Goal: Register for event/course

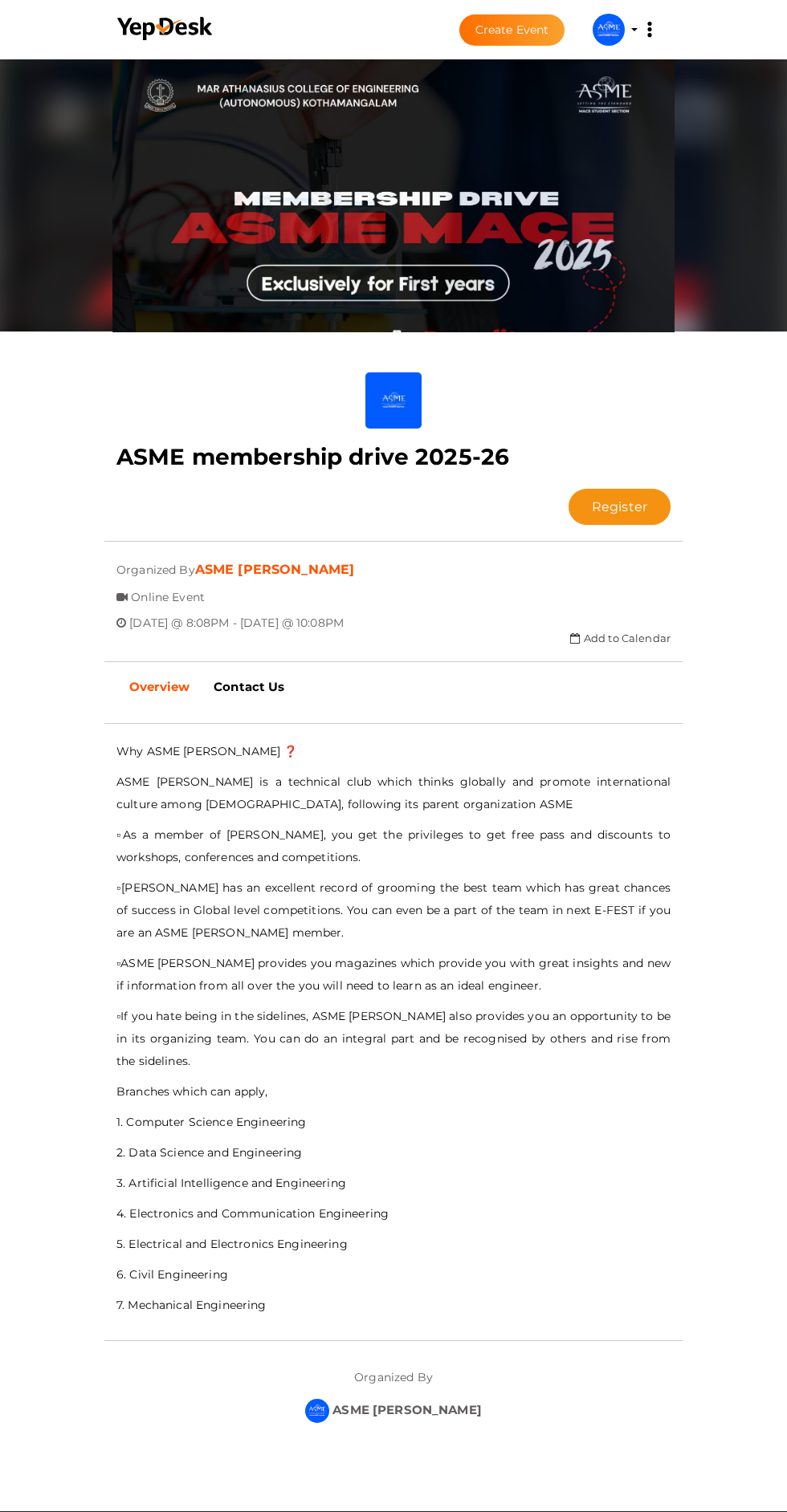
click at [568, 489] on button "Register" at bounding box center [619, 507] width 102 height 36
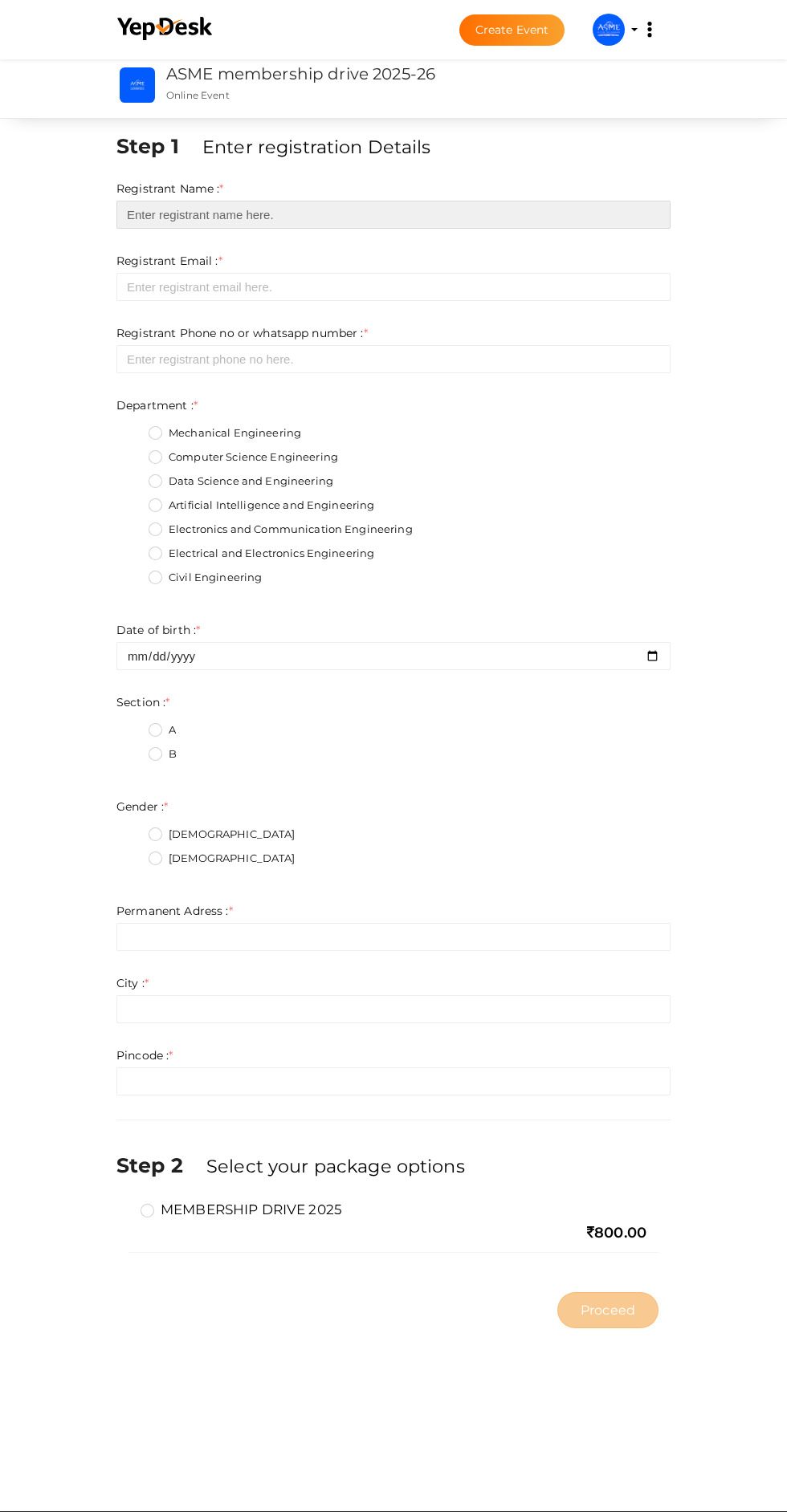
click at [488, 215] on input "text" at bounding box center [393, 214] width 554 height 28
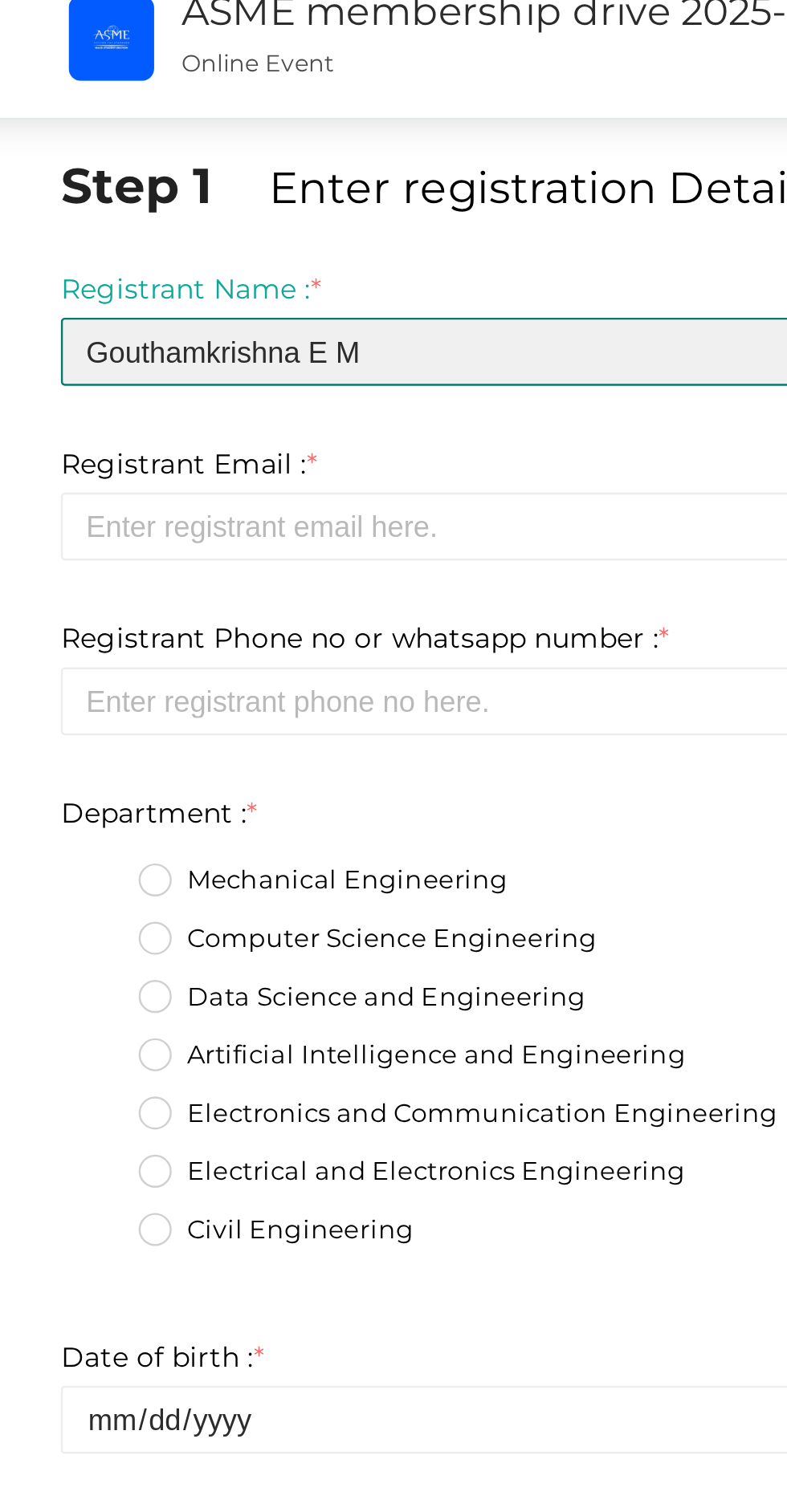
type input "Gouthamkrishna E M"
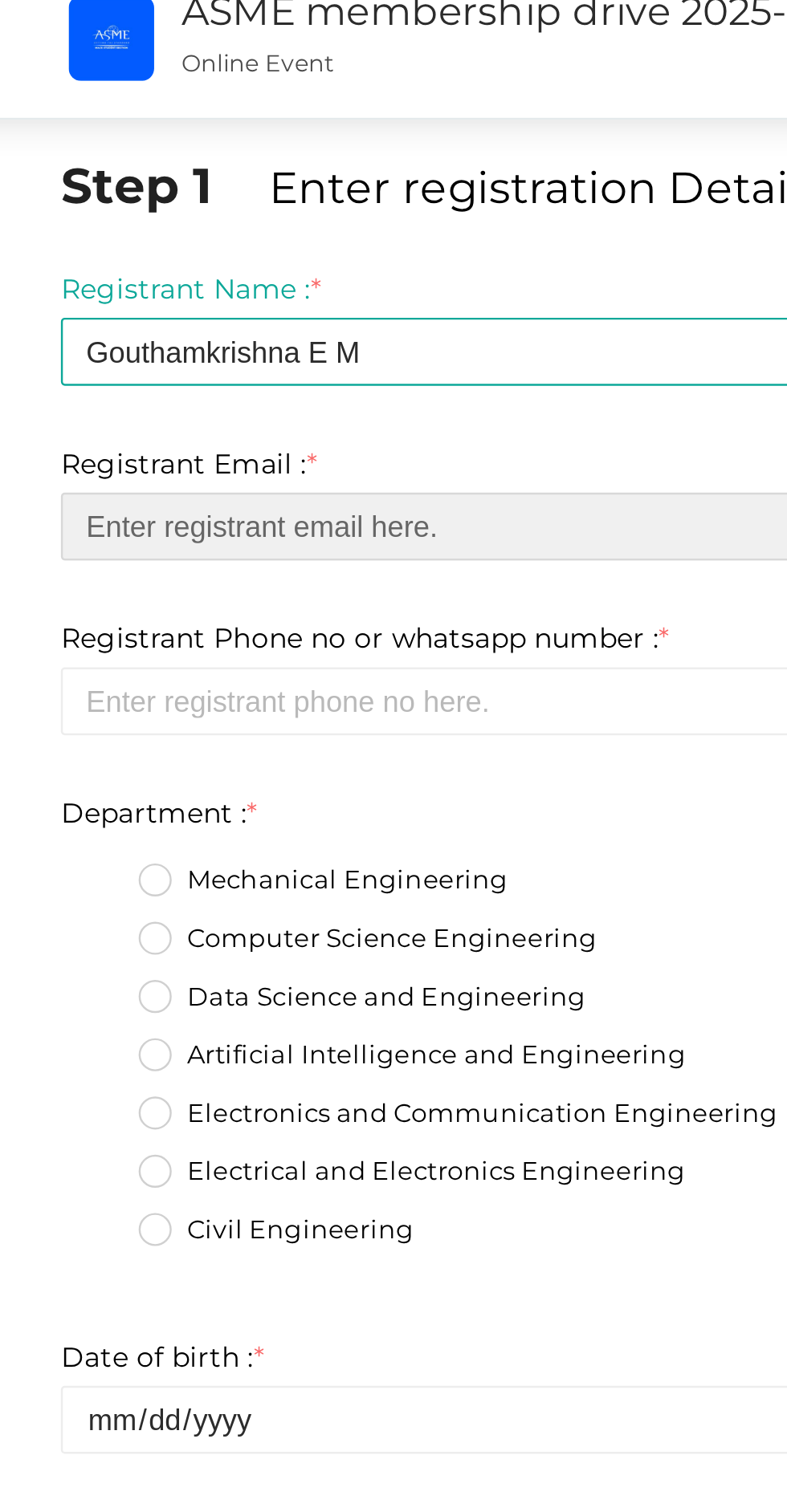
click at [219, 291] on input "email" at bounding box center [393, 286] width 554 height 28
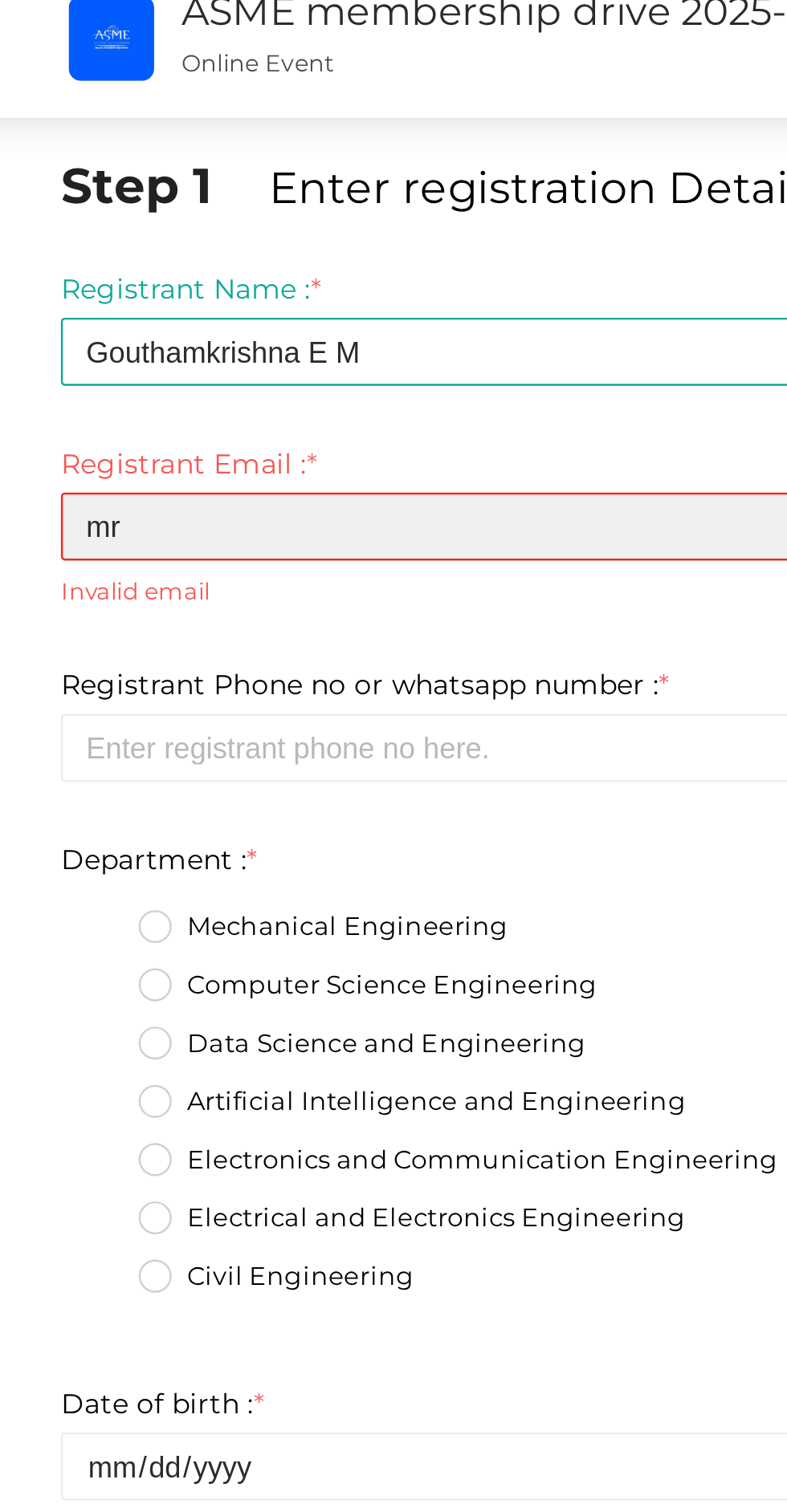
type input "m"
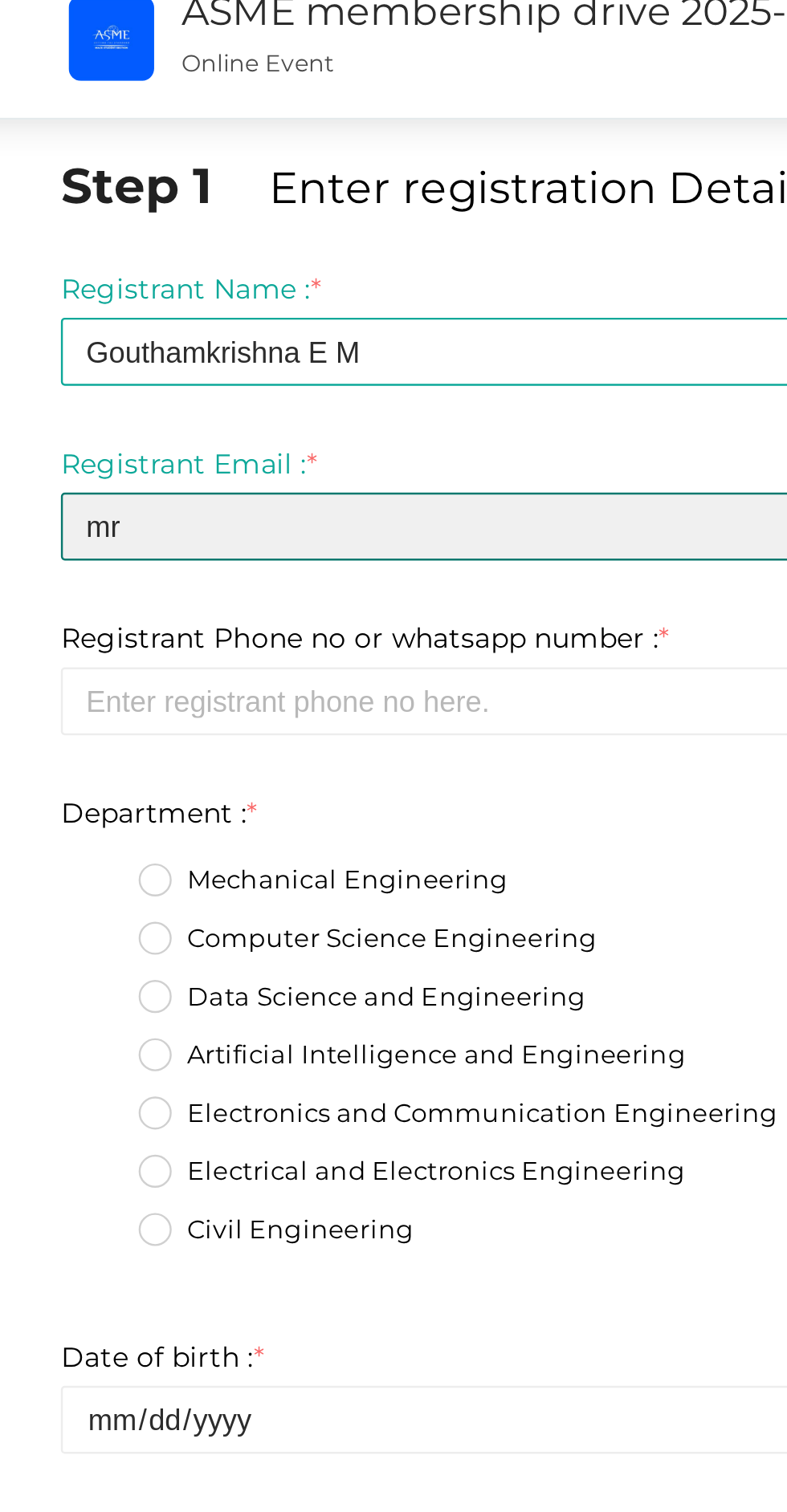
type input "m"
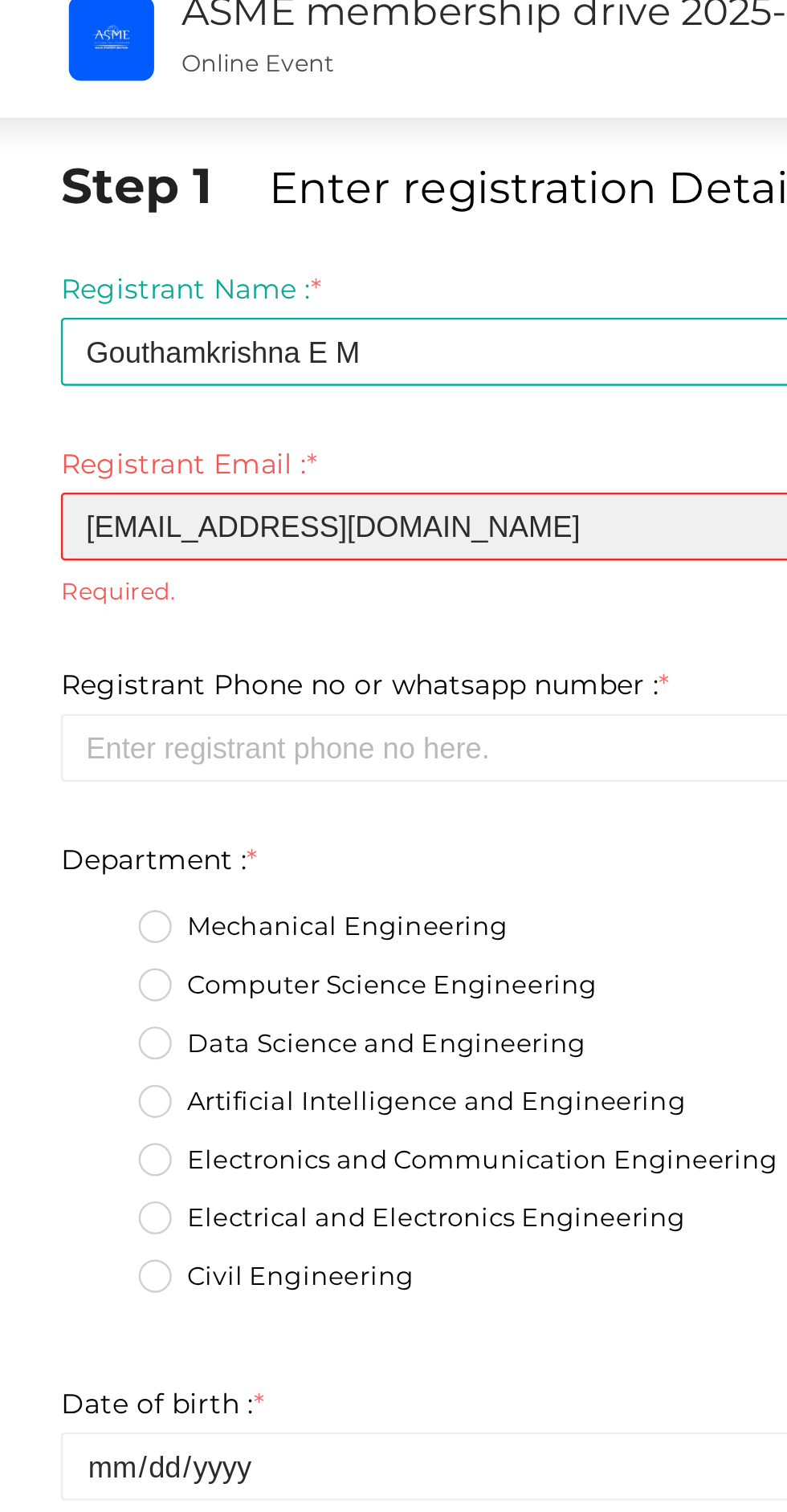
type input "[EMAIL_ADDRESS][DOMAIN_NAME]"
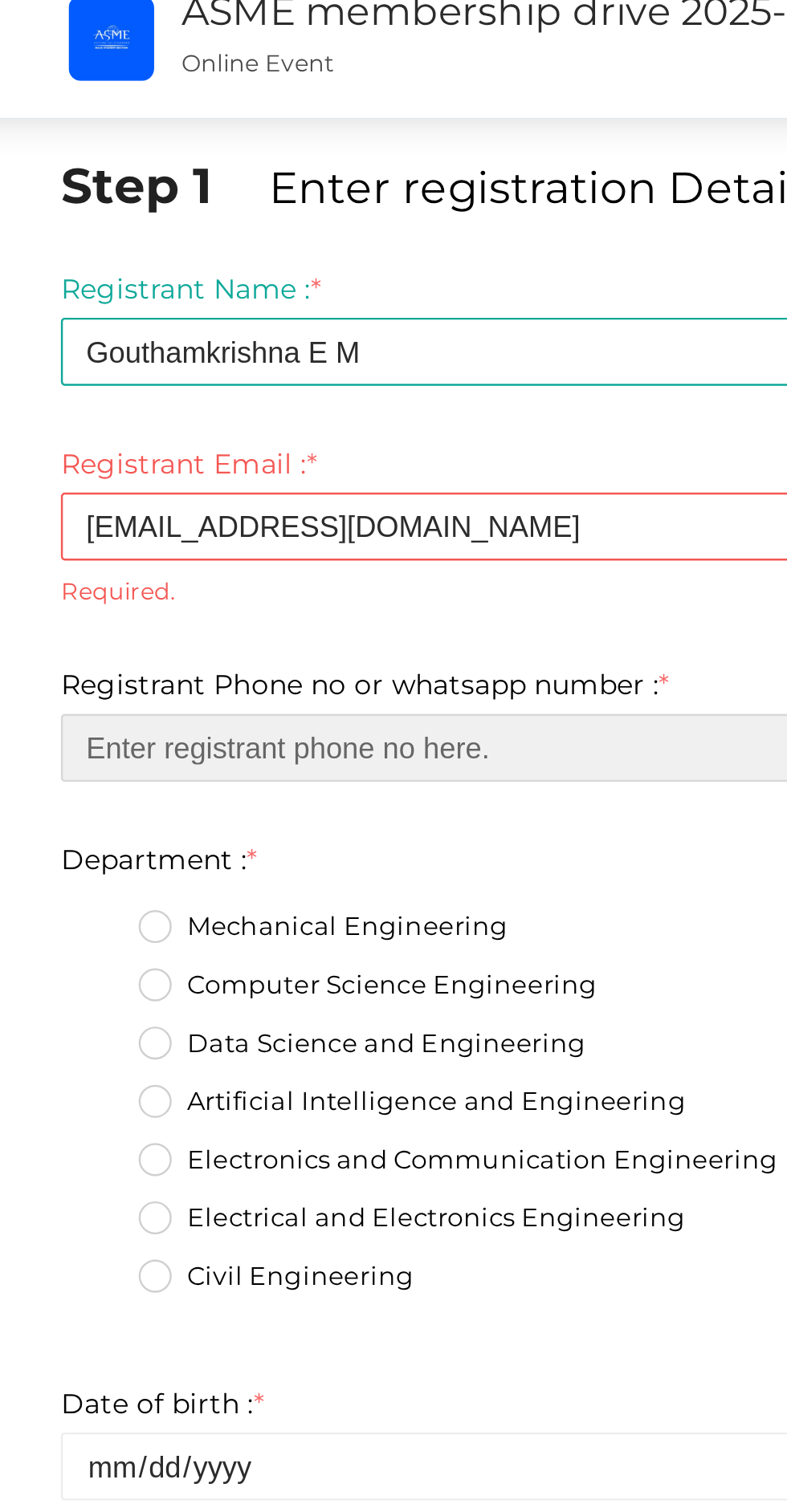
click at [320, 380] on input "number" at bounding box center [393, 378] width 554 height 28
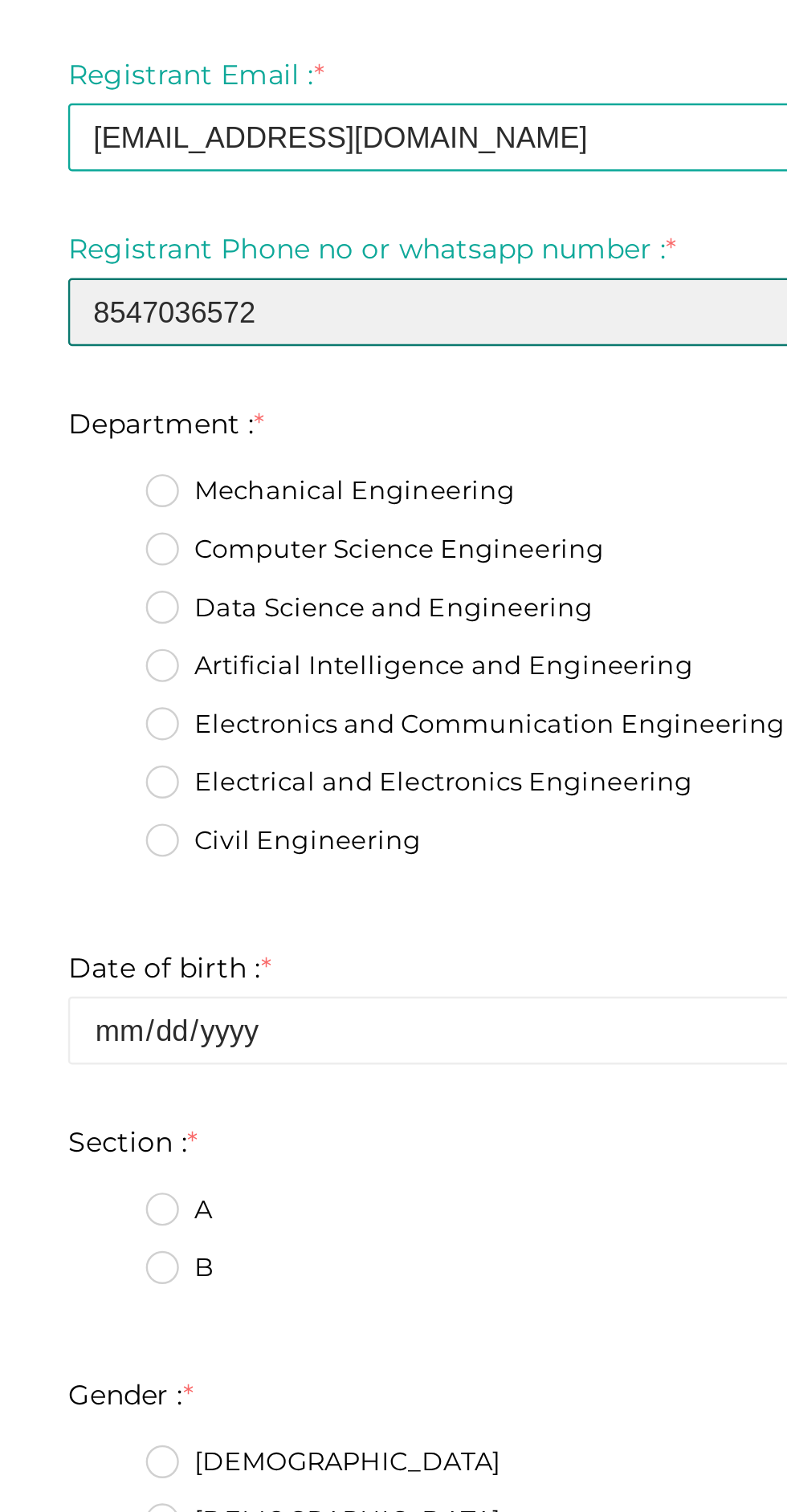
type input "8547036572"
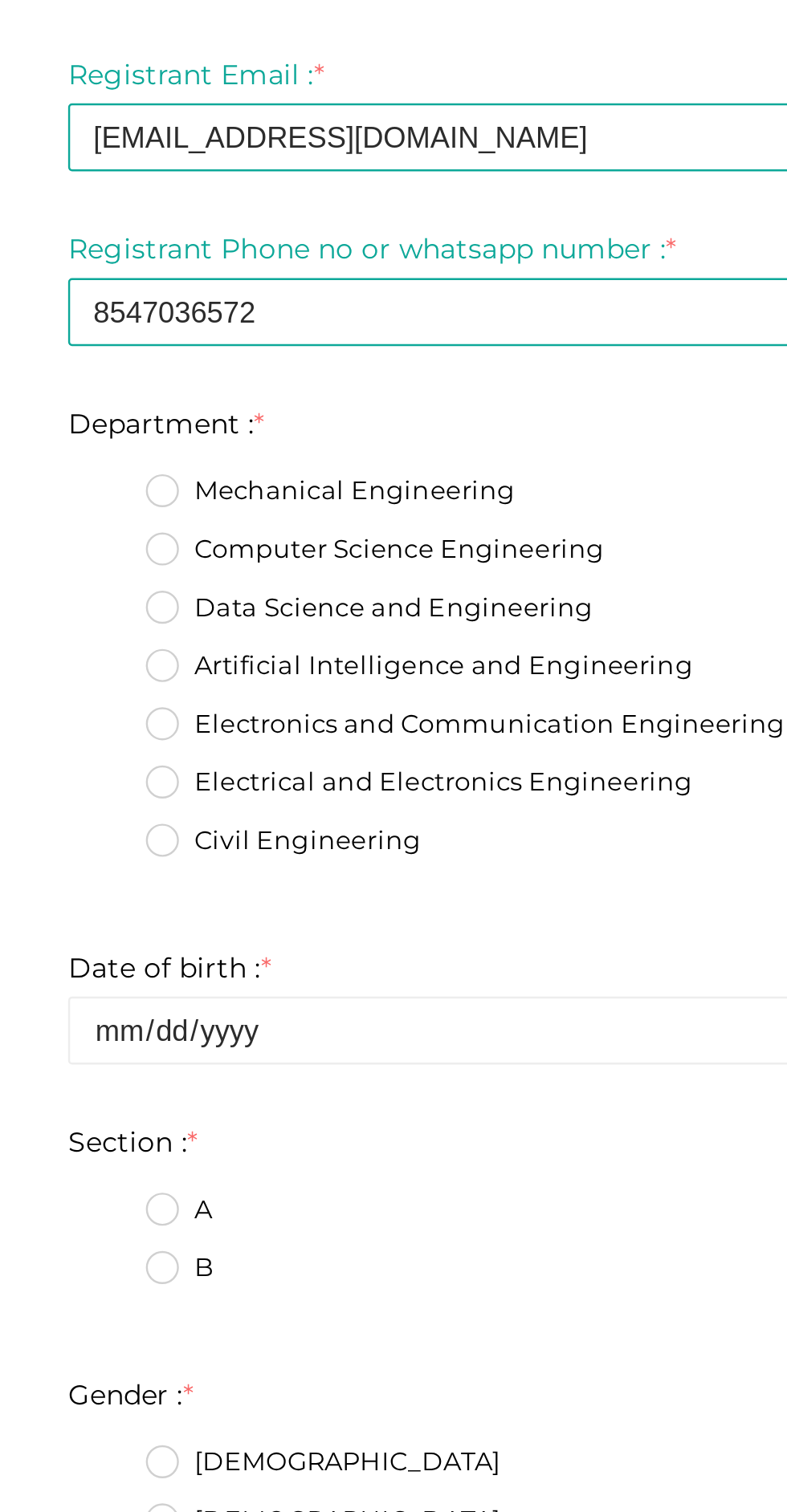
click at [157, 441] on label "Mechanical Engineering" at bounding box center [224, 434] width 153 height 16
click at [133, 428] on input "Mechanical Engineering" at bounding box center [133, 428] width 0 height 0
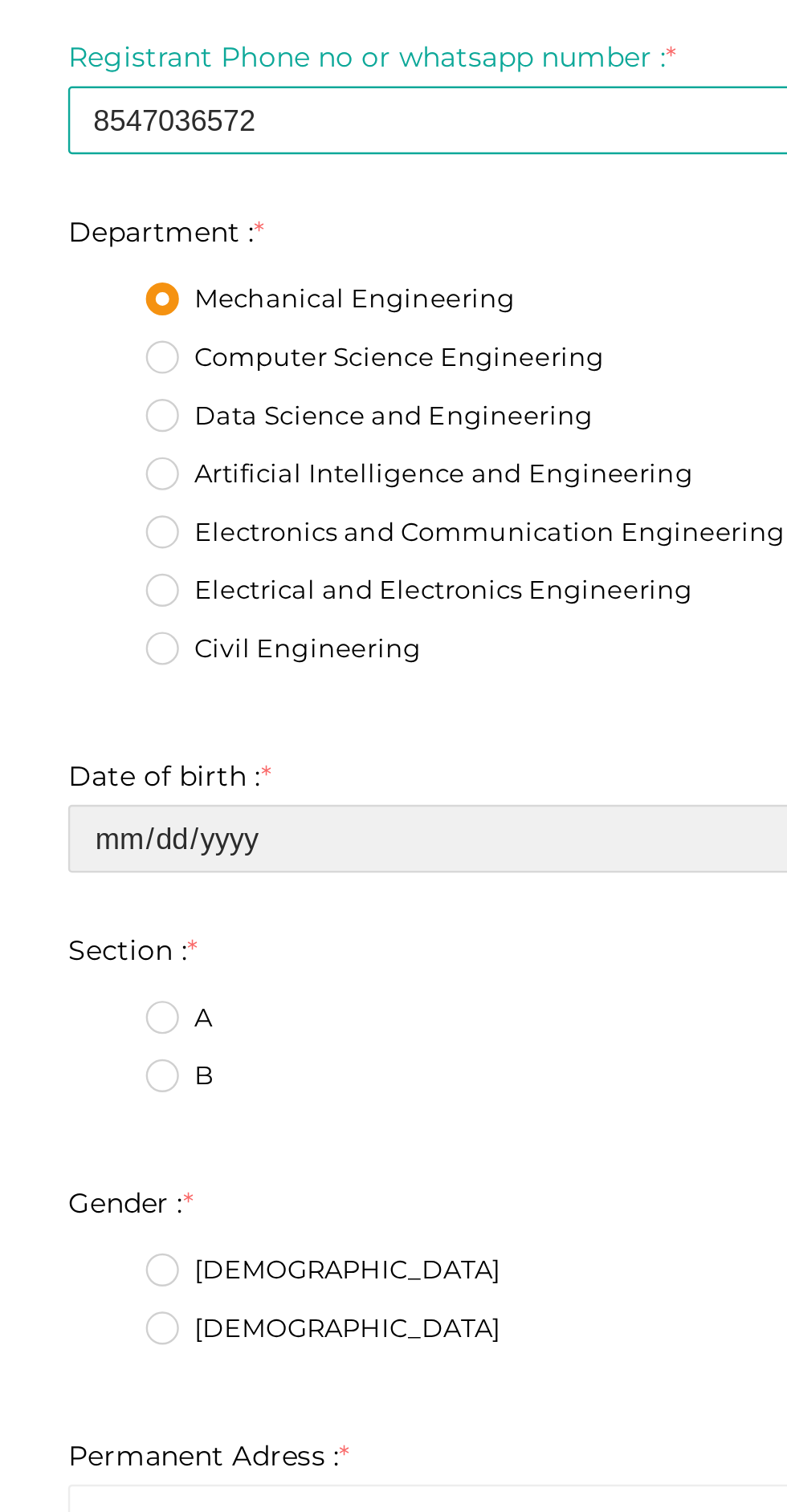
click at [280, 651] on input "date" at bounding box center [393, 656] width 554 height 28
type input "[DATE]"
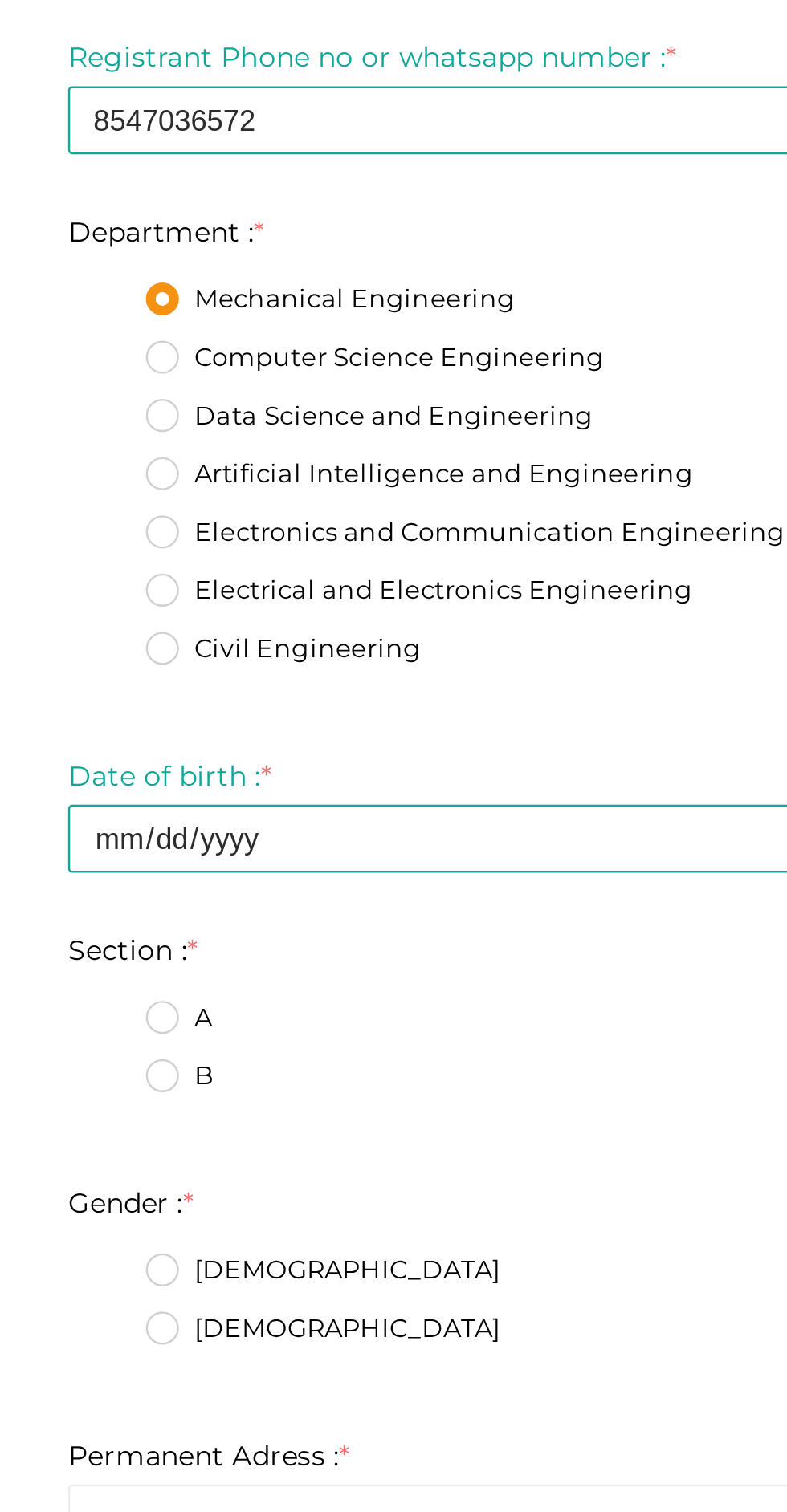
click at [155, 724] on label "A" at bounding box center [162, 731] width 27 height 16
click at [133, 725] on input "A" at bounding box center [133, 725] width 0 height 0
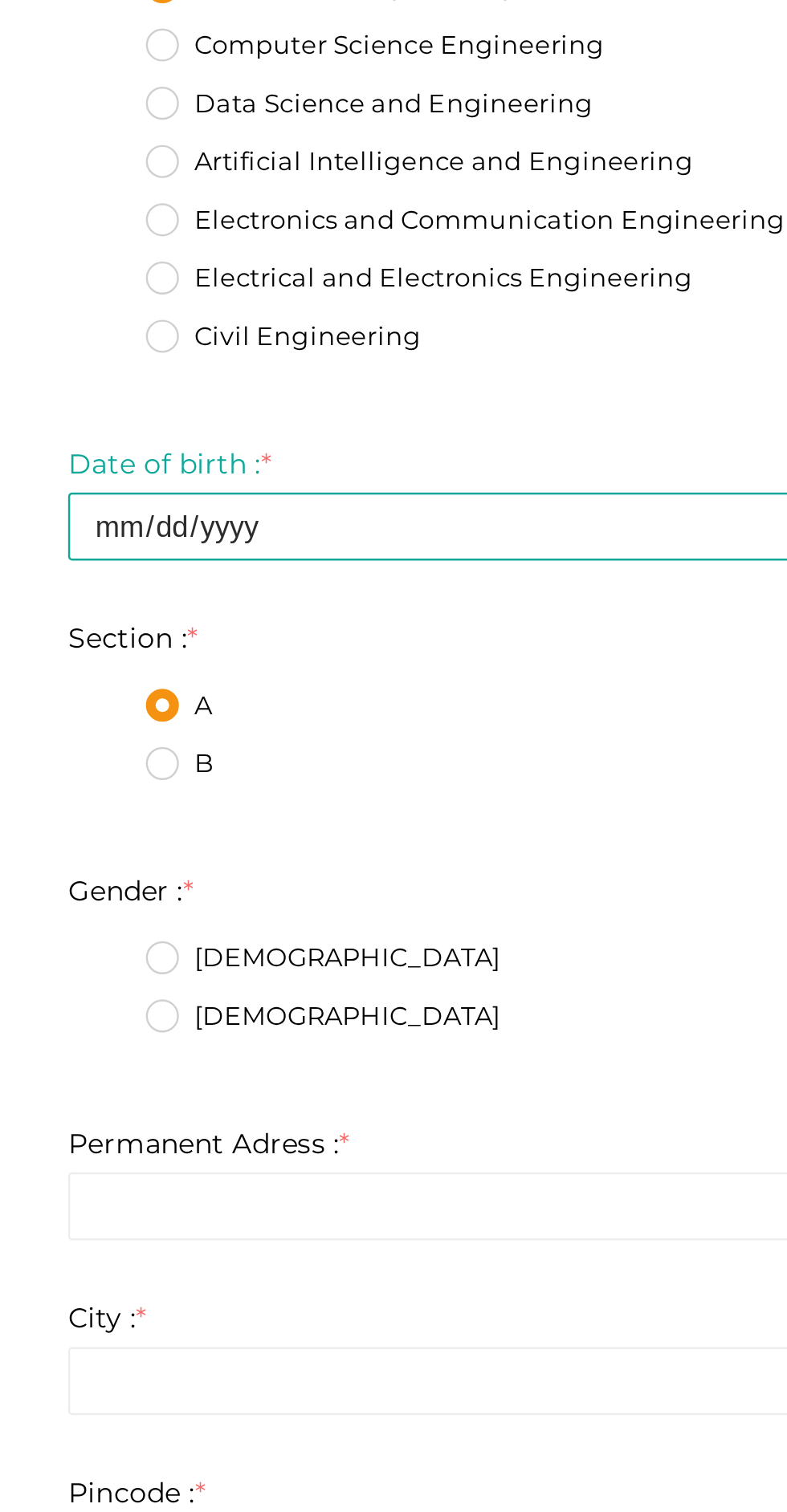
click at [162, 831] on label "[DEMOGRAPHIC_DATA]" at bounding box center [221, 835] width 147 height 16
click at [133, 830] on input "[DEMOGRAPHIC_DATA]" at bounding box center [133, 830] width 0 height 0
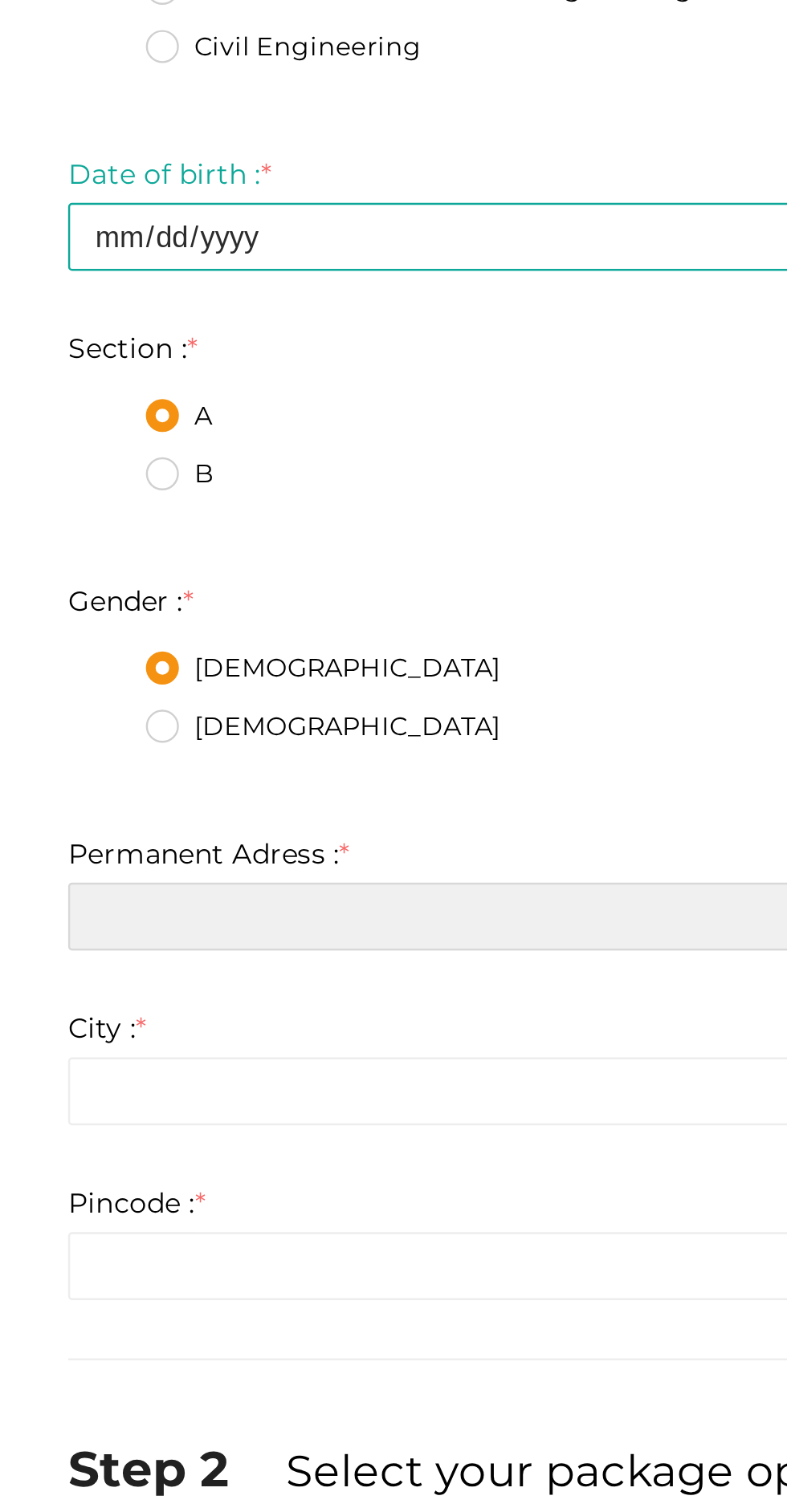
click at [270, 941] on input "text" at bounding box center [393, 937] width 554 height 28
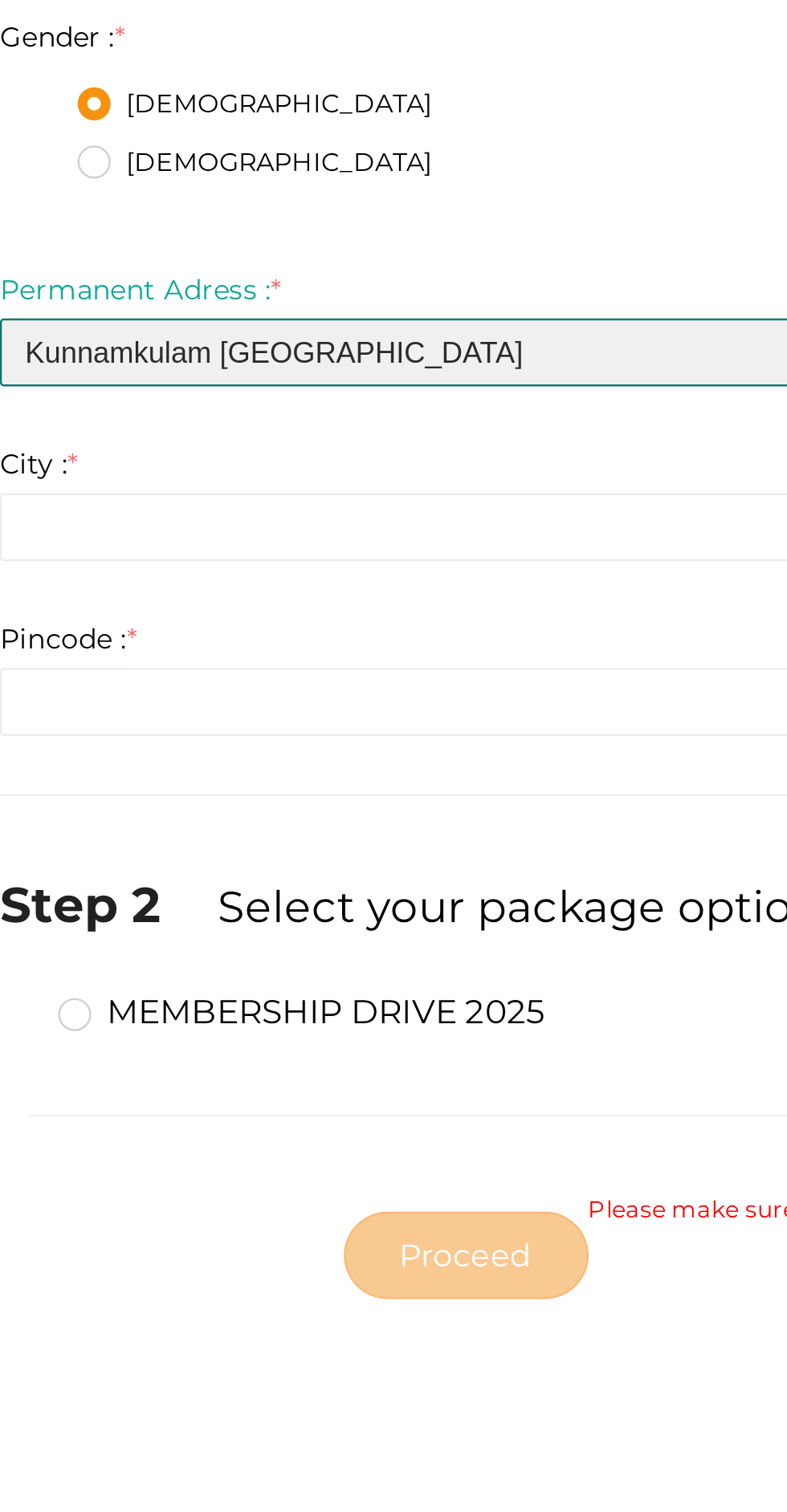
type input "Kunnamkulam [GEOGRAPHIC_DATA]"
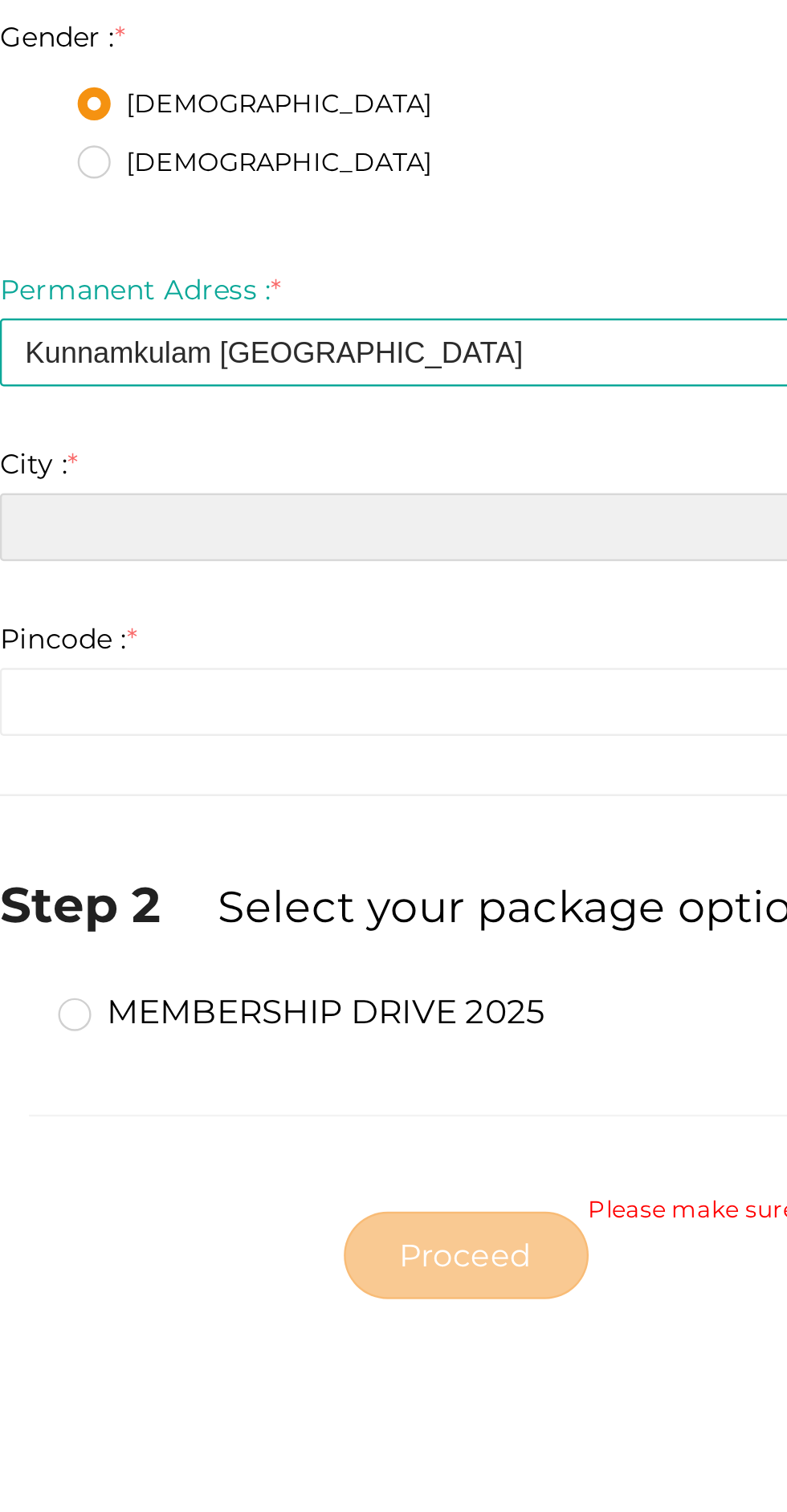
click at [284, 1011] on input "text" at bounding box center [393, 1009] width 554 height 28
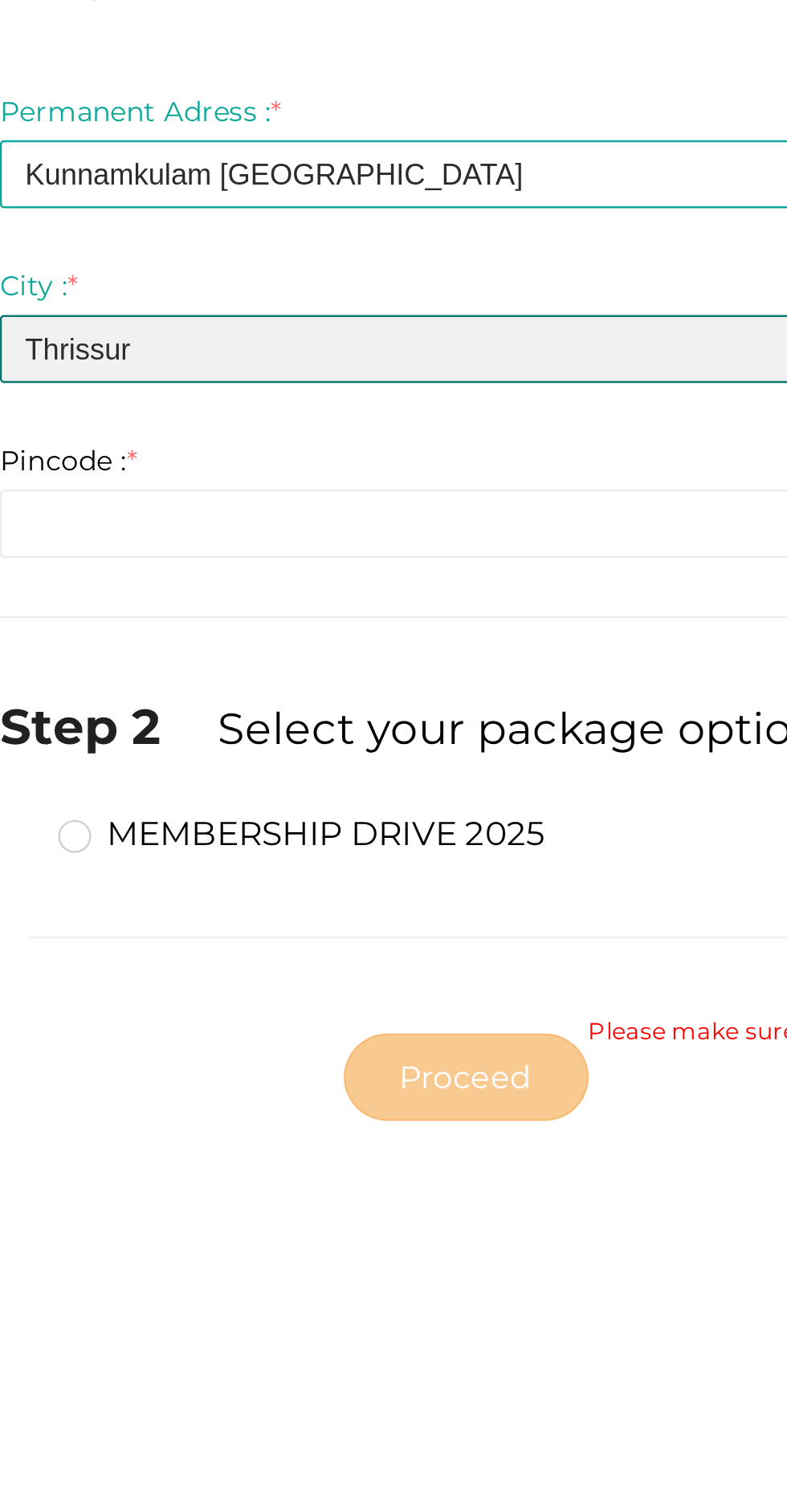
type input "Thrissur"
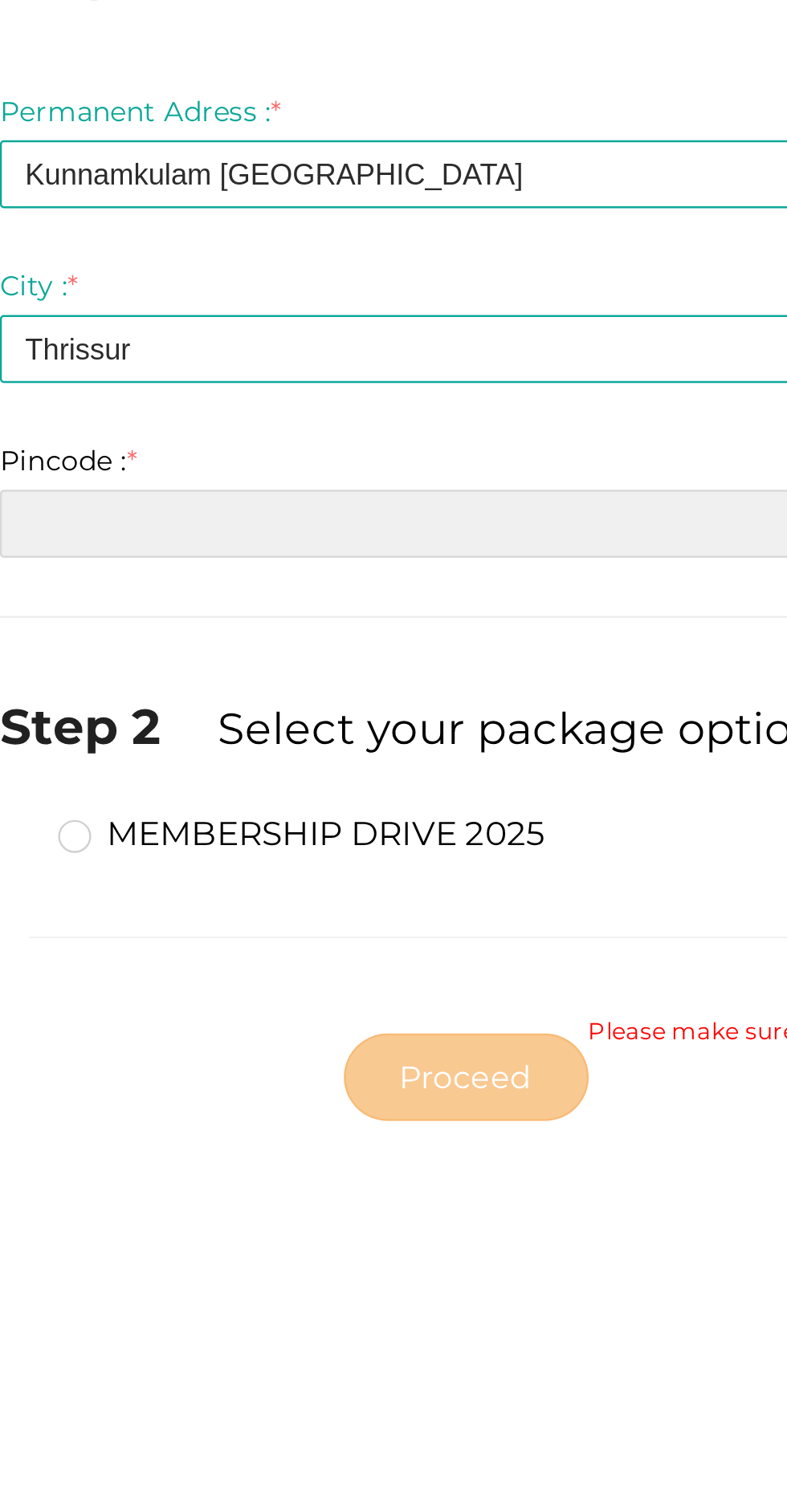
click at [262, 1083] on input "number" at bounding box center [393, 1081] width 554 height 28
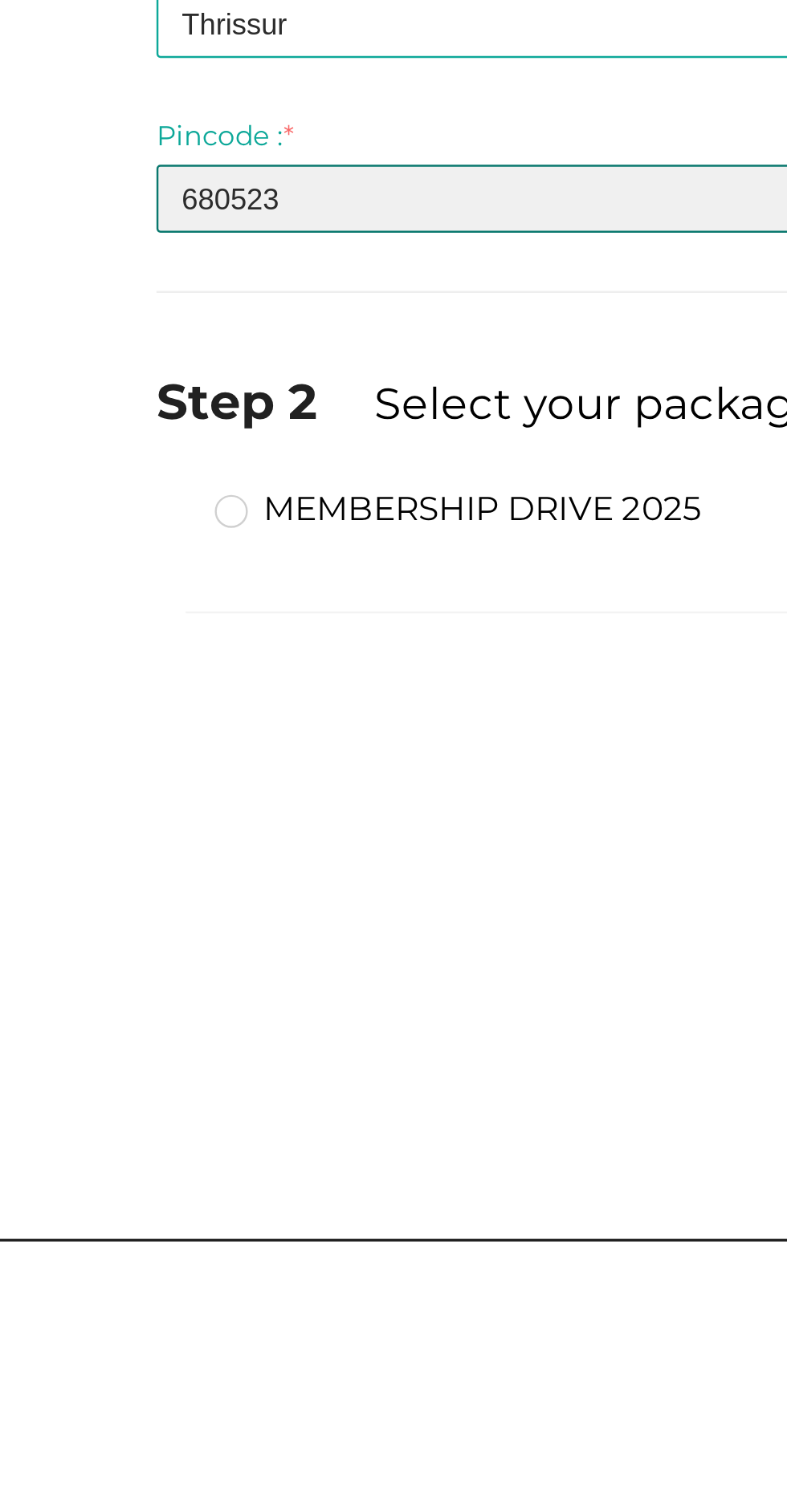
type input "680523"
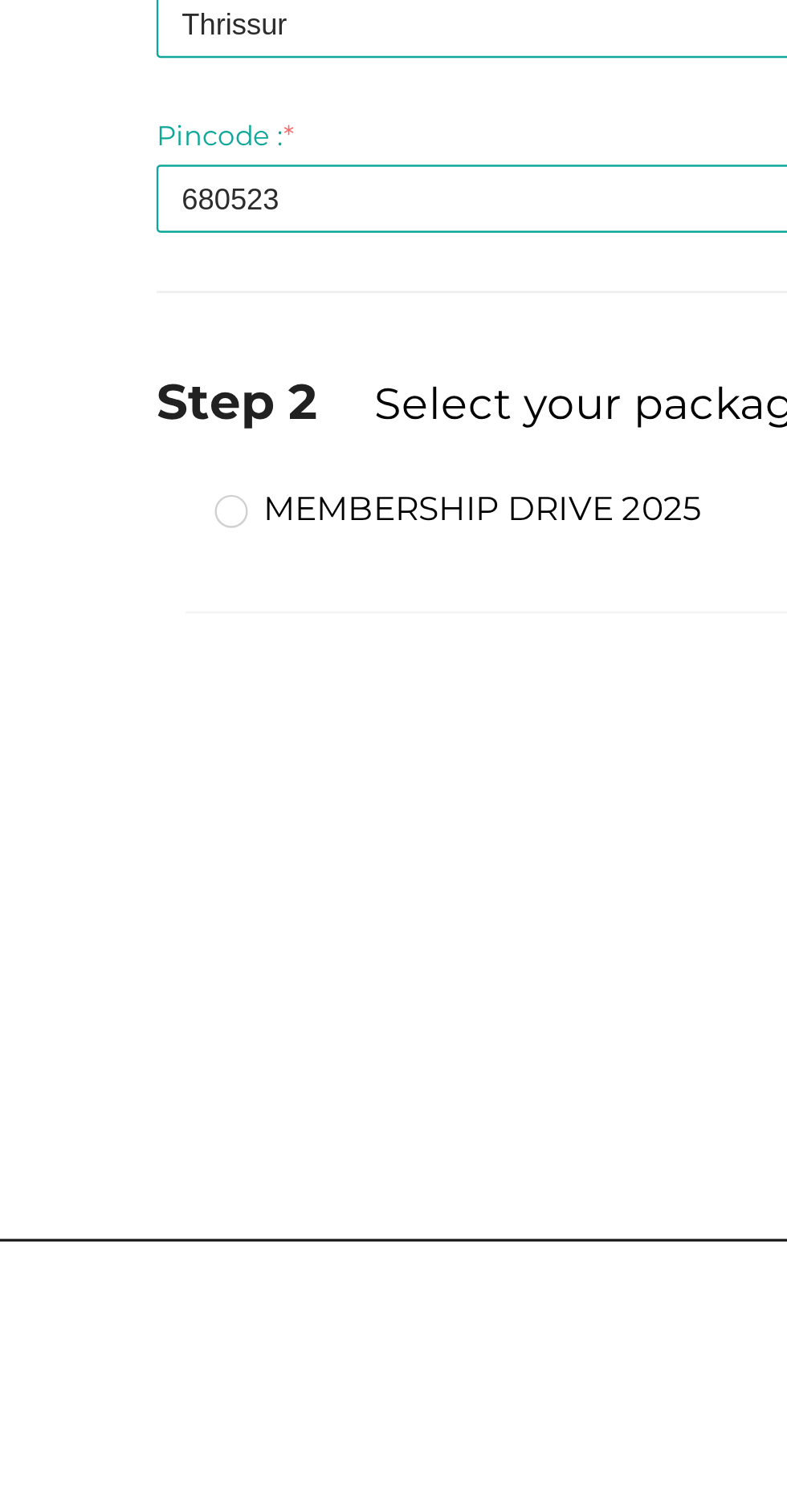
click at [140, 1209] on label "MEMBERSHIP DRIVE 2025" at bounding box center [240, 1209] width 201 height 19
click at [125, 1203] on input "MEMBERSHIP DRIVE 2025" at bounding box center [125, 1203] width 0 height 0
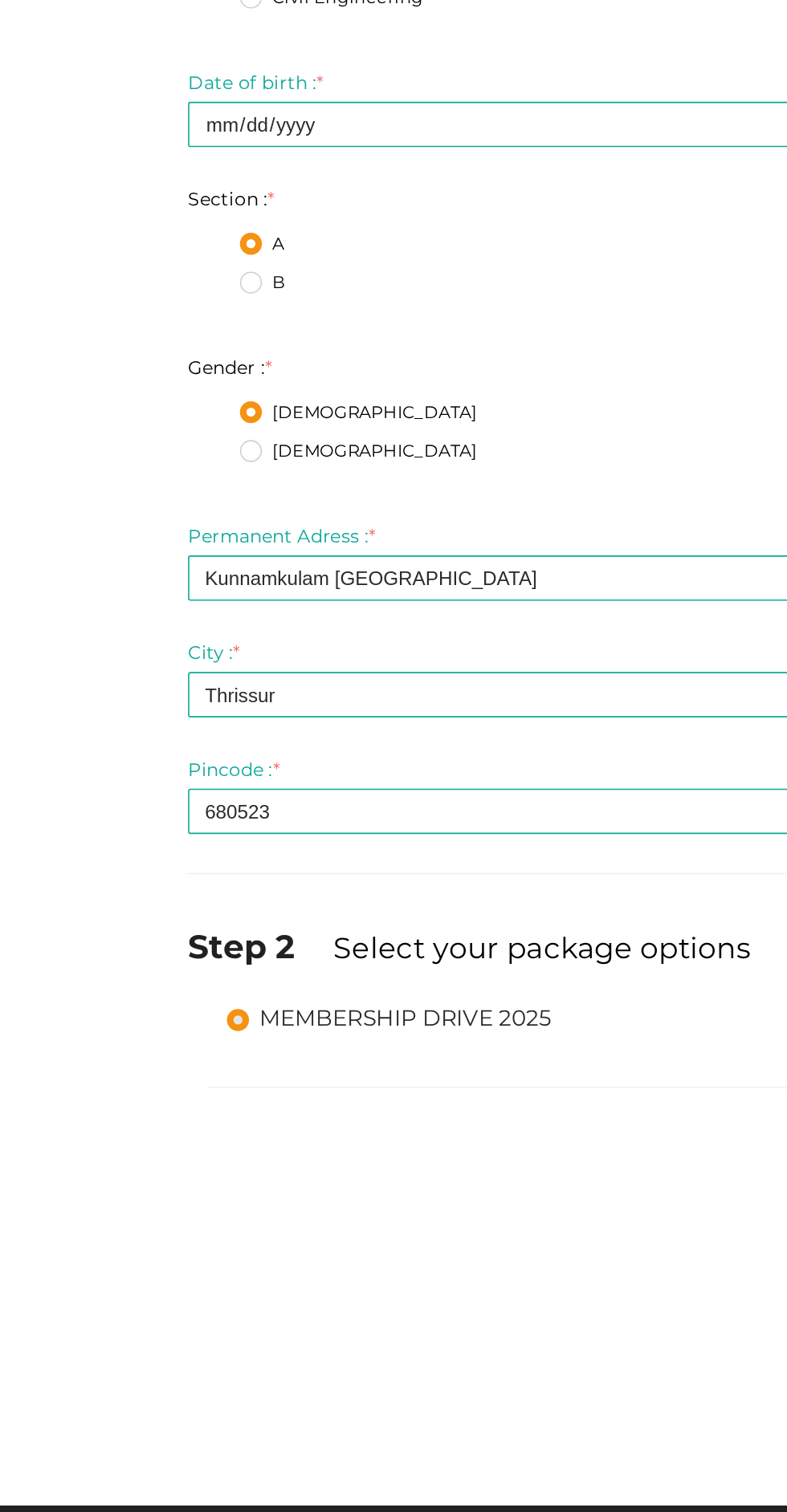
scroll to position [4, 0]
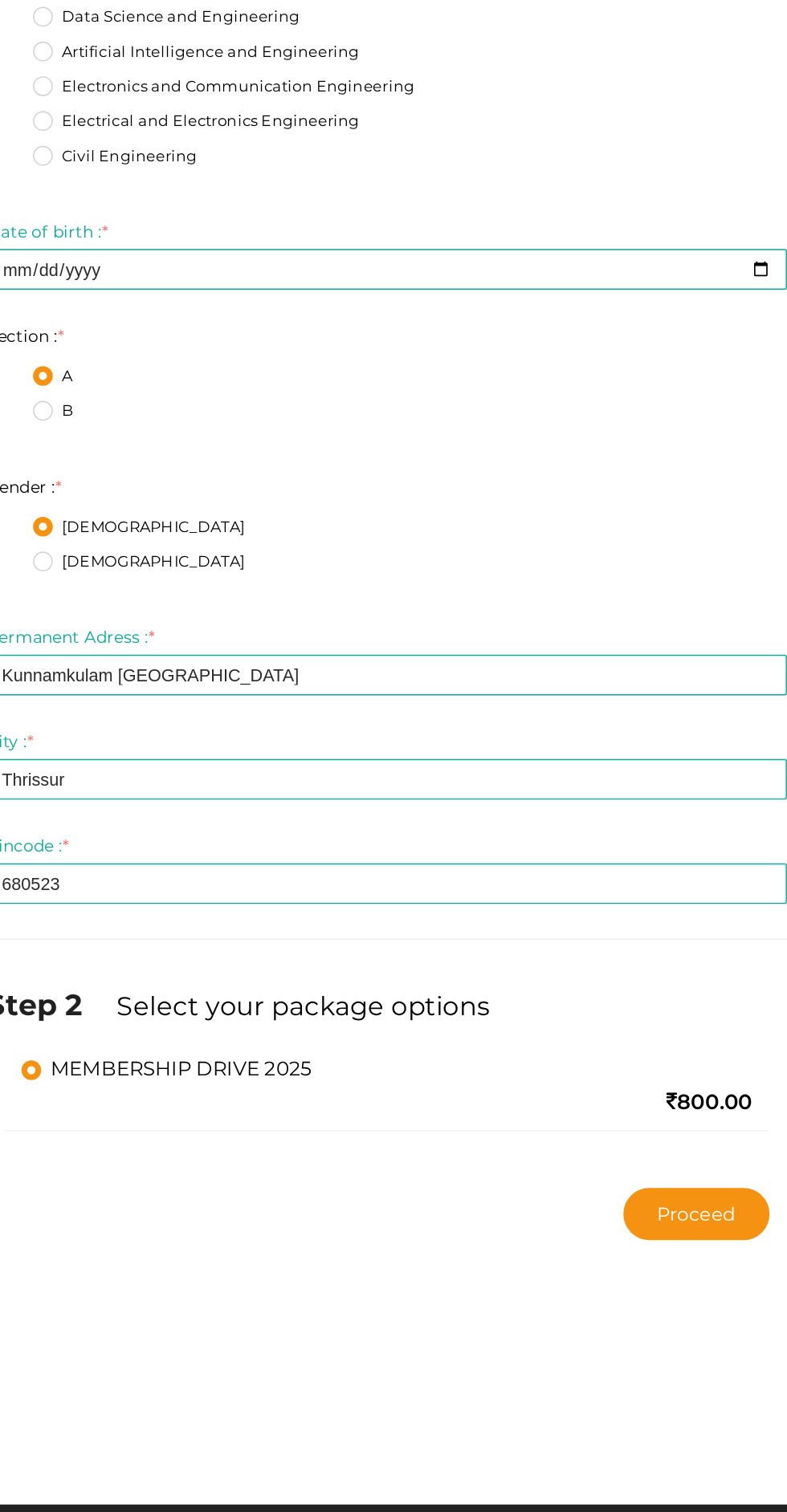
click at [557, 1310] on button "Proceed" at bounding box center [608, 1306] width 101 height 36
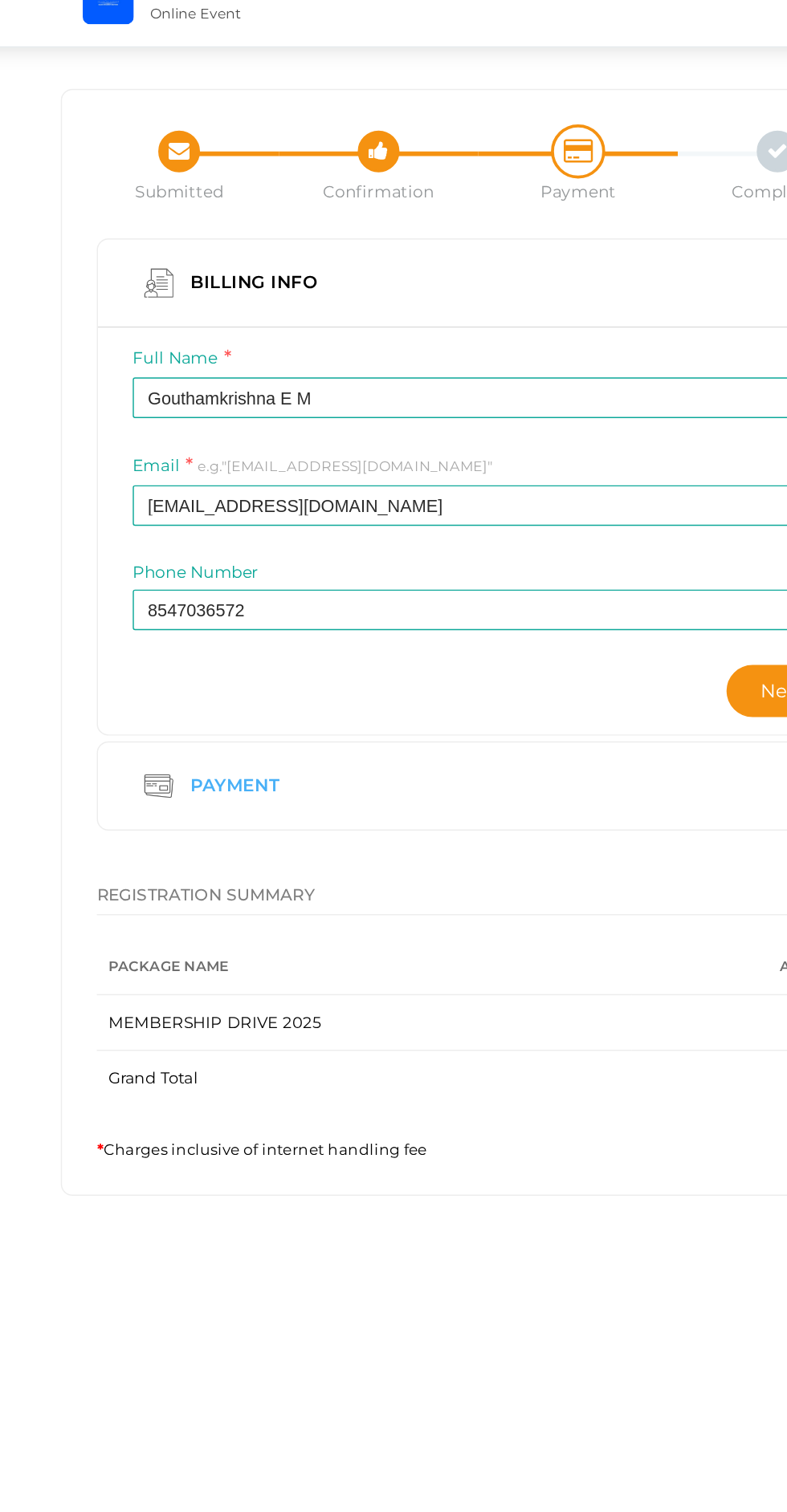
click at [379, 612] on div "Payment" at bounding box center [393, 630] width 478 height 36
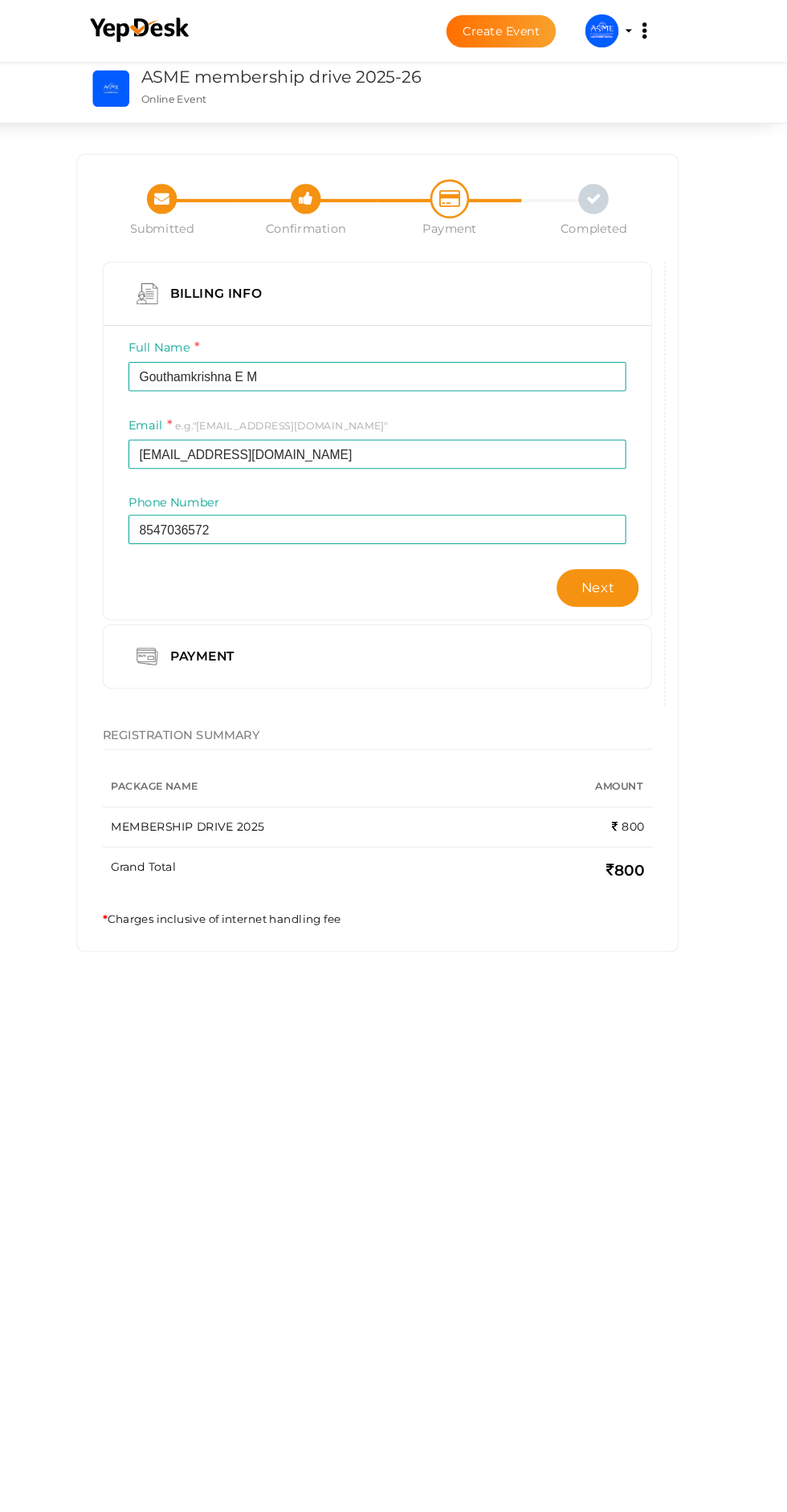
click at [565, 546] on button "Next" at bounding box center [604, 565] width 79 height 36
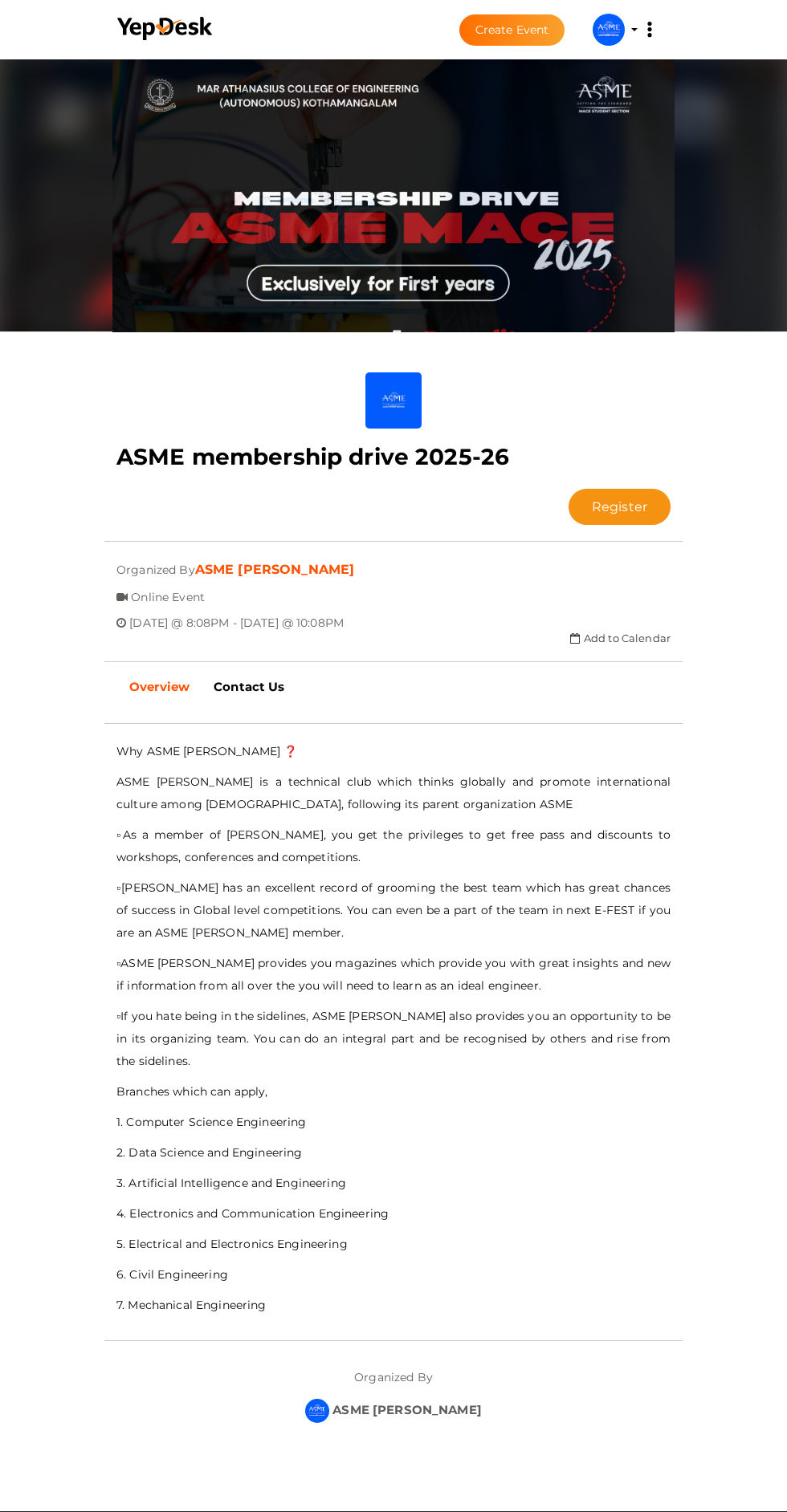
click at [568, 489] on button "Register" at bounding box center [619, 507] width 102 height 36
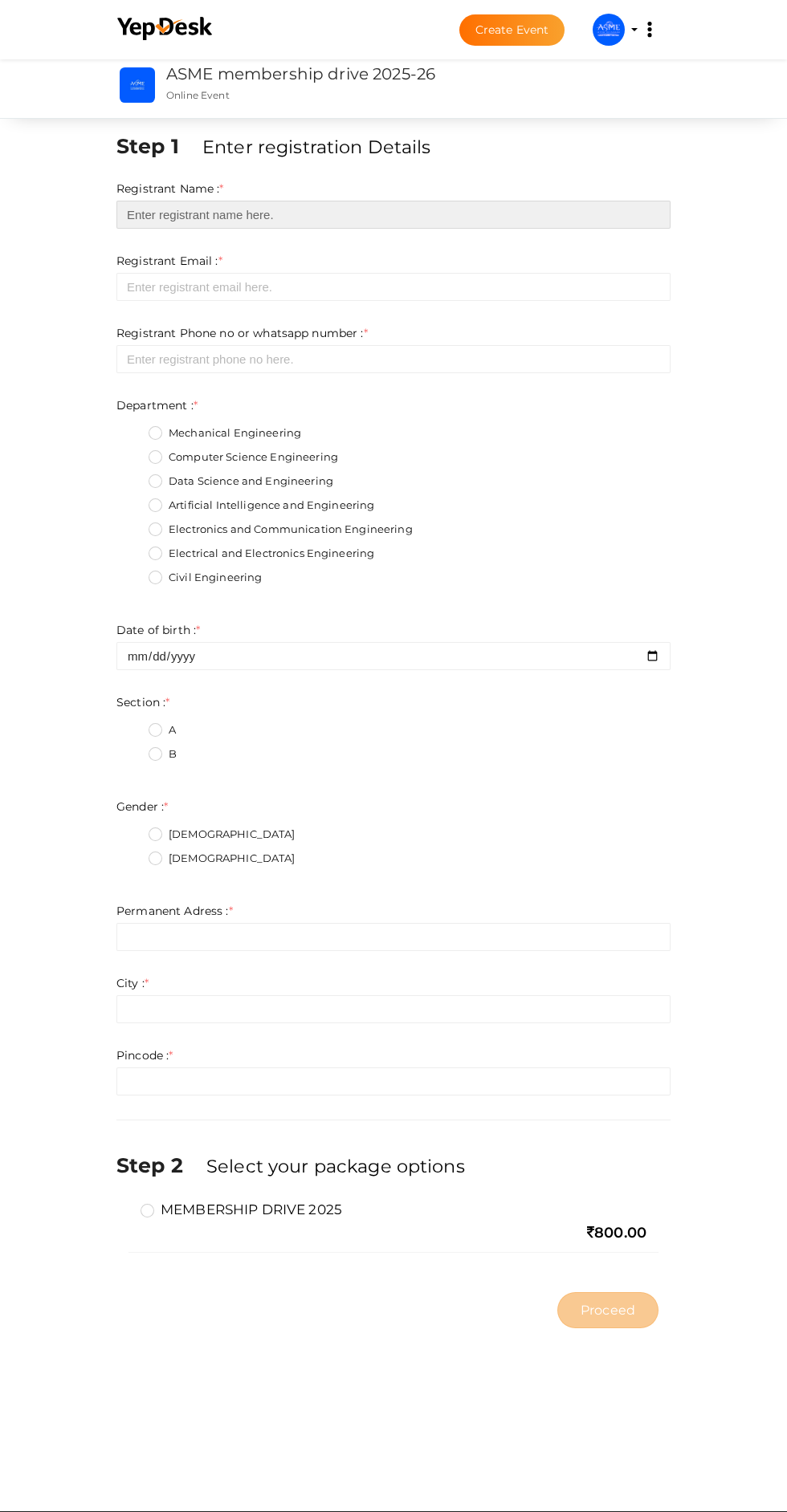
click at [549, 221] on input "text" at bounding box center [393, 214] width 554 height 28
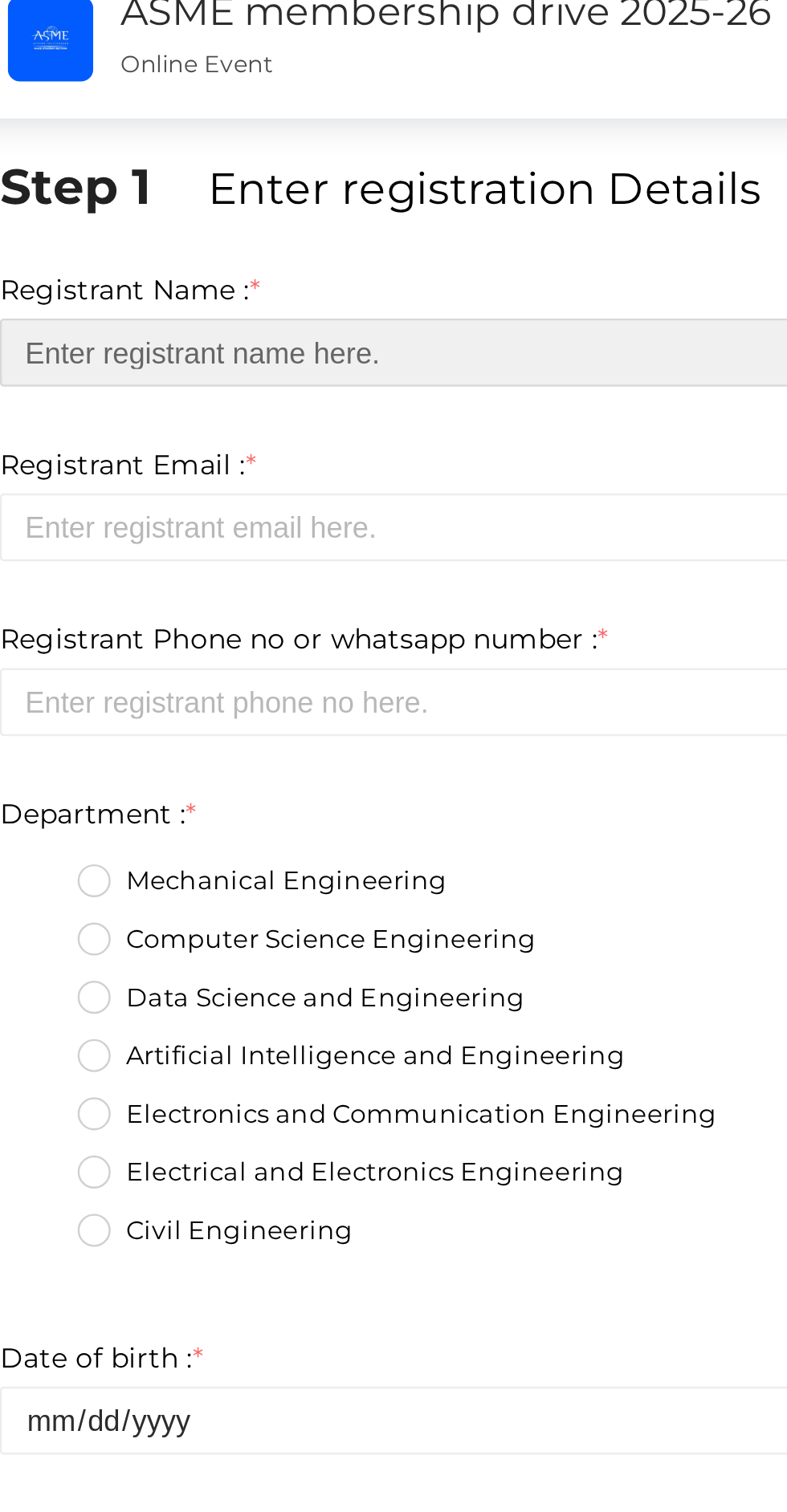
type input "Gouthamkrishna E M"
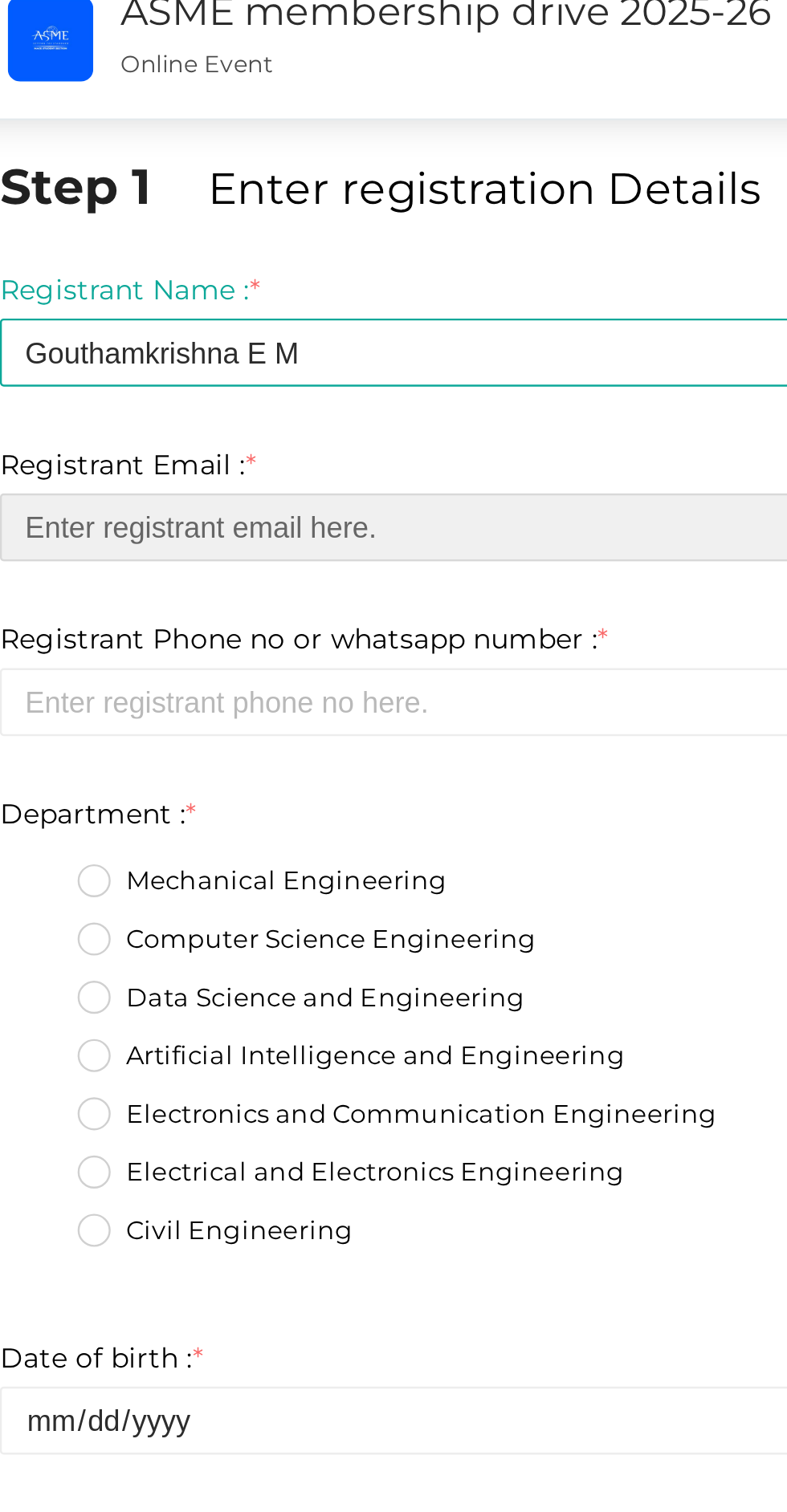
click at [288, 286] on input "email" at bounding box center [393, 286] width 554 height 28
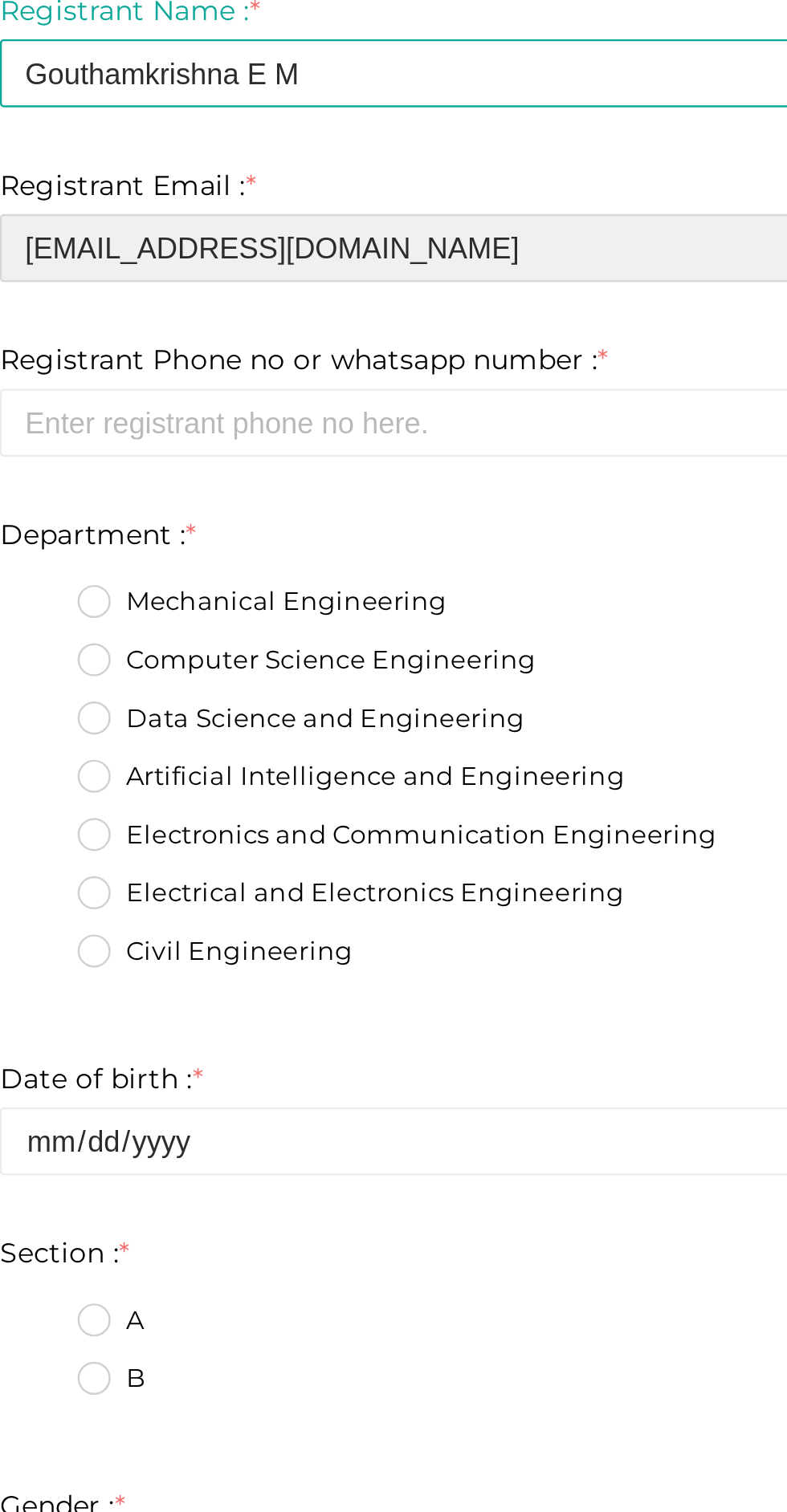
type input "mrkrish05550@gmail.com"
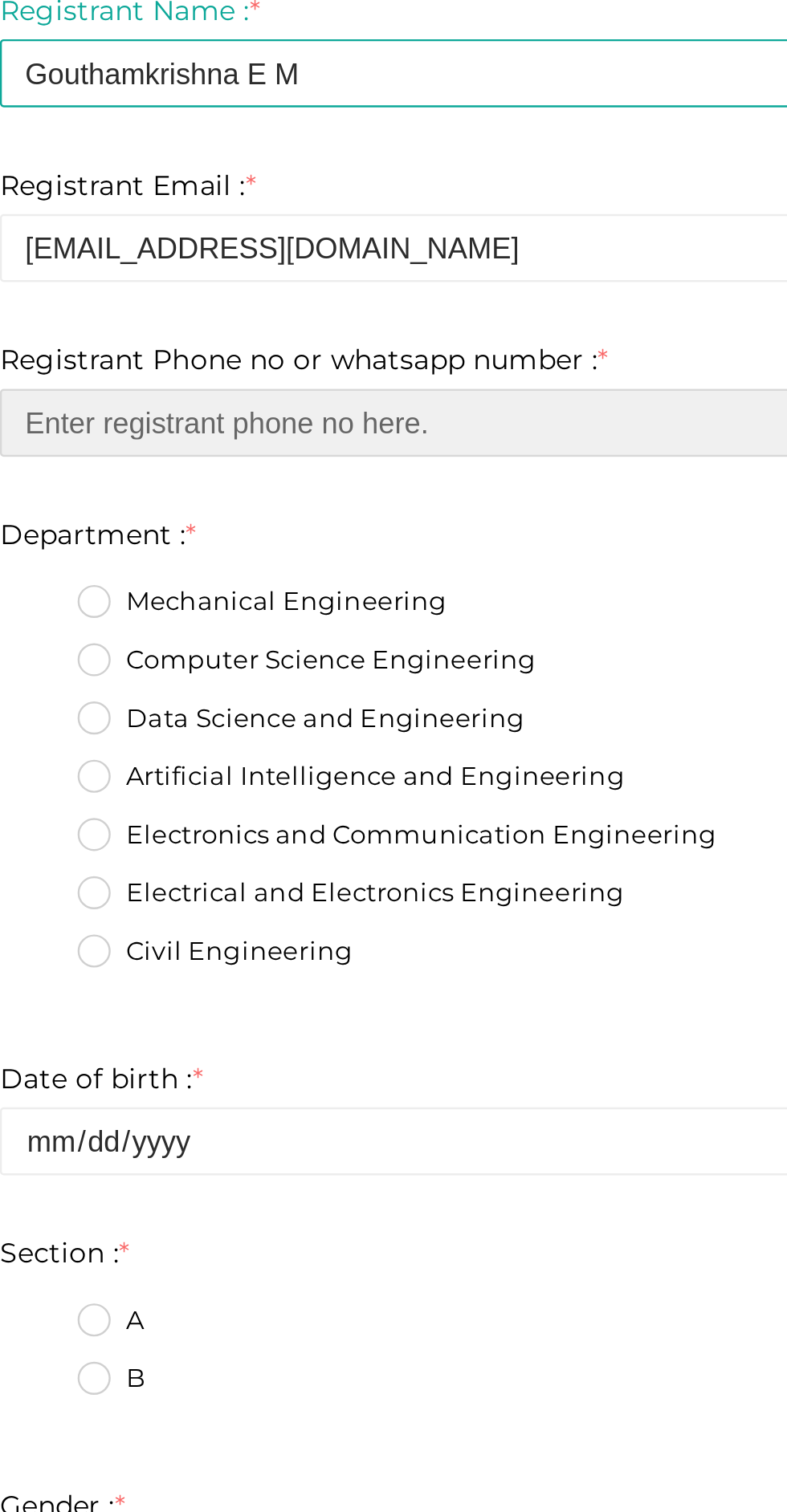
click at [375, 363] on input "number" at bounding box center [393, 359] width 554 height 28
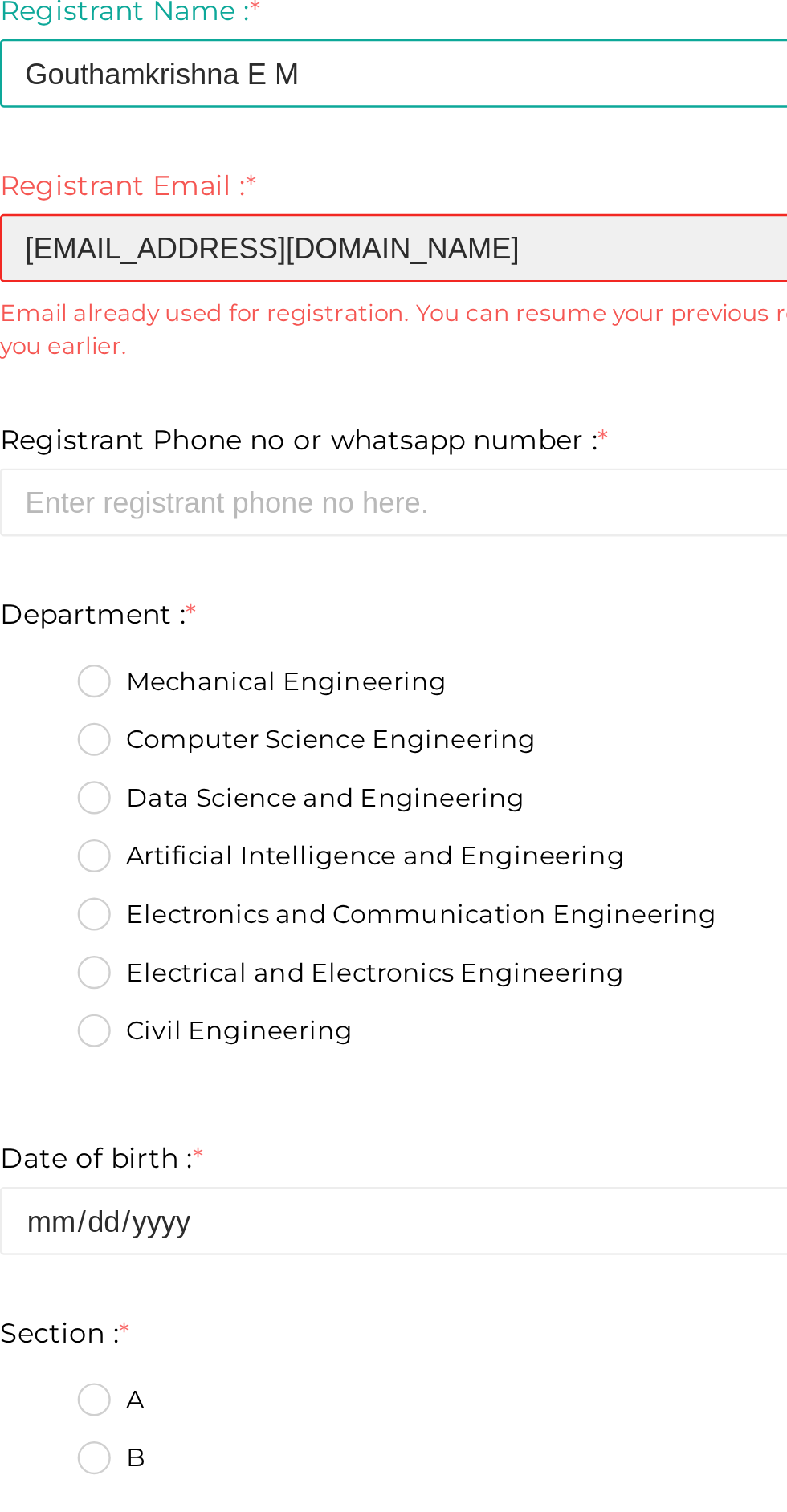
click at [363, 285] on input "mrkrish05550@gmail.com" at bounding box center [393, 286] width 554 height 28
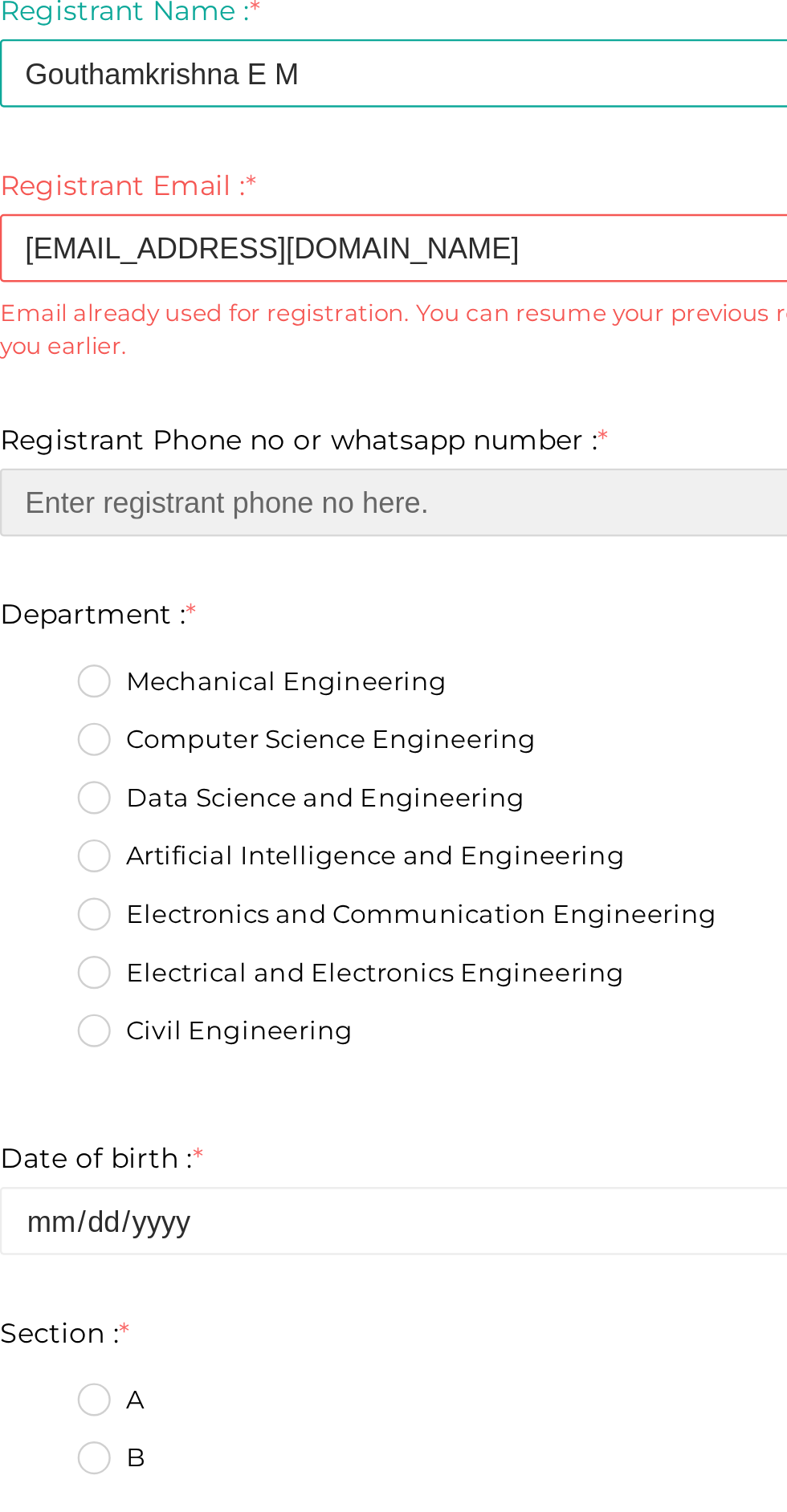
click at [286, 395] on input "number" at bounding box center [393, 391] width 554 height 28
click at [369, 388] on input "number" at bounding box center [393, 391] width 554 height 28
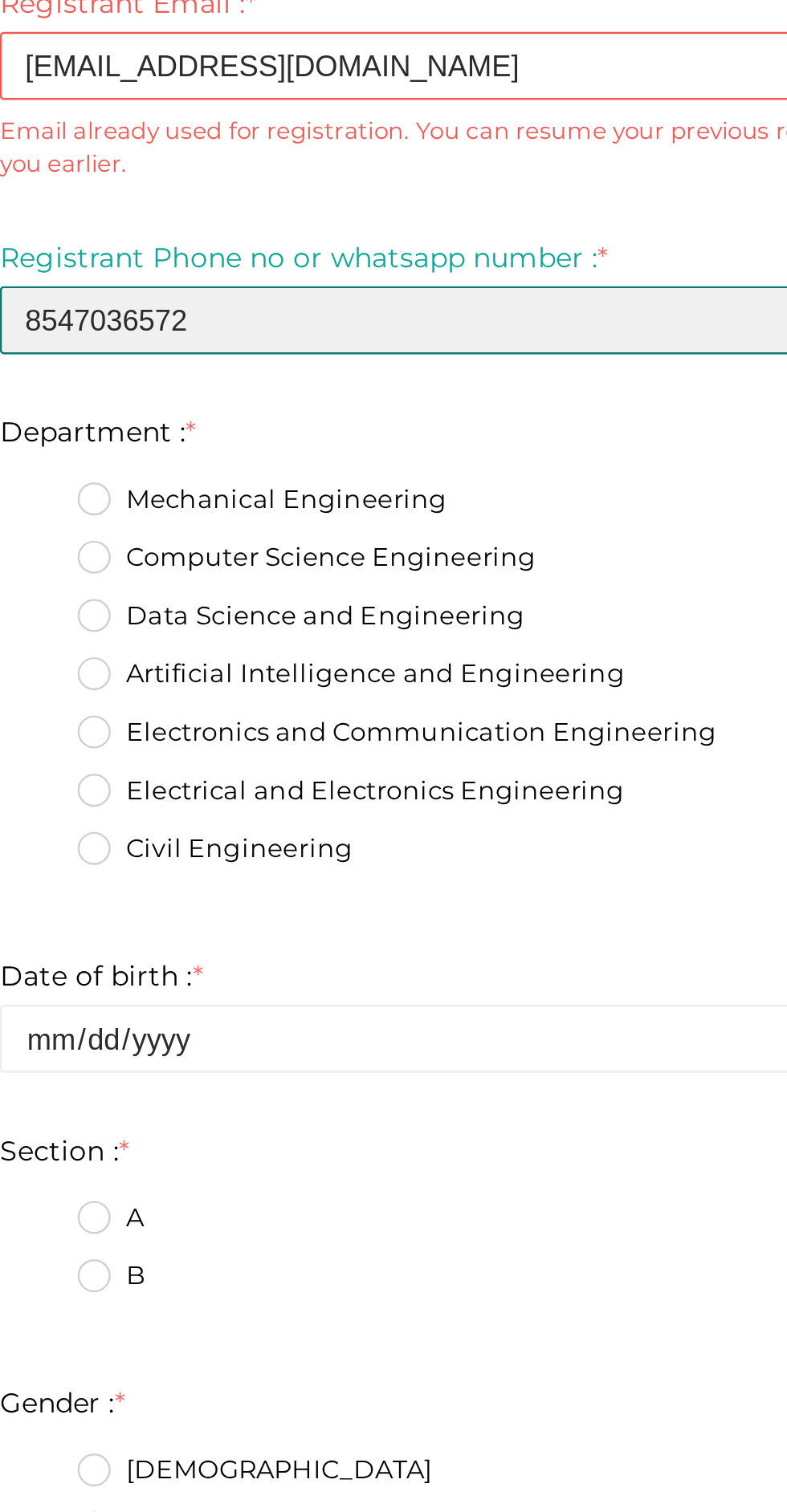
type input "8547036572"
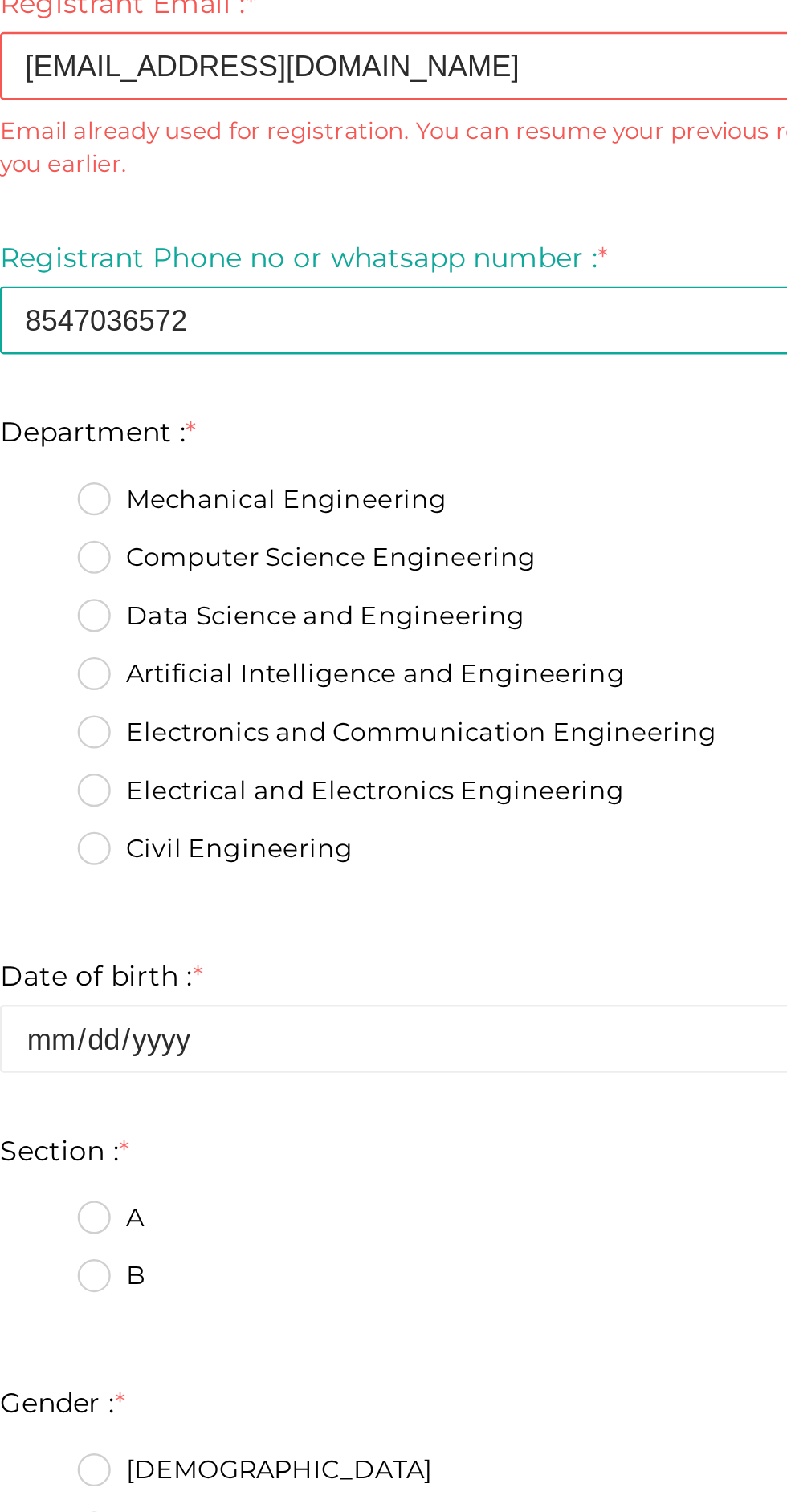
click at [169, 470] on label "Mechanical Engineering" at bounding box center [224, 466] width 153 height 16
click at [133, 462] on input "Mechanical Engineering" at bounding box center [133, 462] width 0 height 0
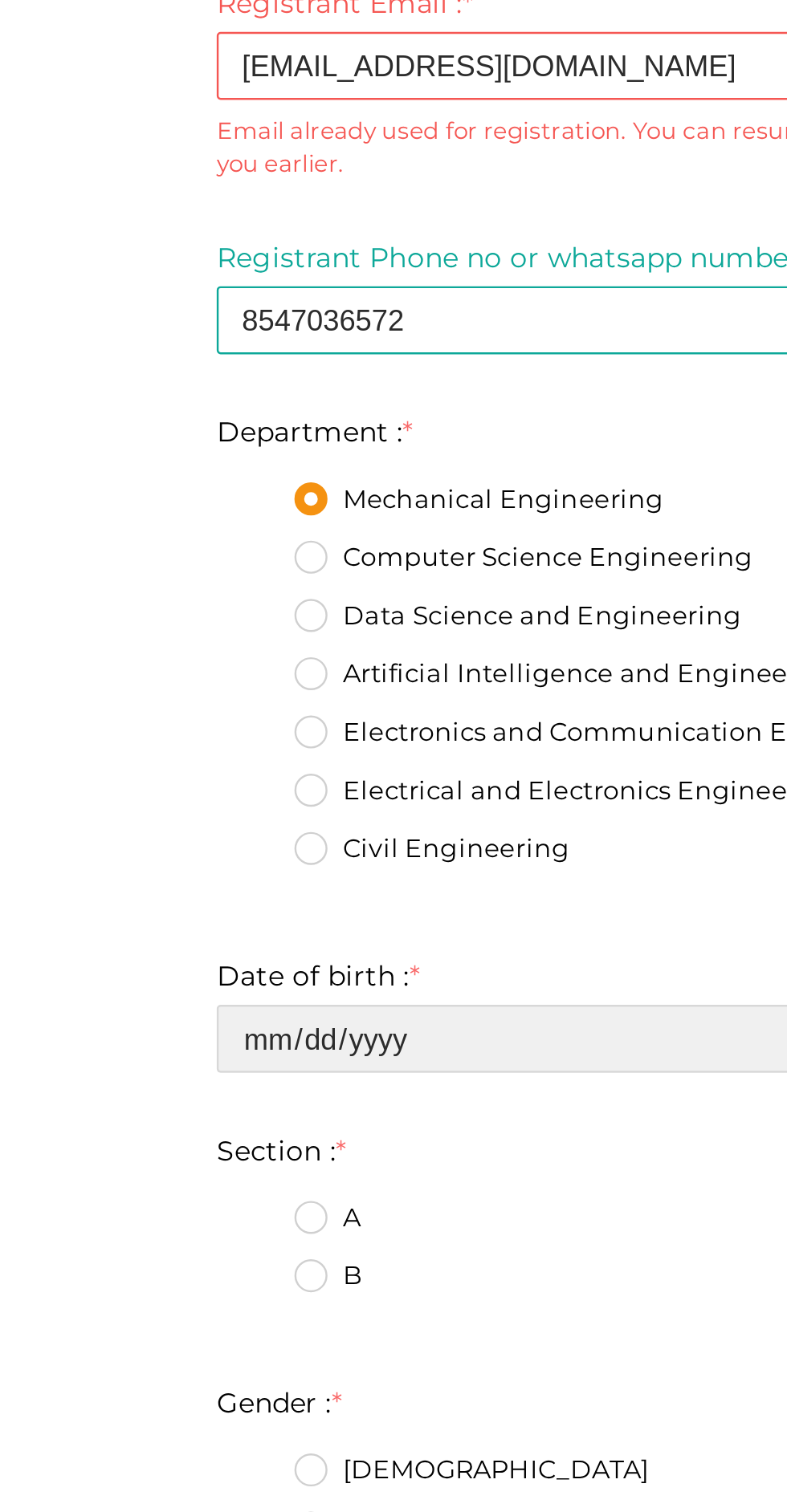
click at [230, 686] on input "date" at bounding box center [393, 688] width 554 height 28
type input "[DATE]"
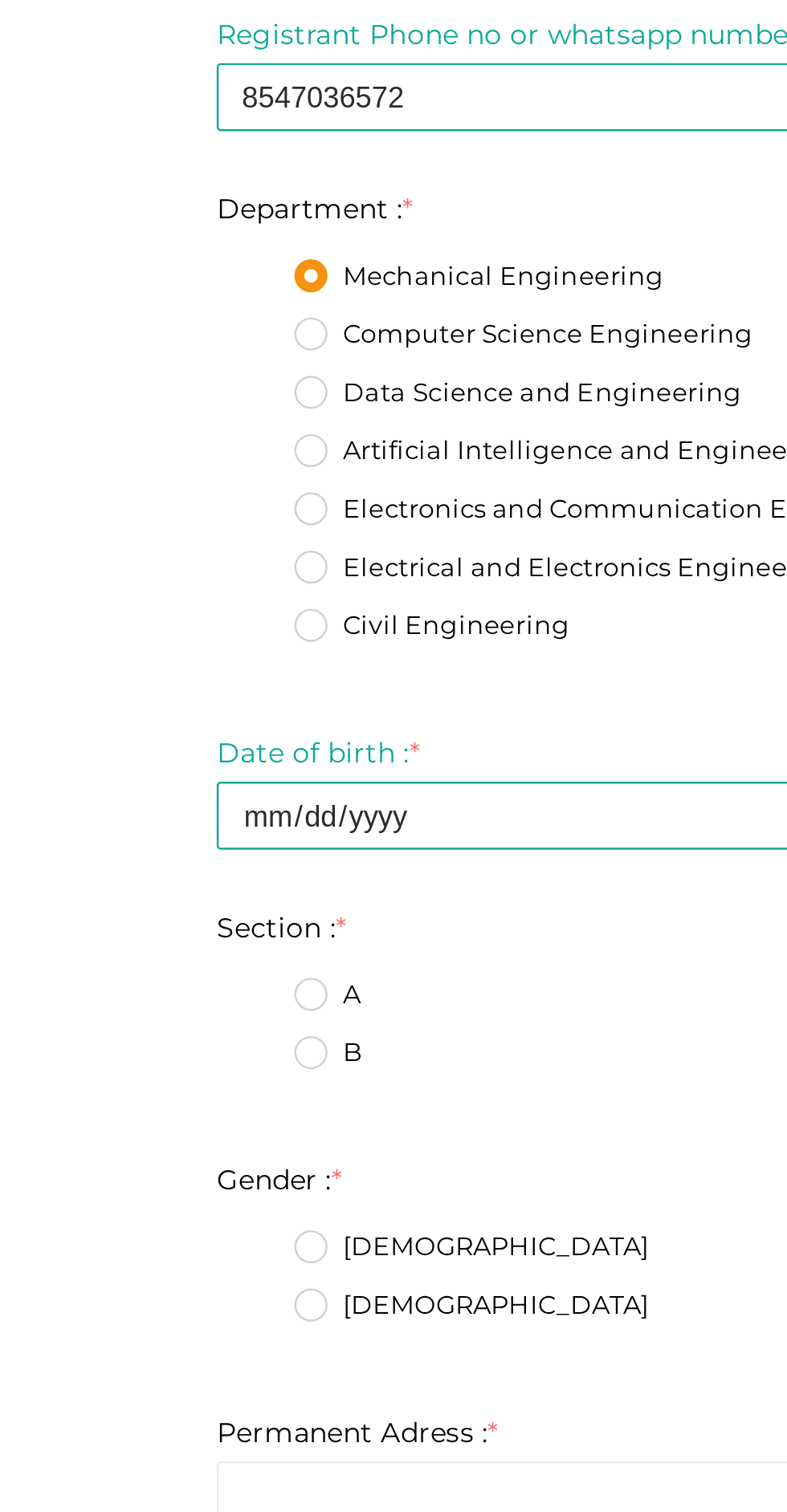
click at [172, 758] on label "A" at bounding box center [162, 763] width 27 height 16
click at [133, 759] on input "A" at bounding box center [133, 759] width 0 height 0
click at [159, 861] on label "[DEMOGRAPHIC_DATA]" at bounding box center [221, 867] width 147 height 16
click at [133, 863] on input "[DEMOGRAPHIC_DATA]" at bounding box center [133, 863] width 0 height 0
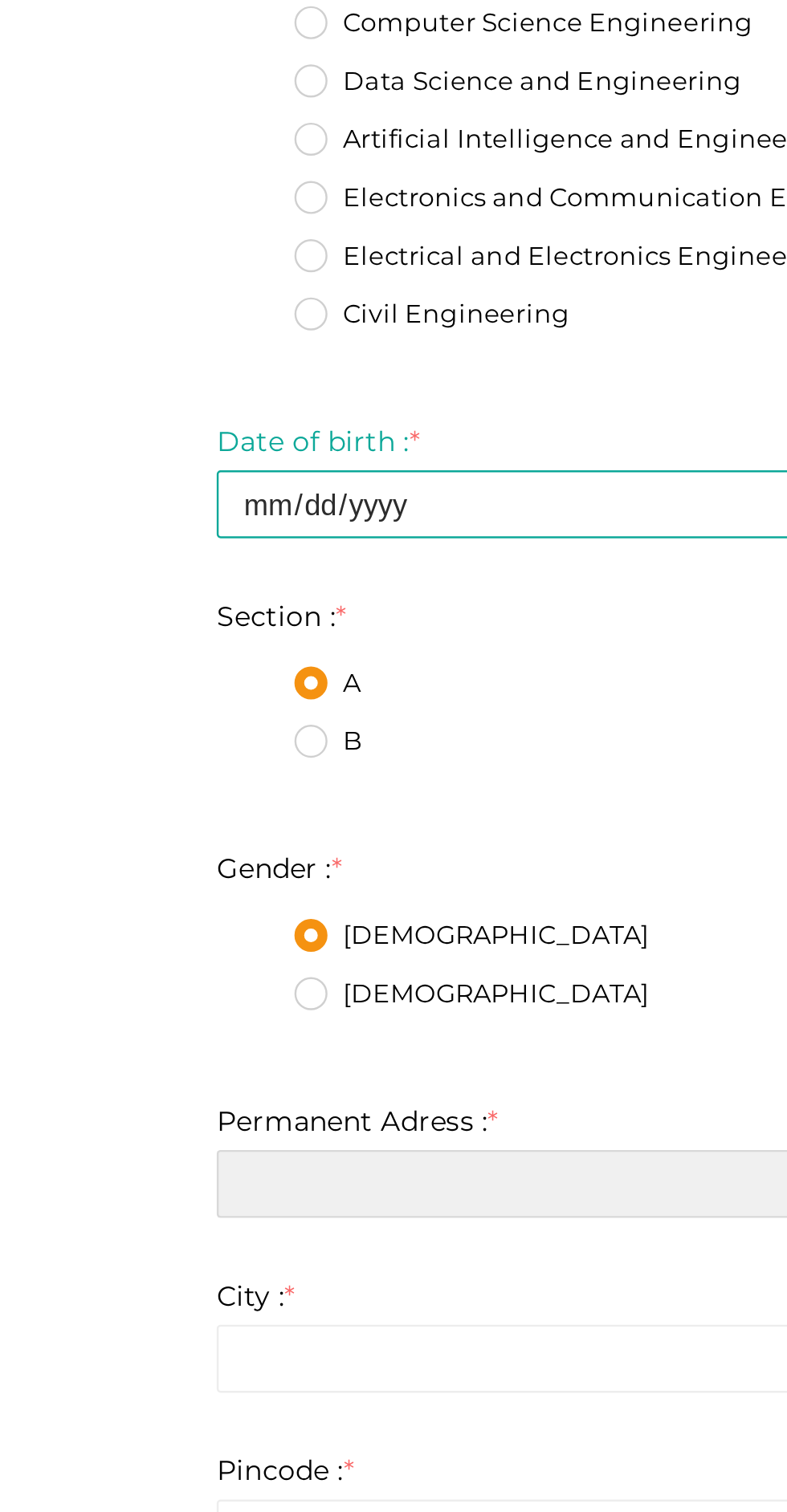
click at [206, 966] on input "text" at bounding box center [393, 969] width 554 height 28
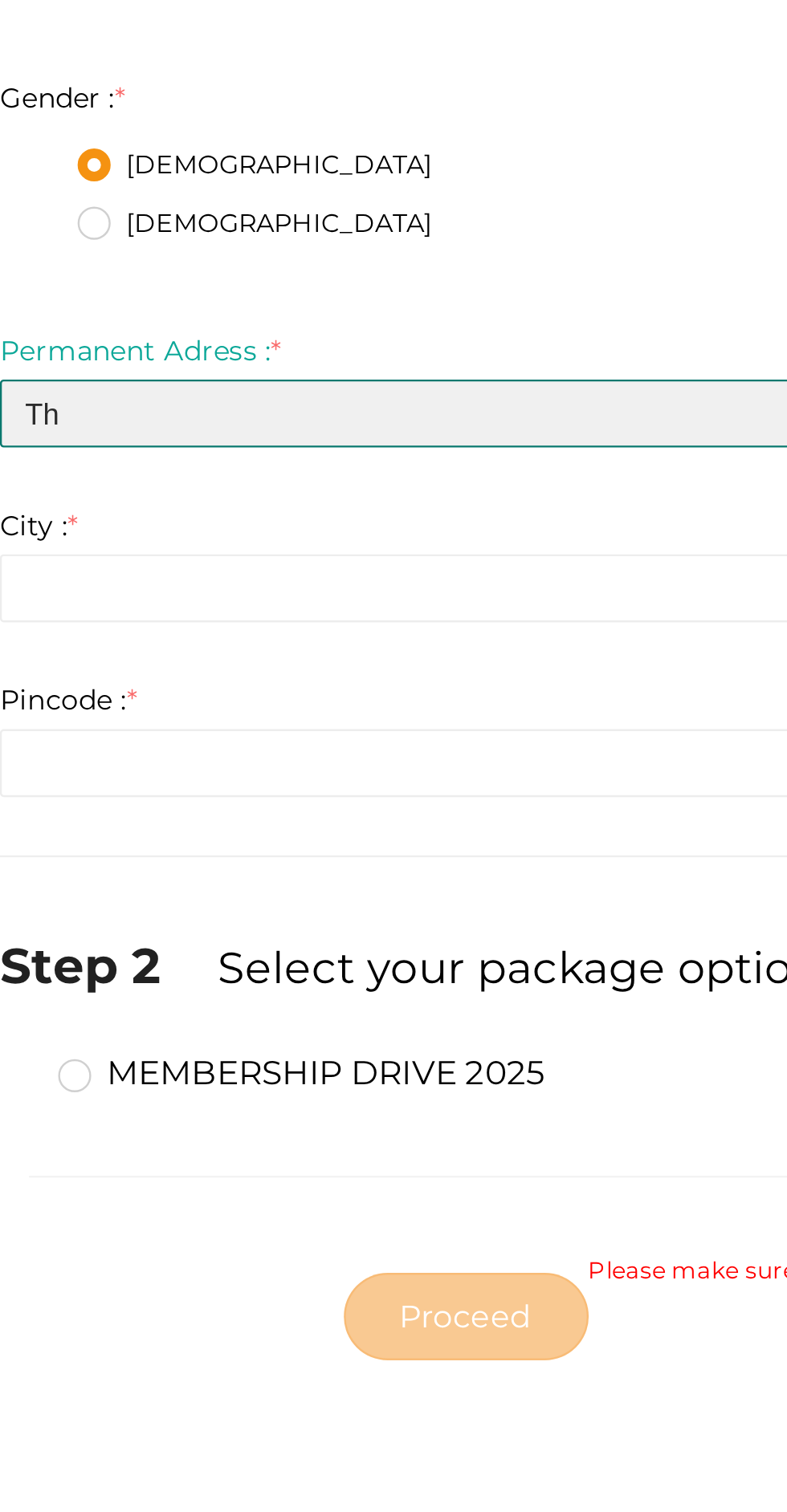
type input "T"
click at [211, 974] on input "Kunnamkulam kizhoor" at bounding box center [393, 969] width 554 height 28
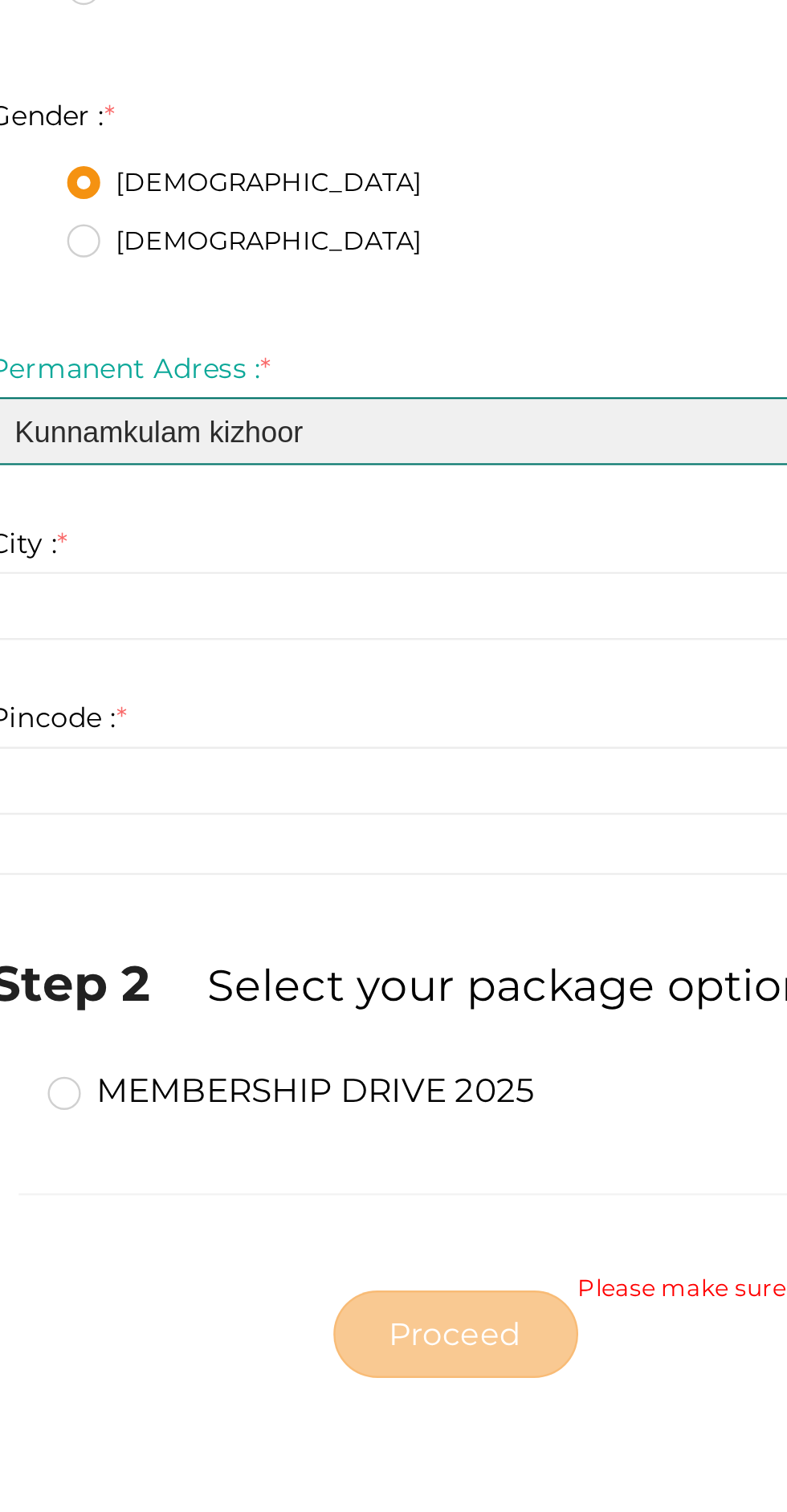
click at [205, 968] on input "Kunnamkulam kizhoor" at bounding box center [393, 969] width 554 height 28
type input "Kunnamkulam, kizhoor"
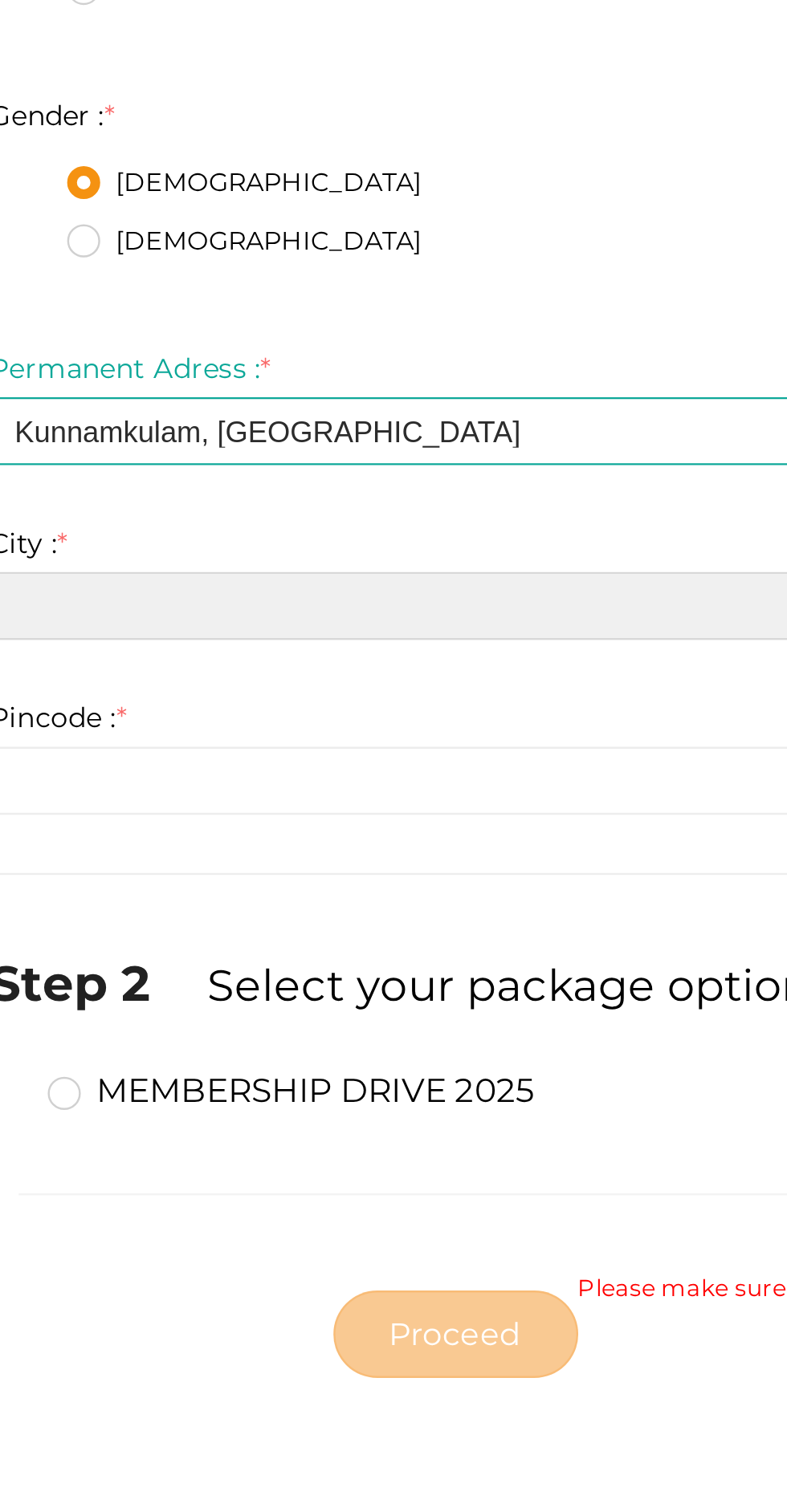
click at [270, 1038] on input "text" at bounding box center [393, 1041] width 554 height 28
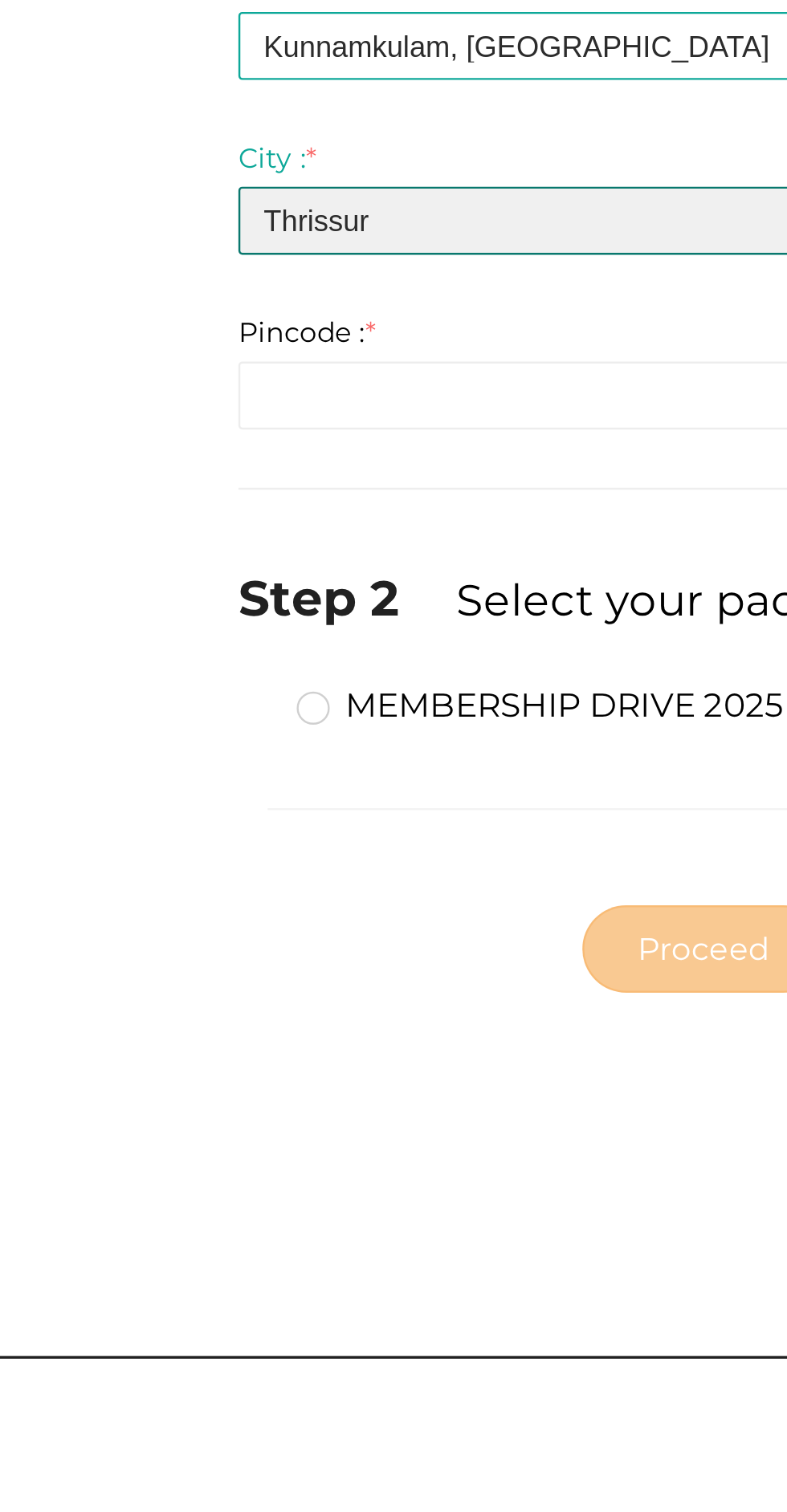
type input "Thrissur"
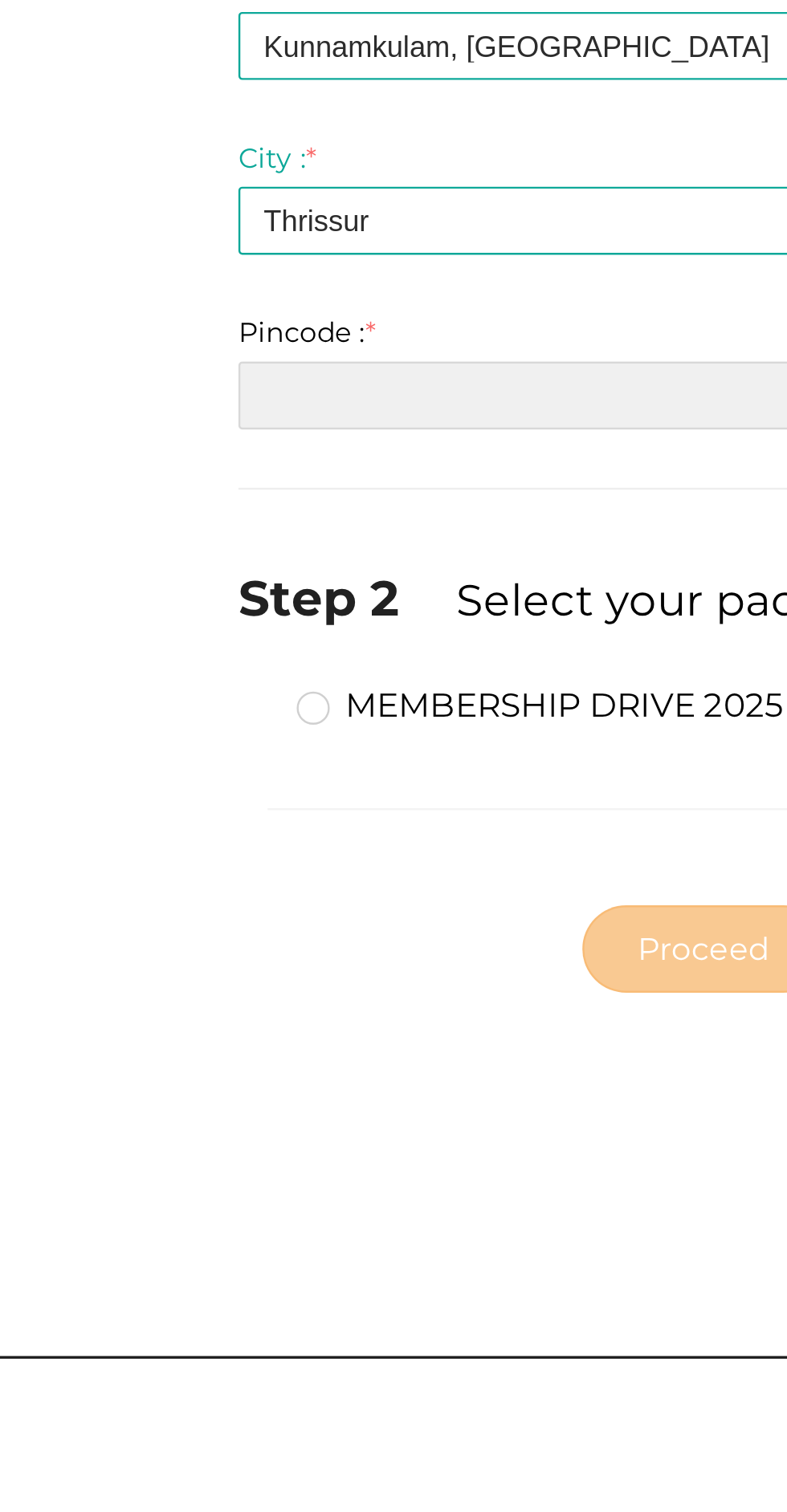
click at [245, 1120] on input "number" at bounding box center [393, 1114] width 554 height 28
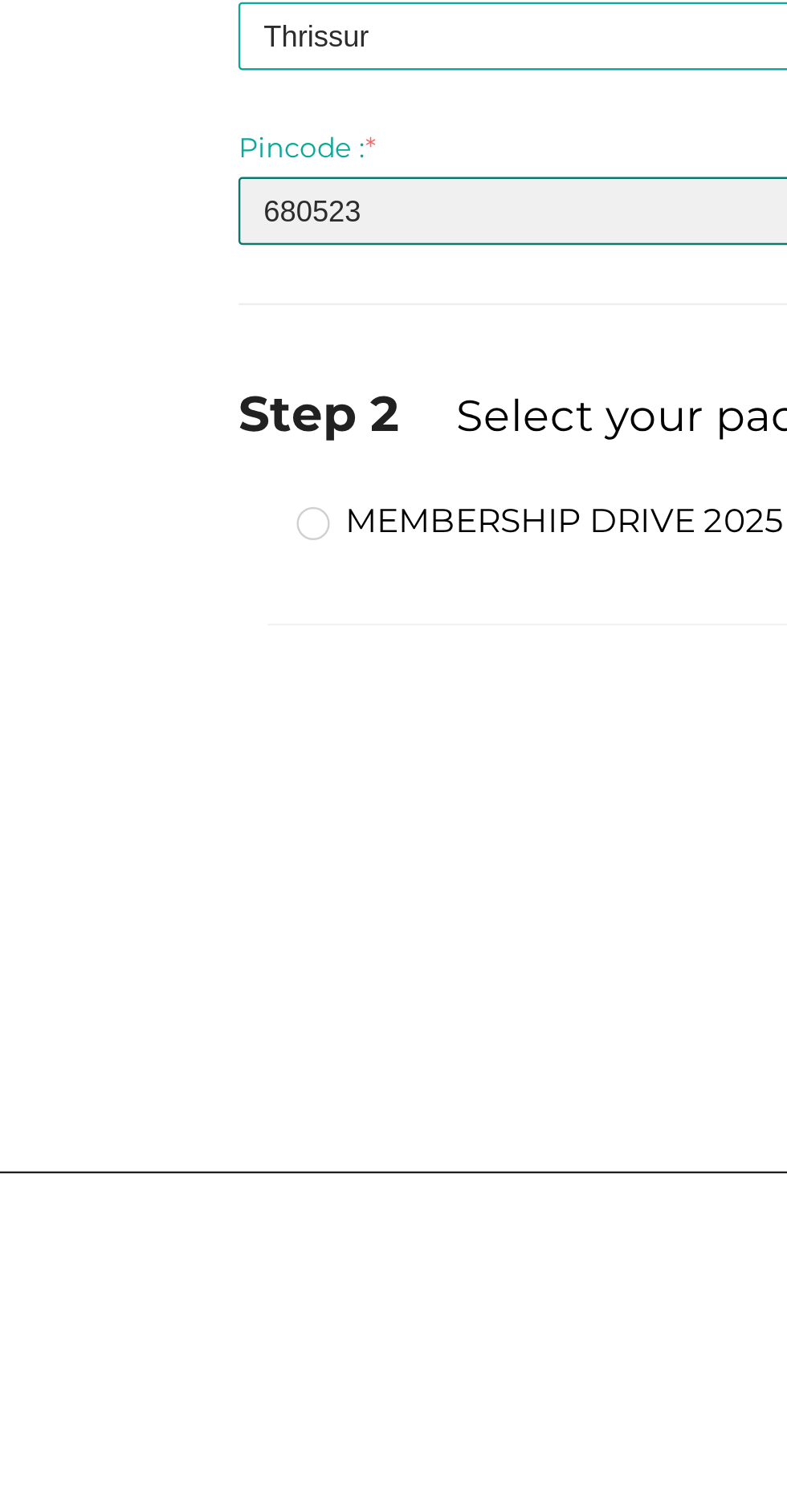
type input "680523"
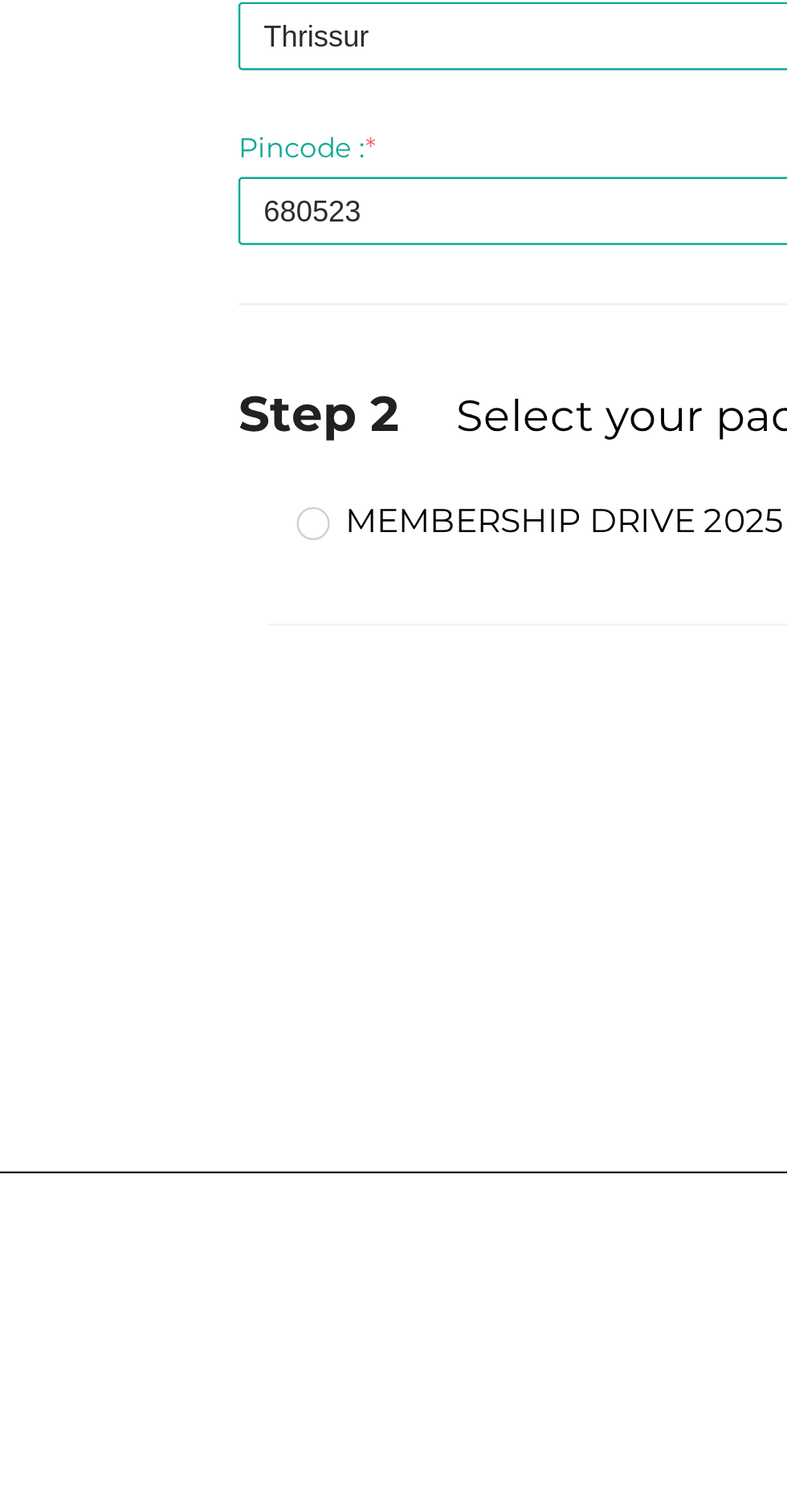
click at [140, 1234] on label "MEMBERSHIP DRIVE 2025" at bounding box center [240, 1242] width 201 height 19
click at [125, 1236] on input "MEMBERSHIP DRIVE 2025" at bounding box center [125, 1236] width 0 height 0
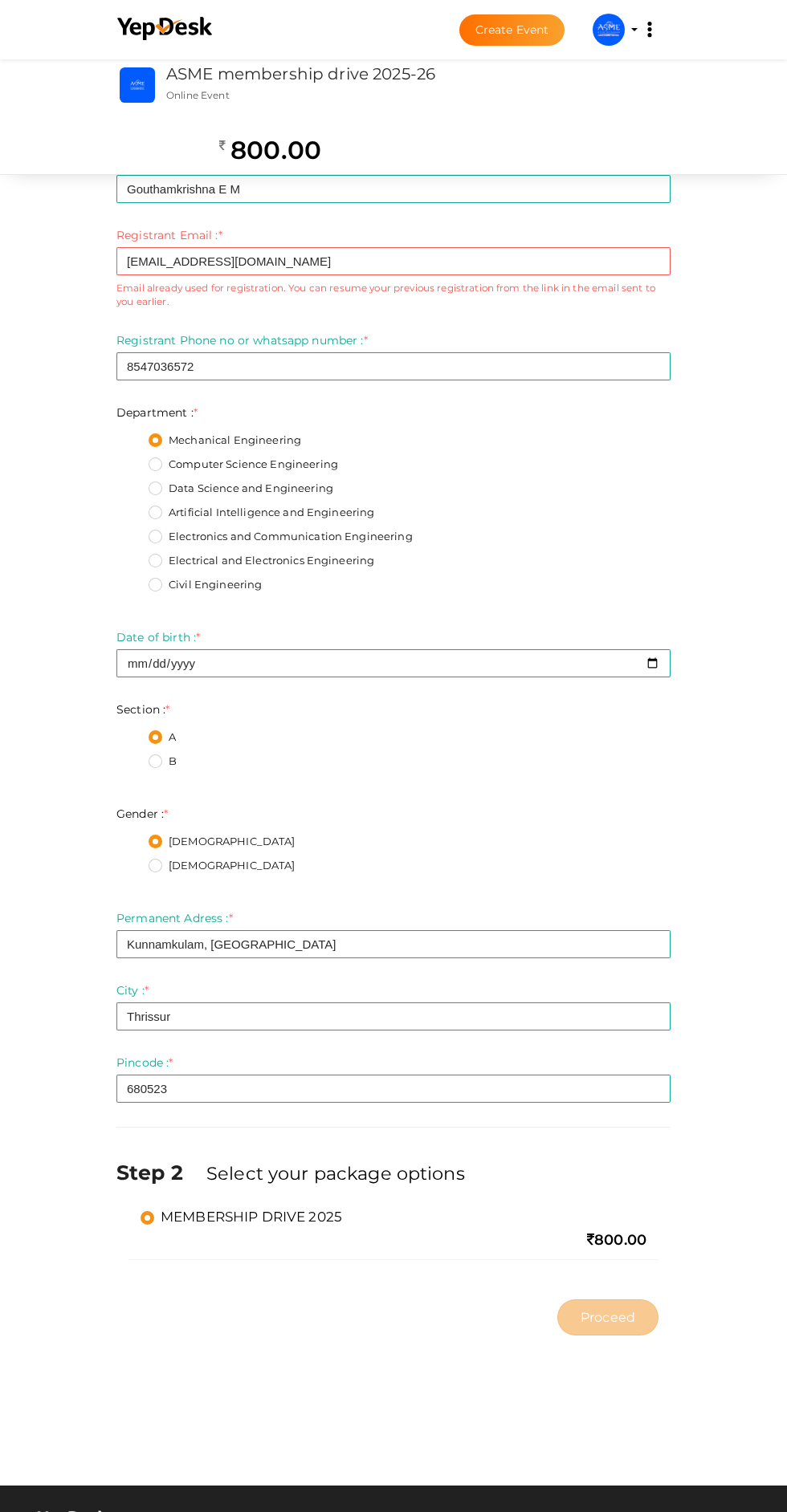
scroll to position [16, 0]
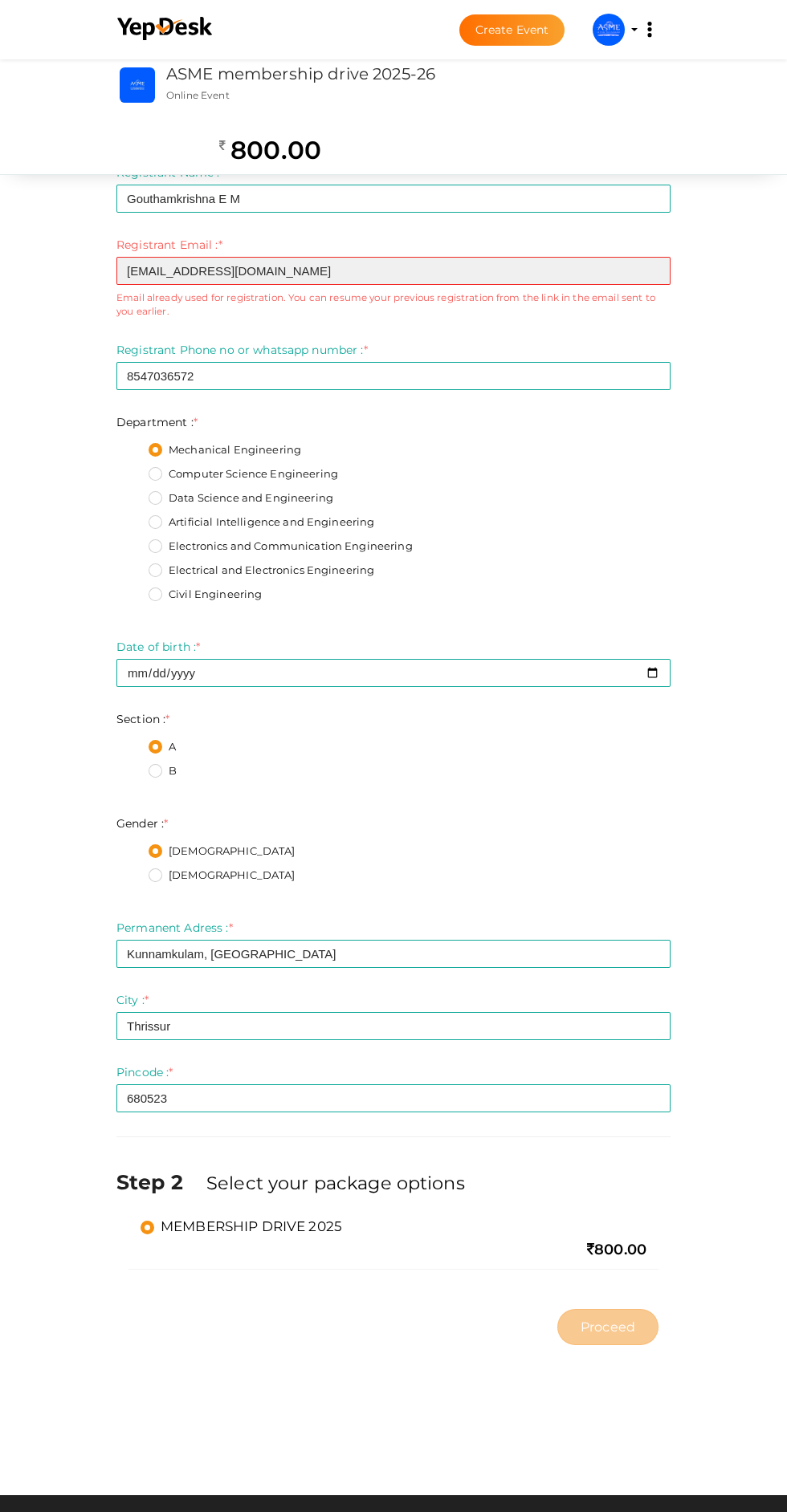
click at [500, 266] on input "mrkrish05550@gmail.com" at bounding box center [393, 270] width 554 height 28
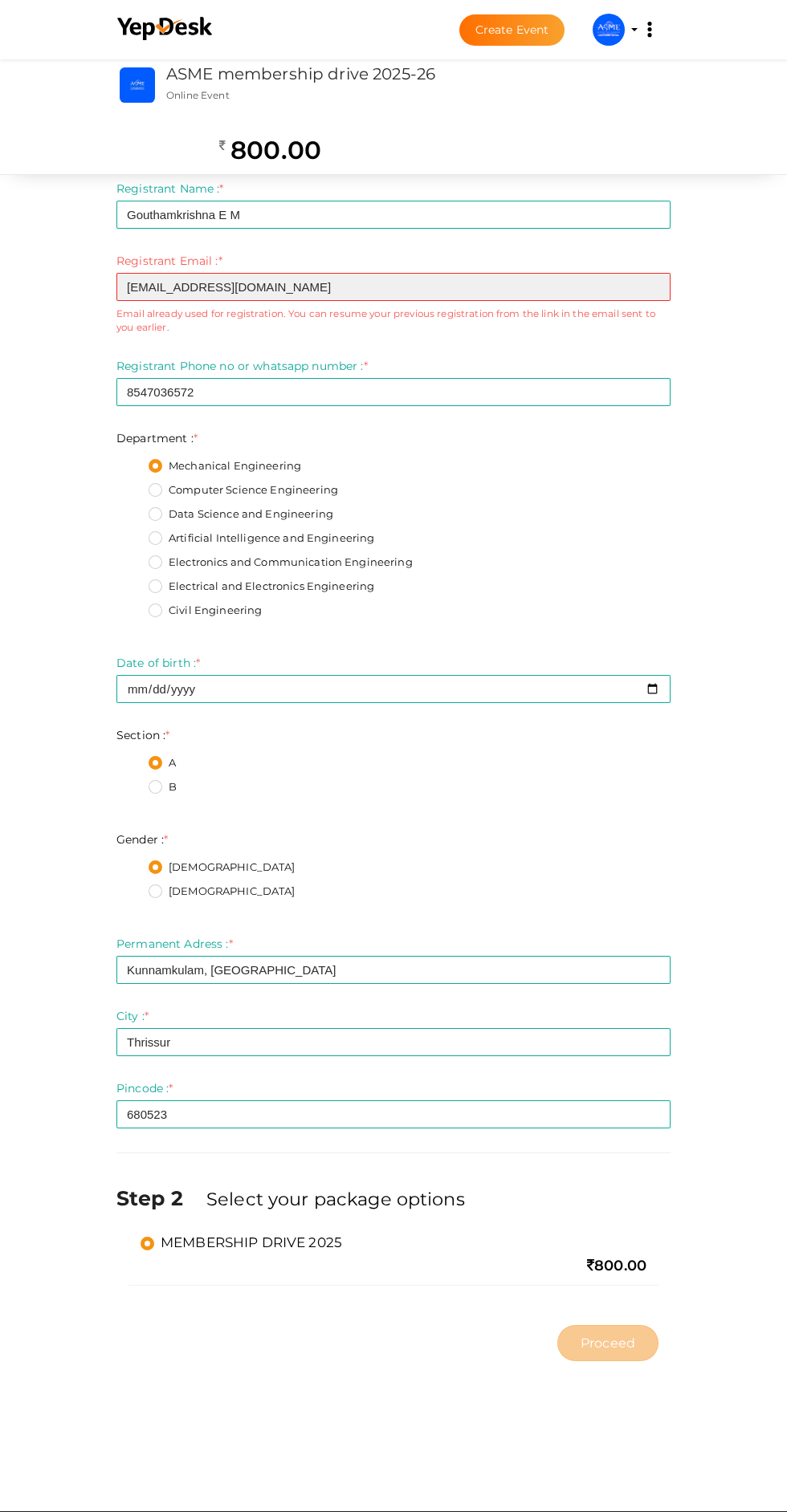
click at [276, 294] on input "mrkrish05550@gmail.com" at bounding box center [393, 286] width 554 height 28
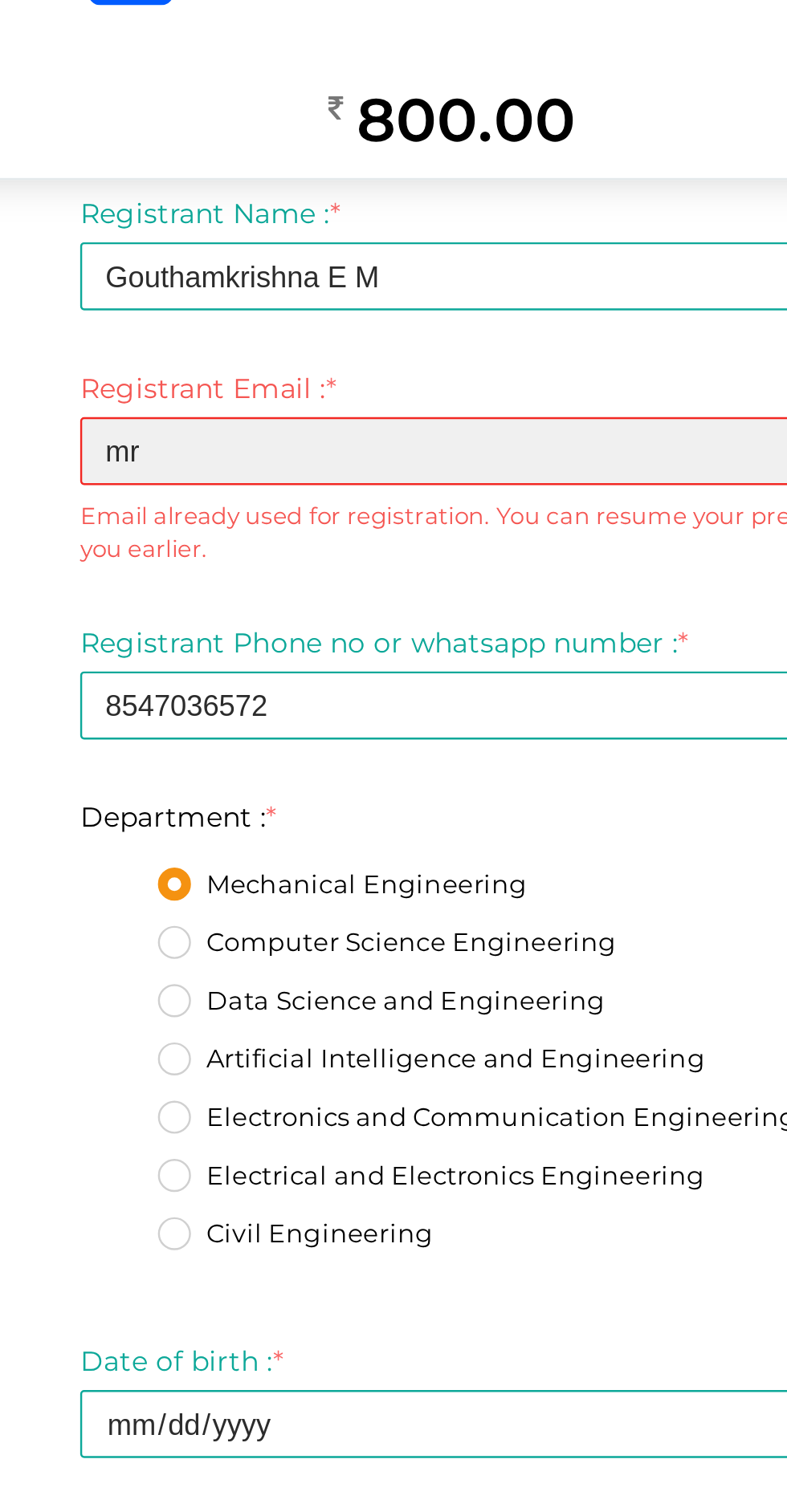
type input "m"
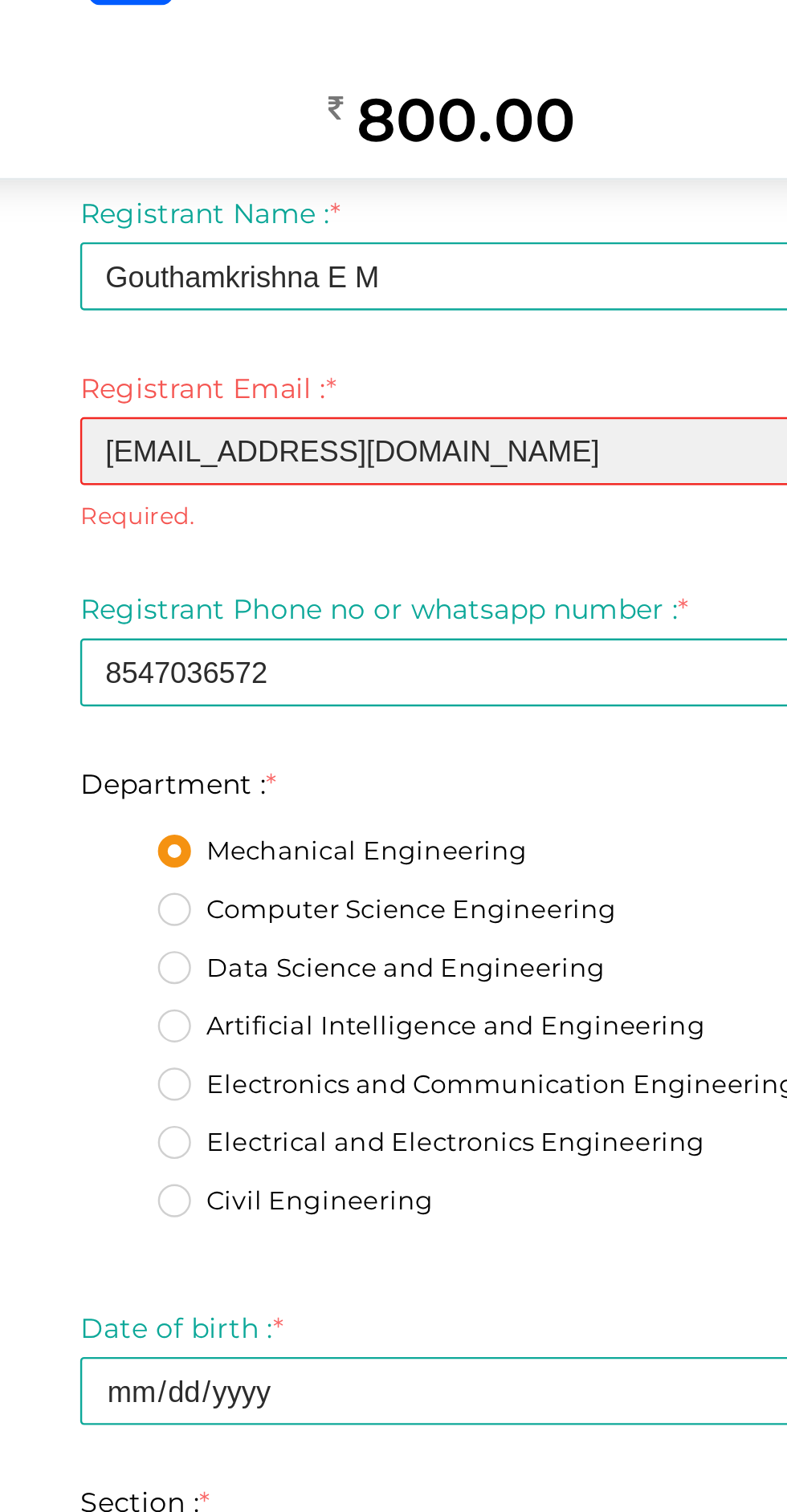
click at [318, 288] on input "mrkrish05550@gmail.com" at bounding box center [393, 286] width 554 height 28
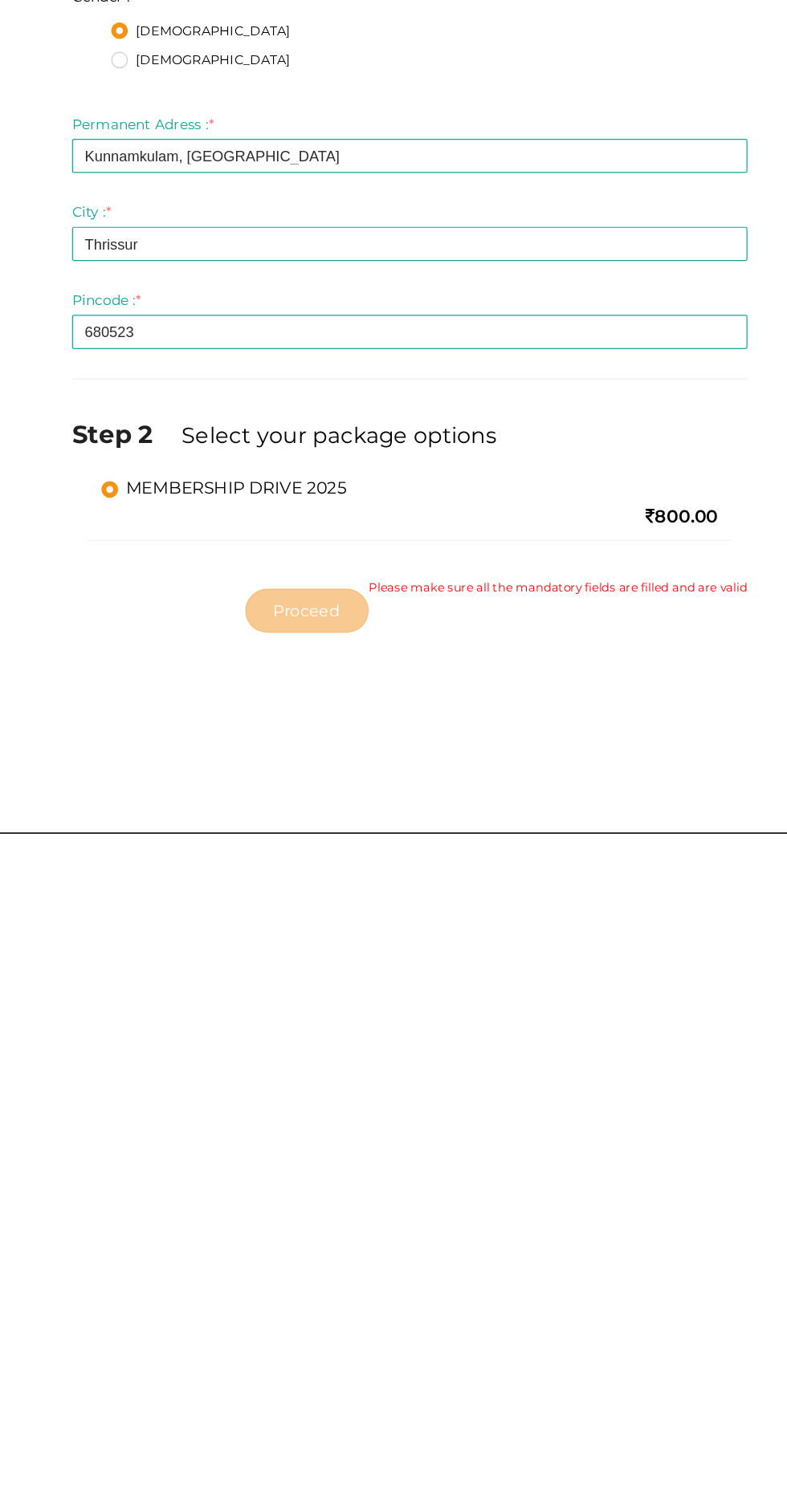
click at [612, 1423] on div "Step 1 Enter registration Details Registrant Name : * Gouthamkrishna E M Requir…" at bounding box center [393, 781] width 787 height 1460
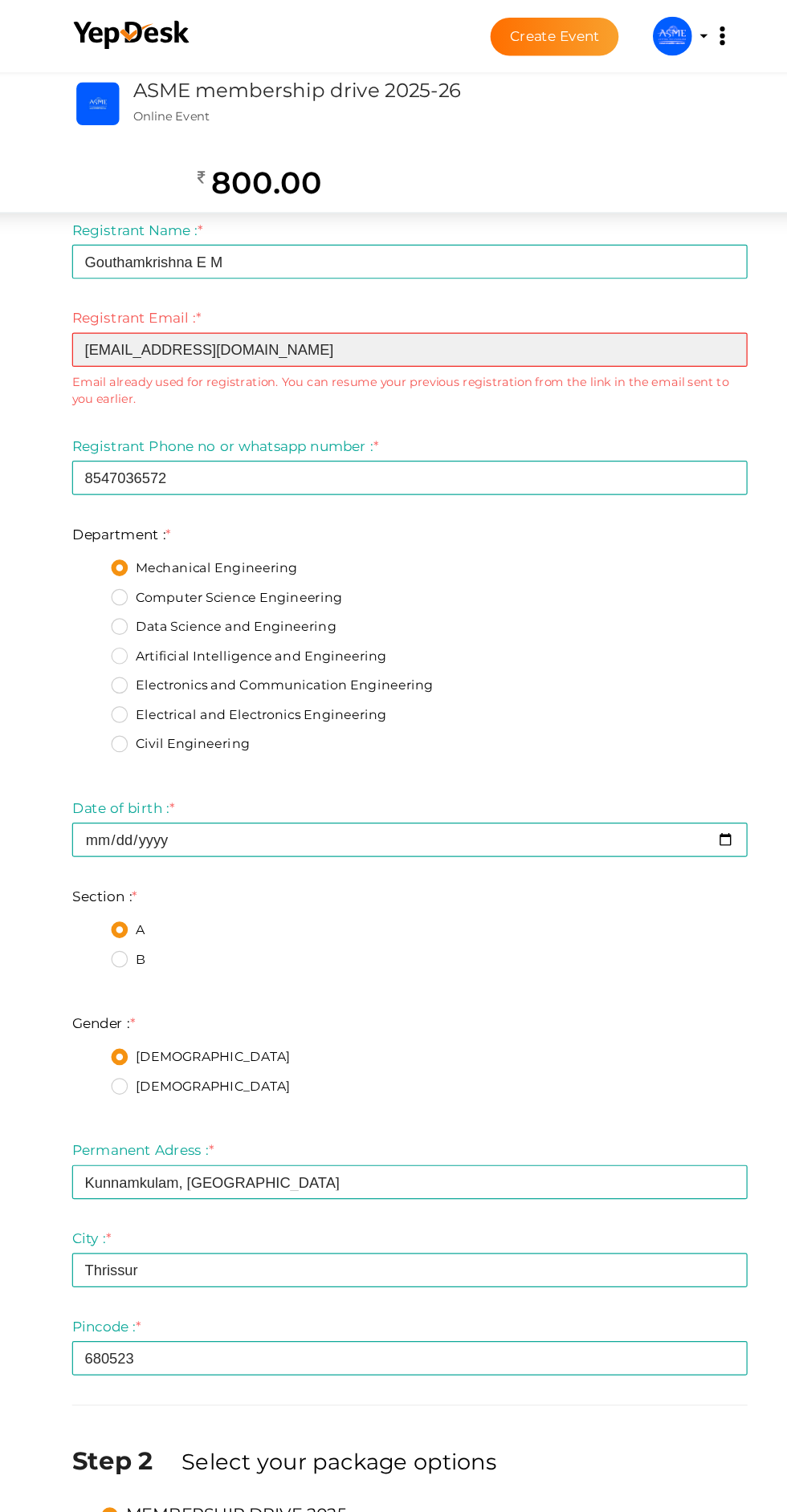
click at [408, 288] on input "mrkrish05550@gmail.com" at bounding box center [393, 286] width 554 height 28
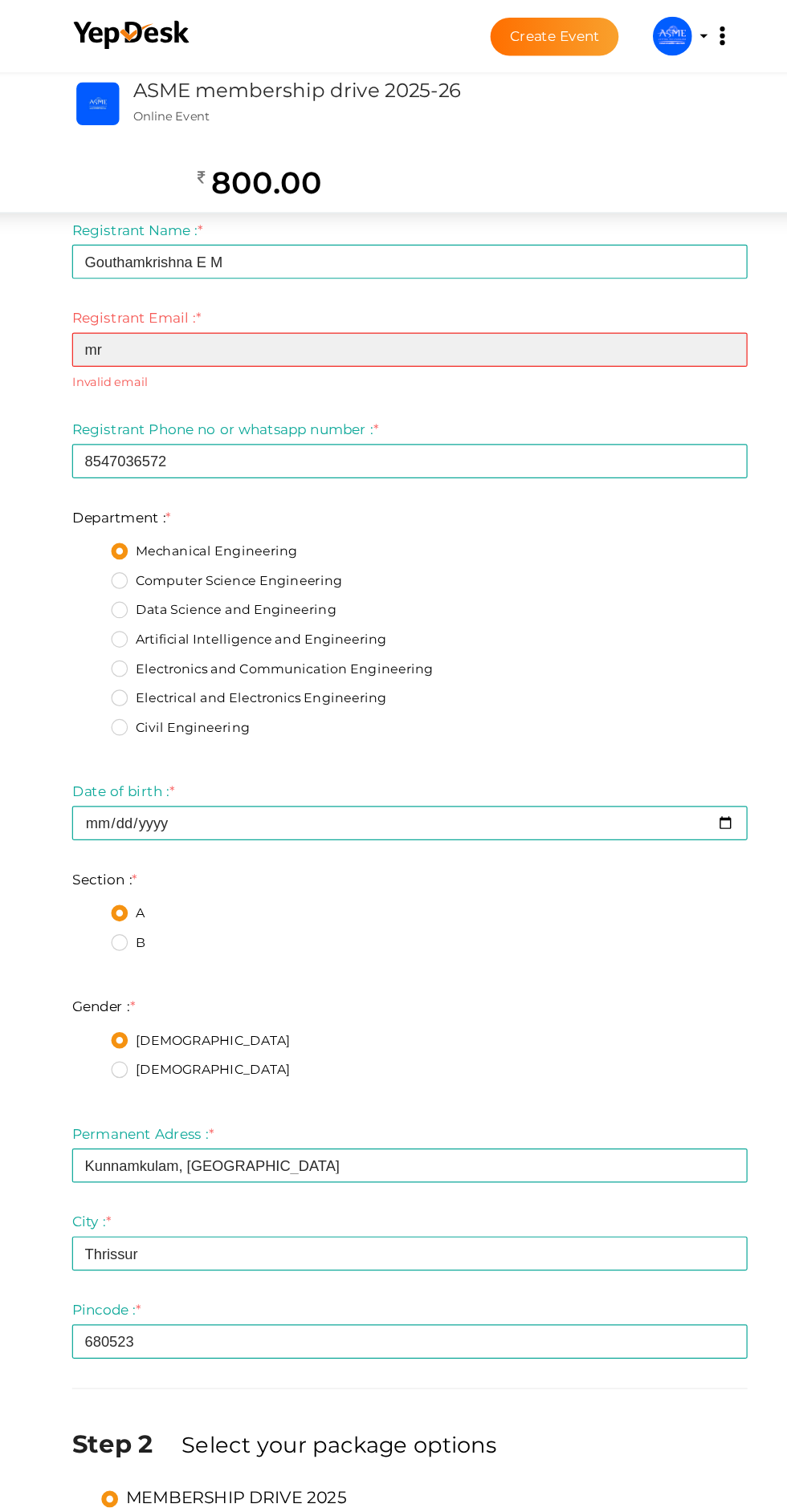
type input "m"
click at [157, 284] on input "mrkrish05550@gmail.com" at bounding box center [393, 286] width 554 height 28
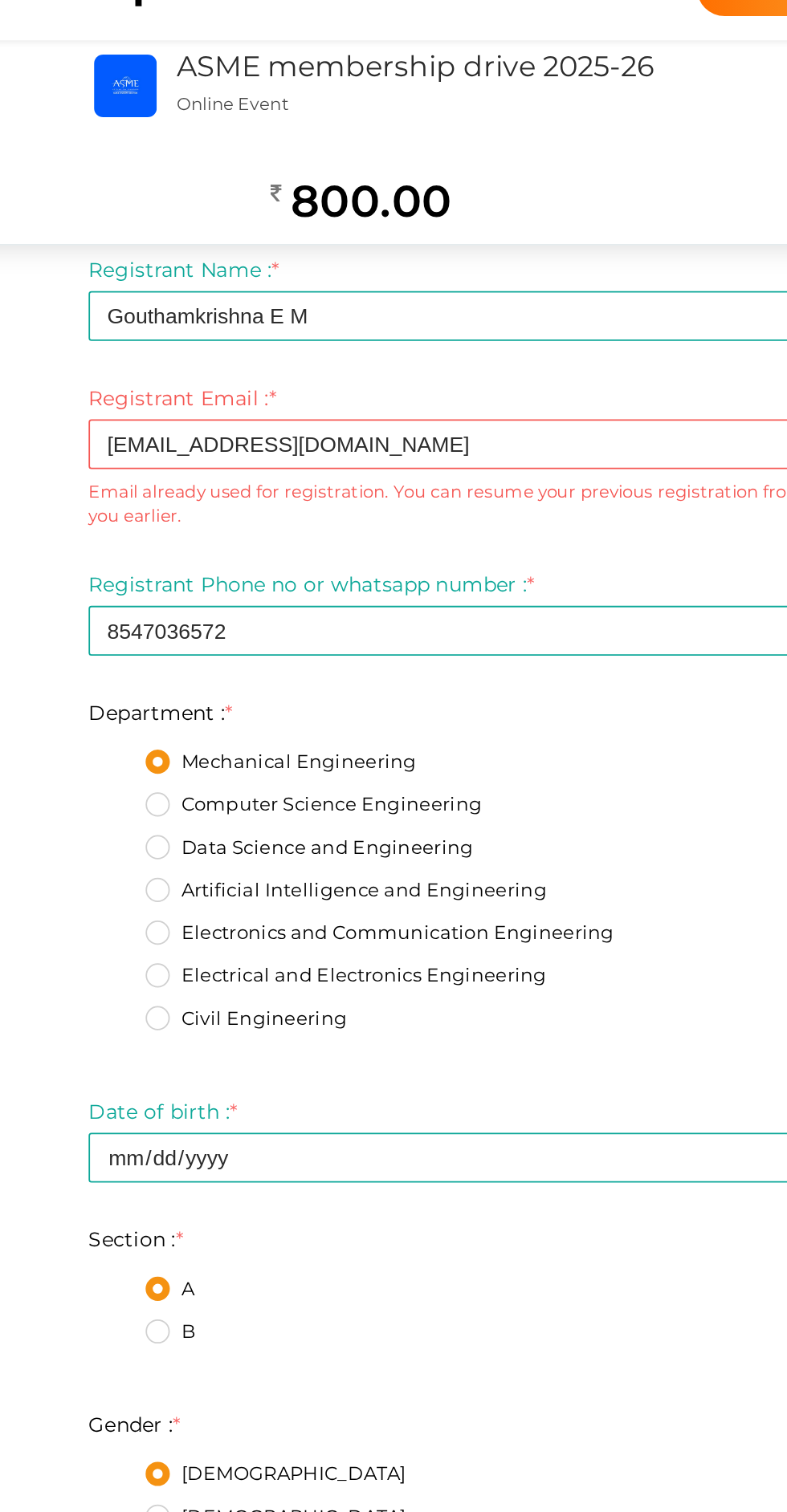
click at [366, 331] on small "Email already used for registration. You can resume your previous registration …" at bounding box center [393, 320] width 554 height 27
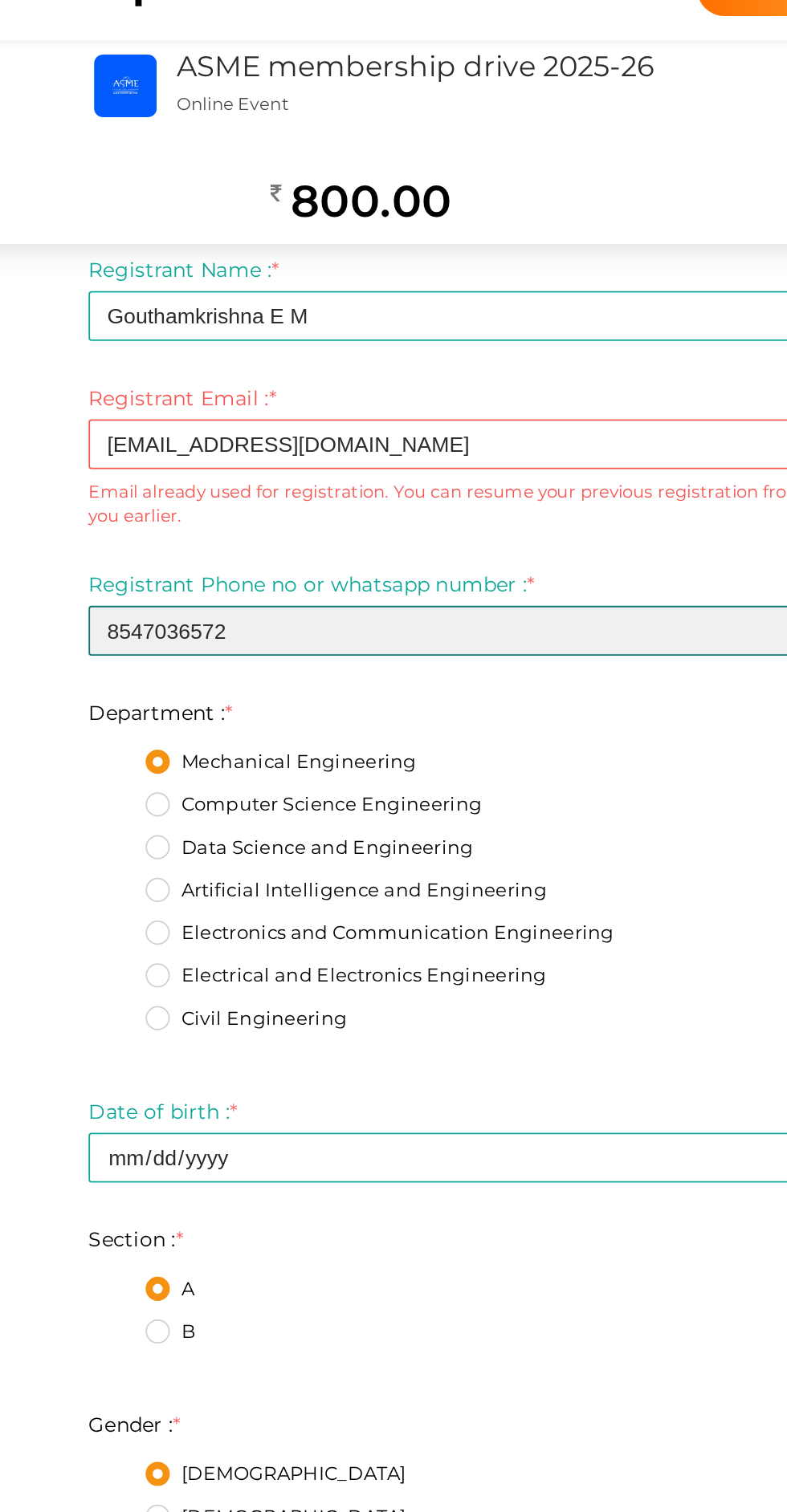
click at [217, 393] on input "8547036572" at bounding box center [393, 391] width 554 height 28
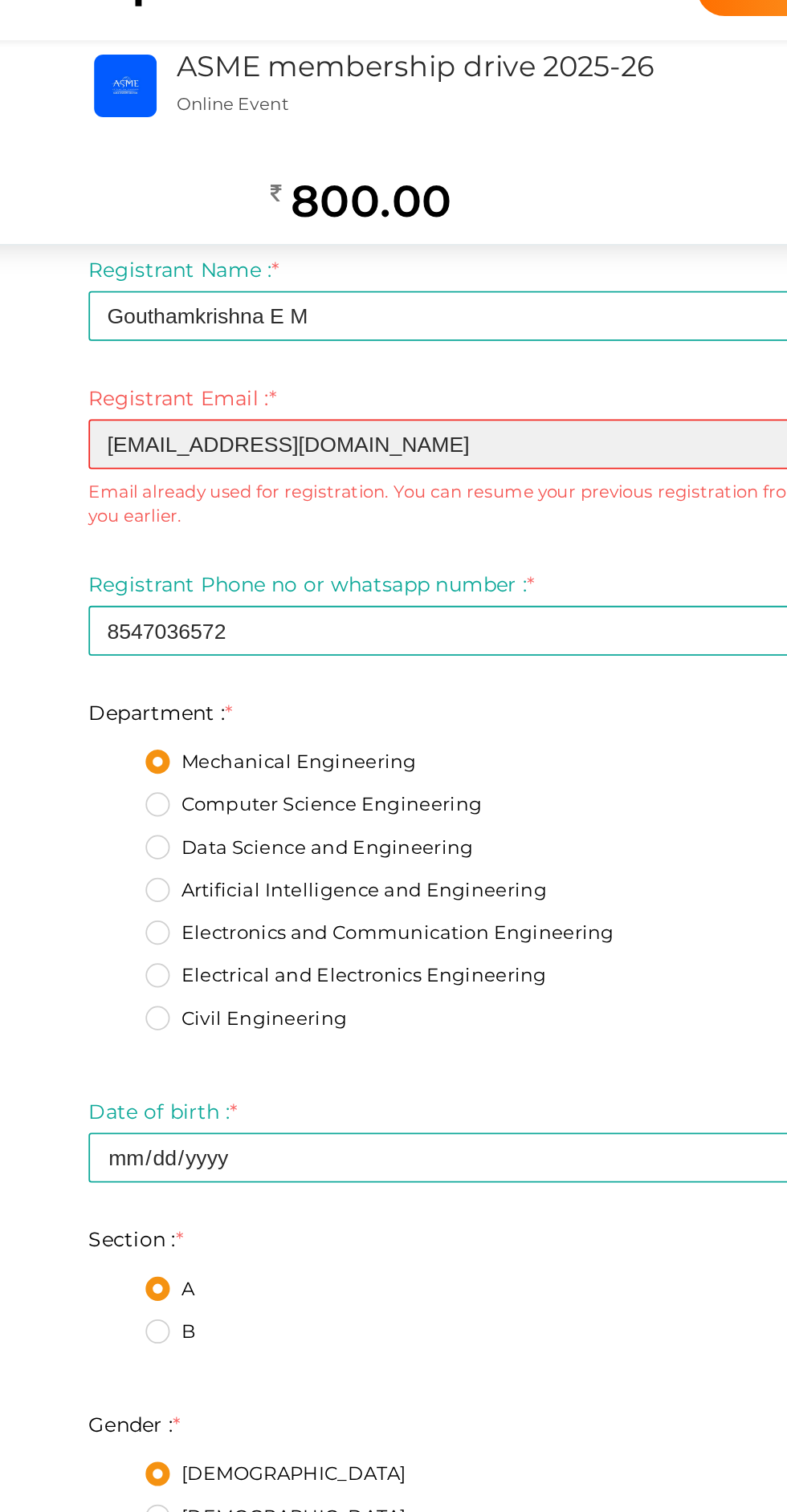
click at [314, 285] on input "mrkrish05550@gmail.com" at bounding box center [393, 286] width 554 height 28
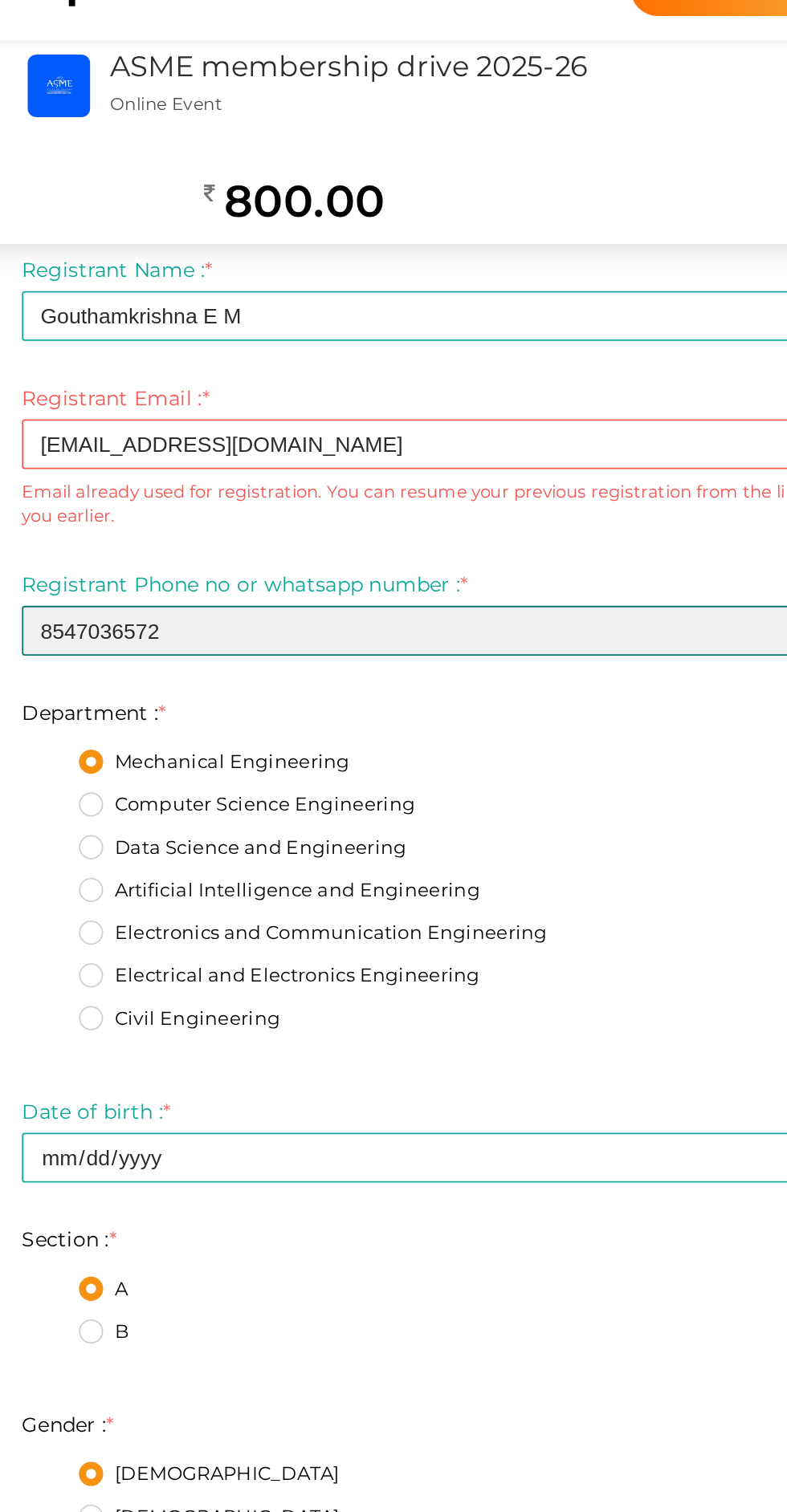
click at [258, 393] on input "8547036572" at bounding box center [393, 391] width 554 height 28
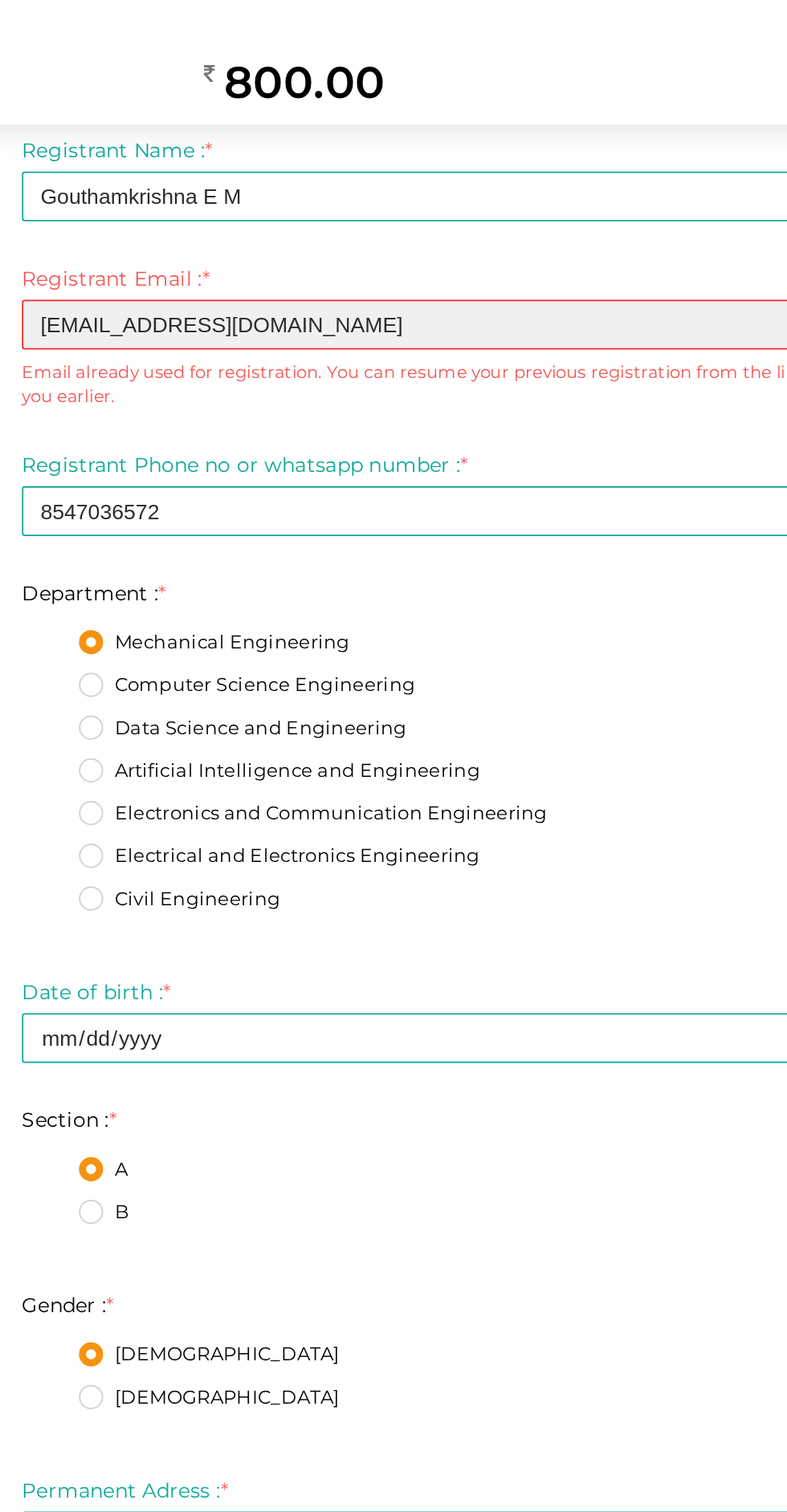
click at [287, 283] on input "mrkrish05550@gmail.com" at bounding box center [393, 286] width 554 height 28
click at [133, 290] on input "mrkrish05550@gmail.com" at bounding box center [393, 286] width 554 height 28
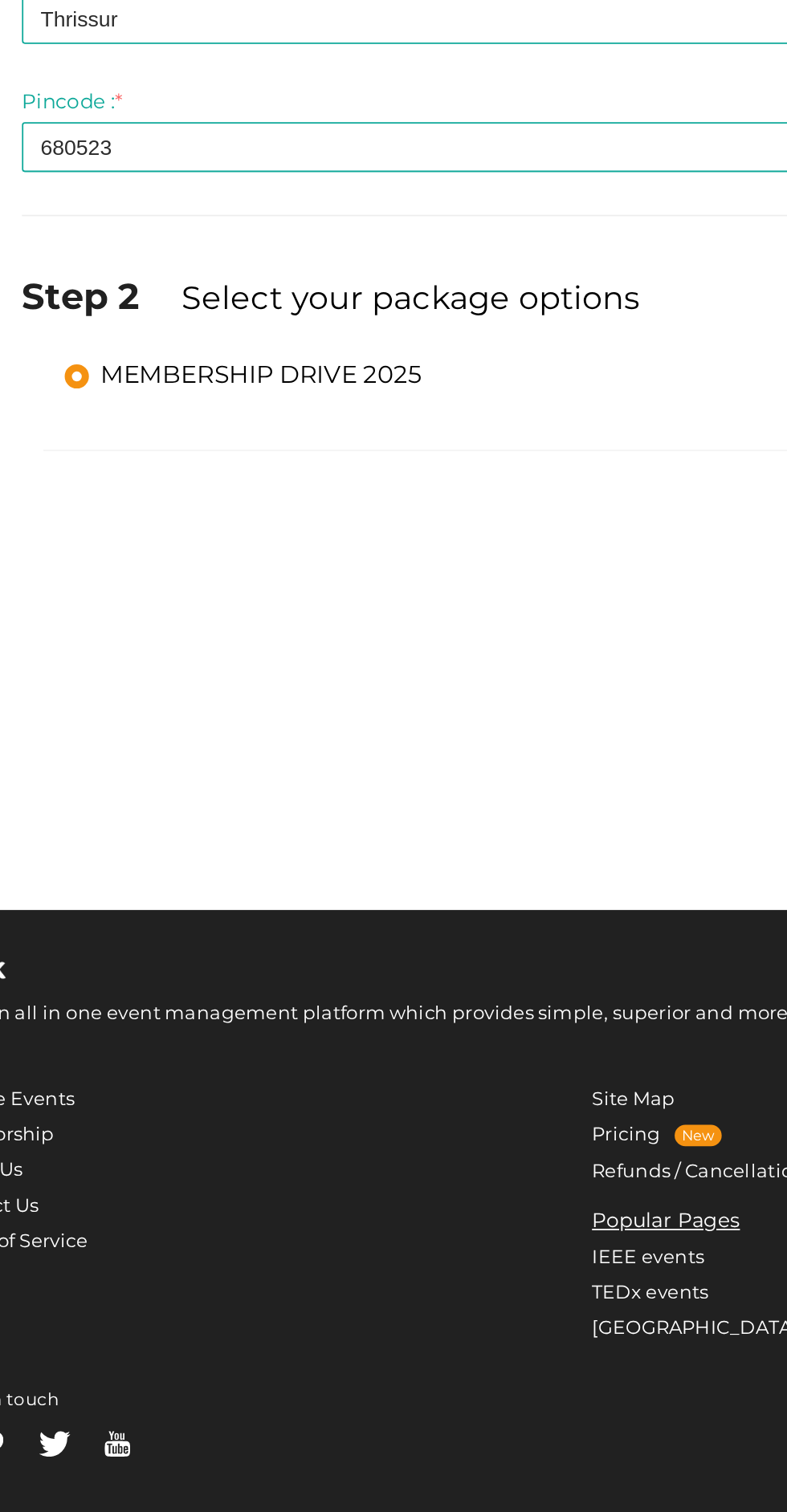
scroll to position [529, 0]
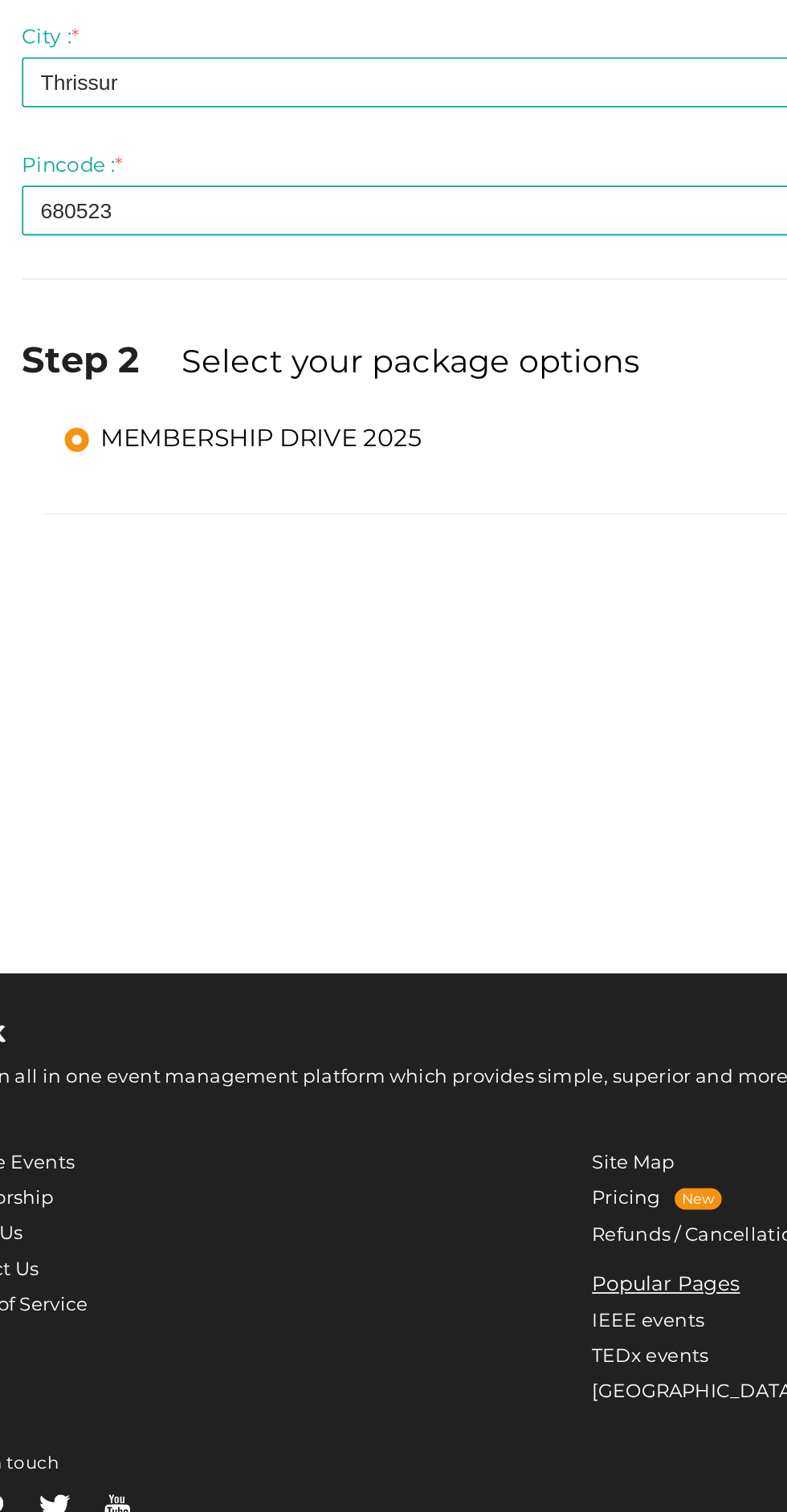
click at [446, 773] on div "Step 1 Enter registration Details Registrant Name : * Gouthamkrishna E M Requir…" at bounding box center [393, 357] width 578 height 1197
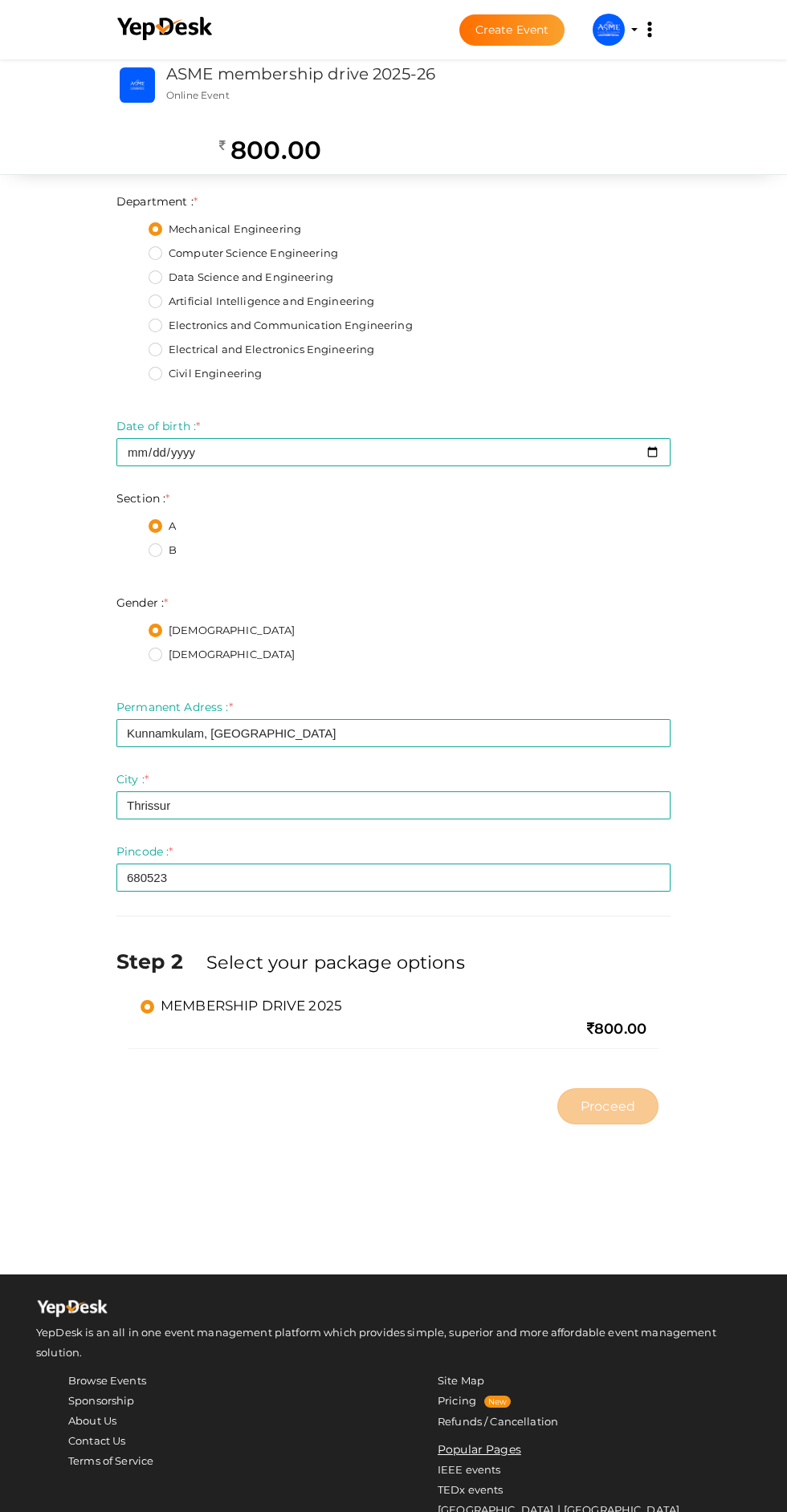
scroll to position [0, 0]
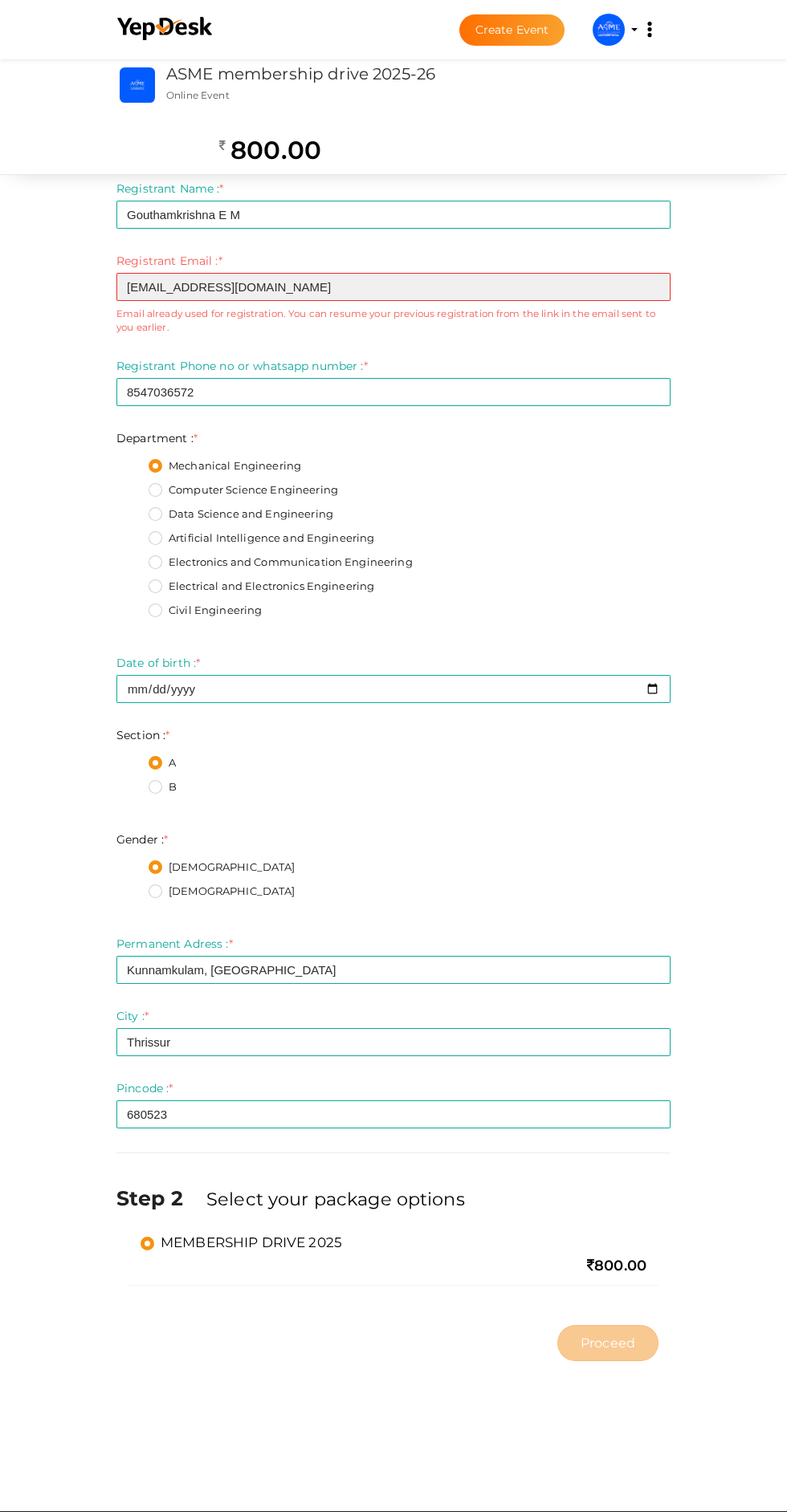
click at [307, 288] on input "mrkrish05550@gmail.com" at bounding box center [393, 286] width 554 height 28
type input "m"
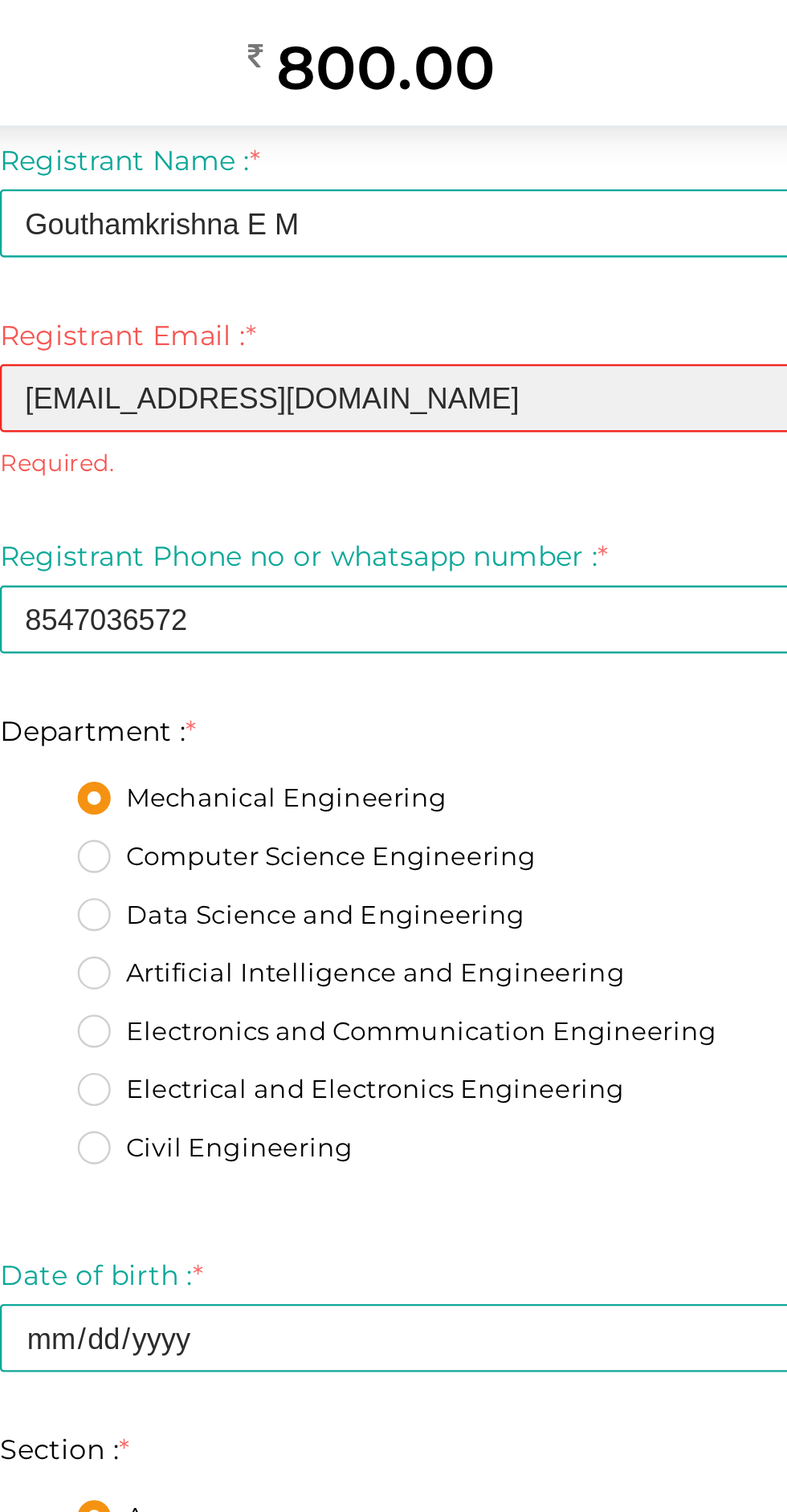
click at [347, 286] on input "gouthamkrishnem@gmail.com" at bounding box center [393, 286] width 554 height 28
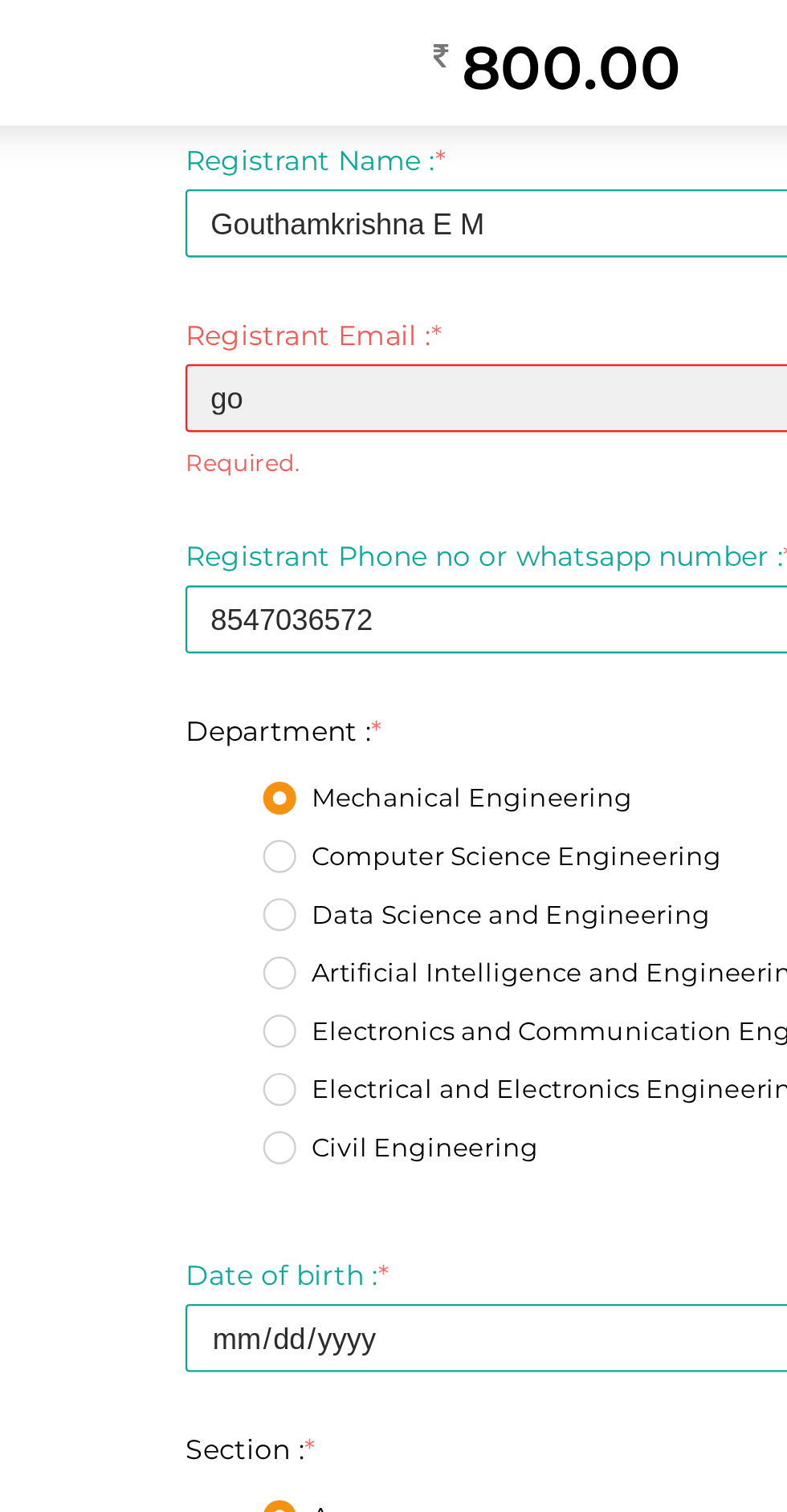
type input "g"
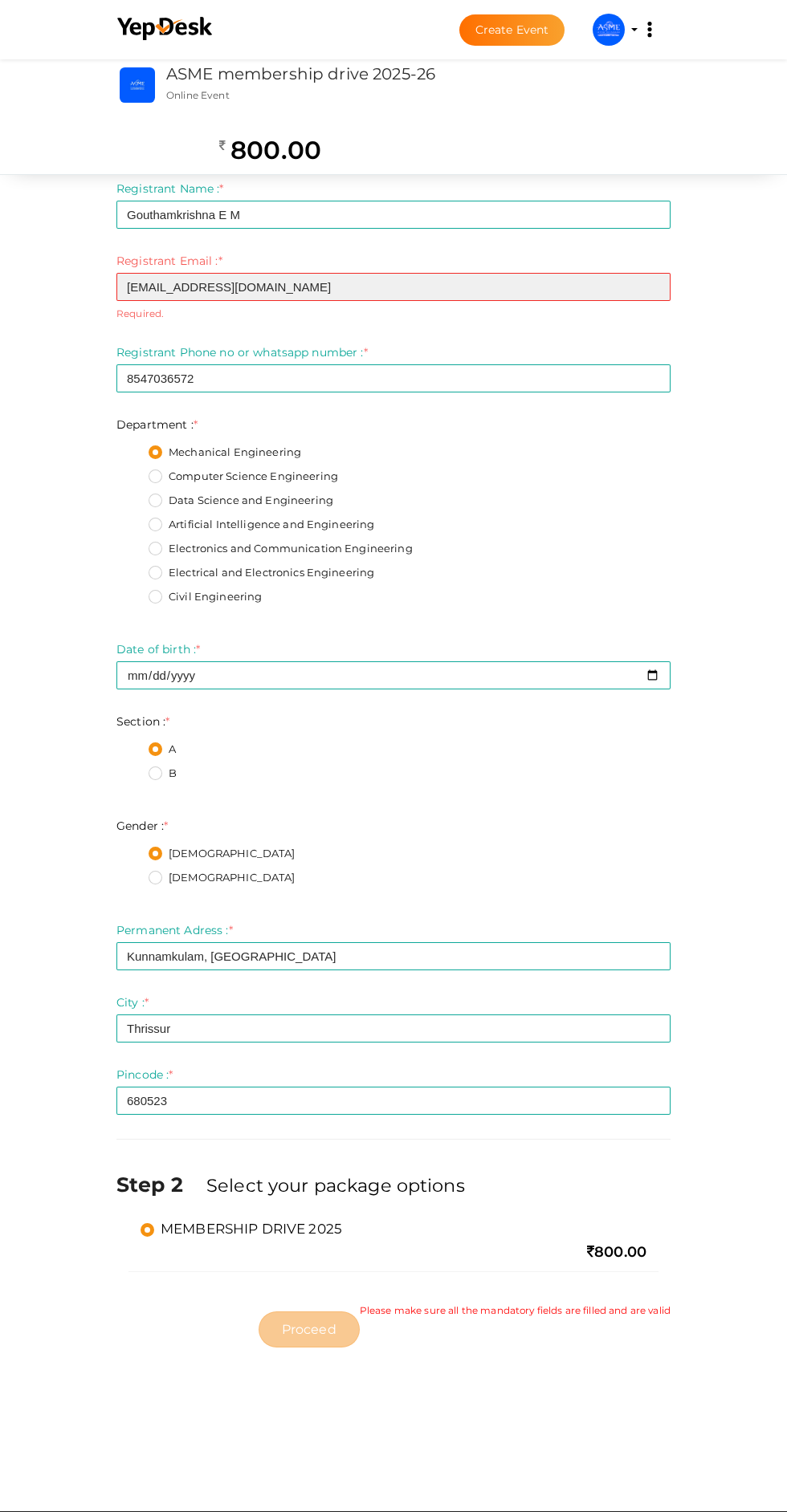
click at [320, 294] on input "[EMAIL_ADDRESS][DOMAIN_NAME]" at bounding box center [393, 286] width 554 height 28
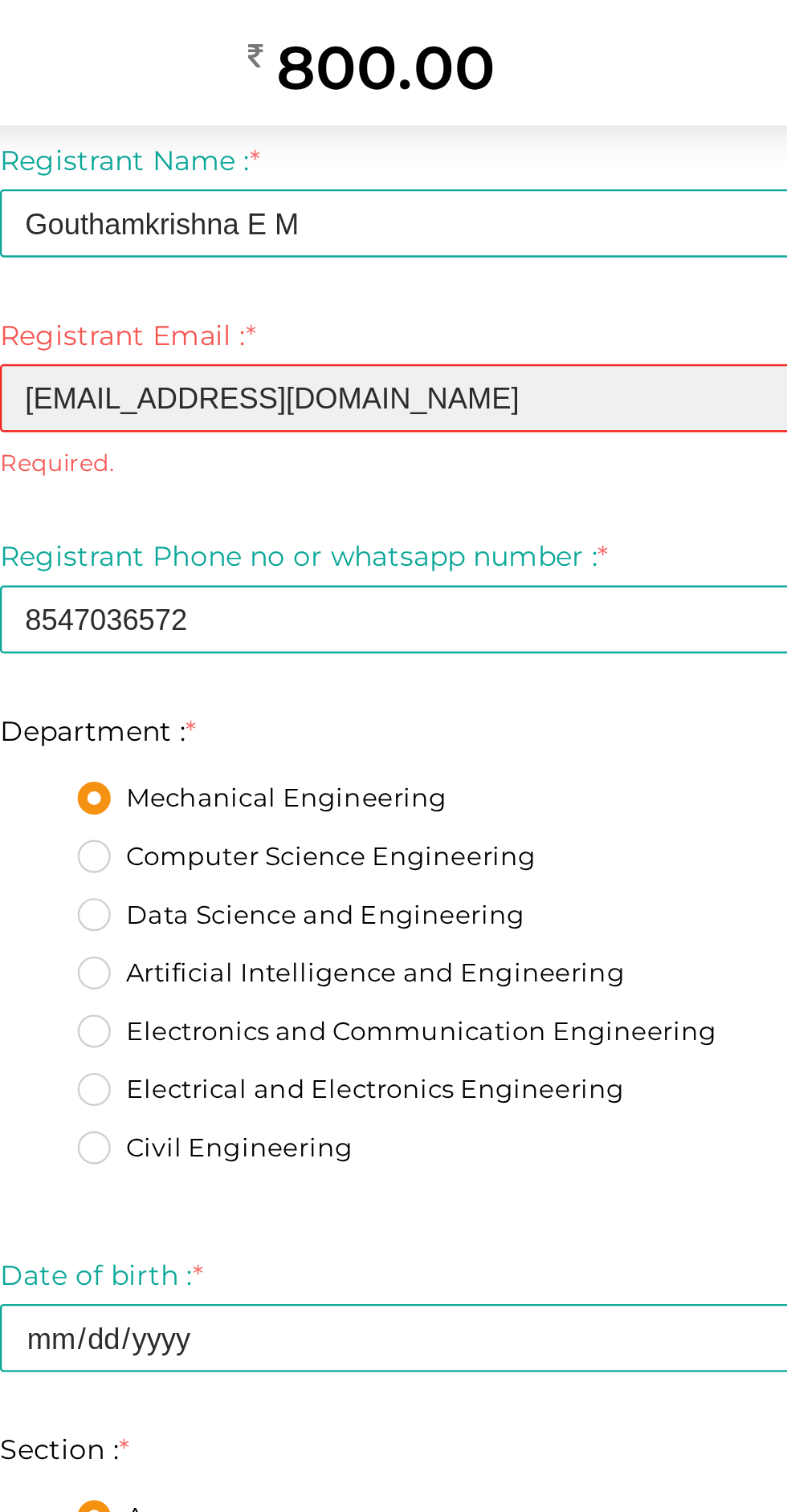
click at [309, 289] on input "mrkrish05550@gmail.com" at bounding box center [393, 286] width 554 height 28
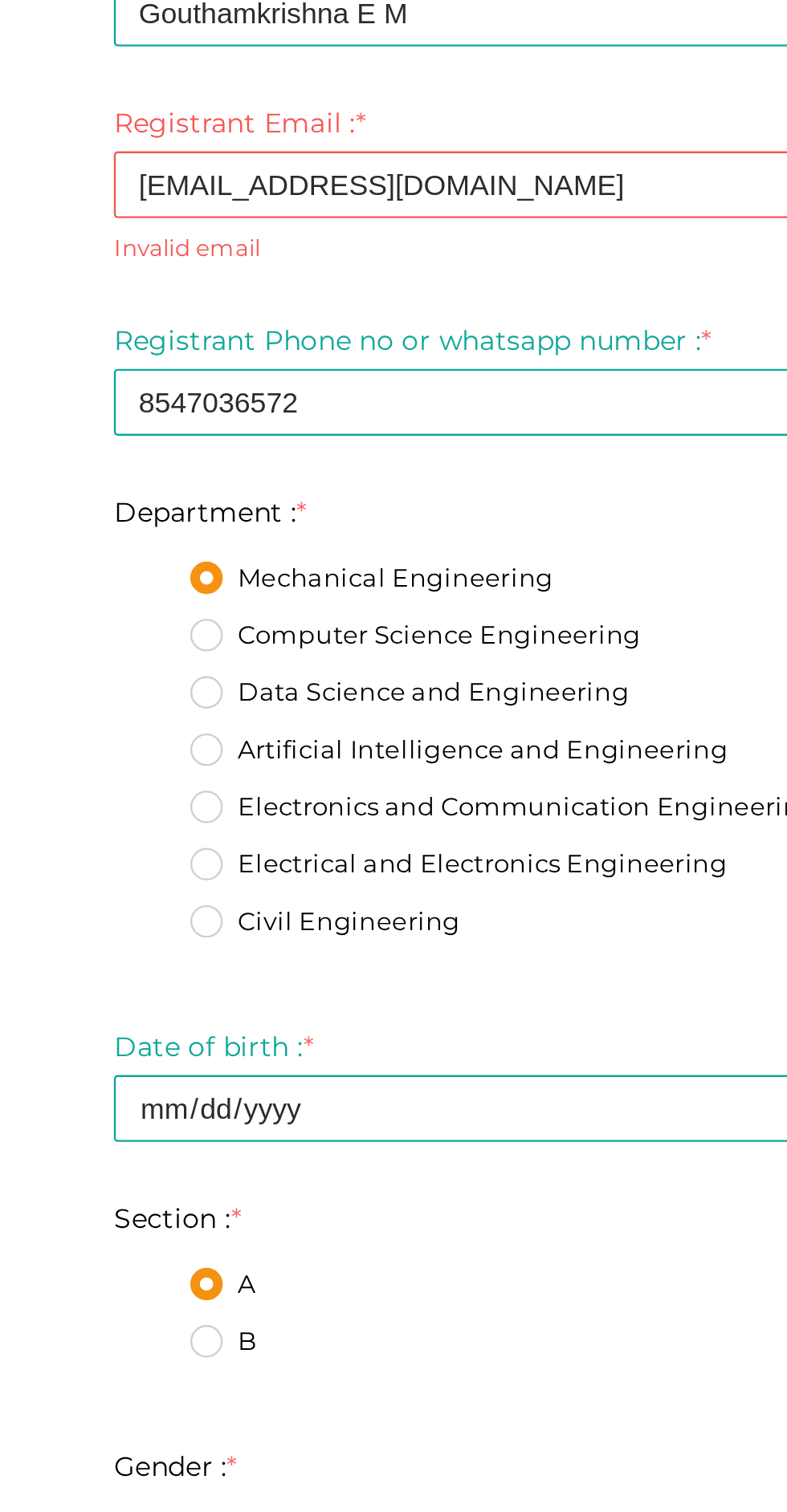
click at [145, 315] on small "Invalid email" at bounding box center [393, 313] width 554 height 14
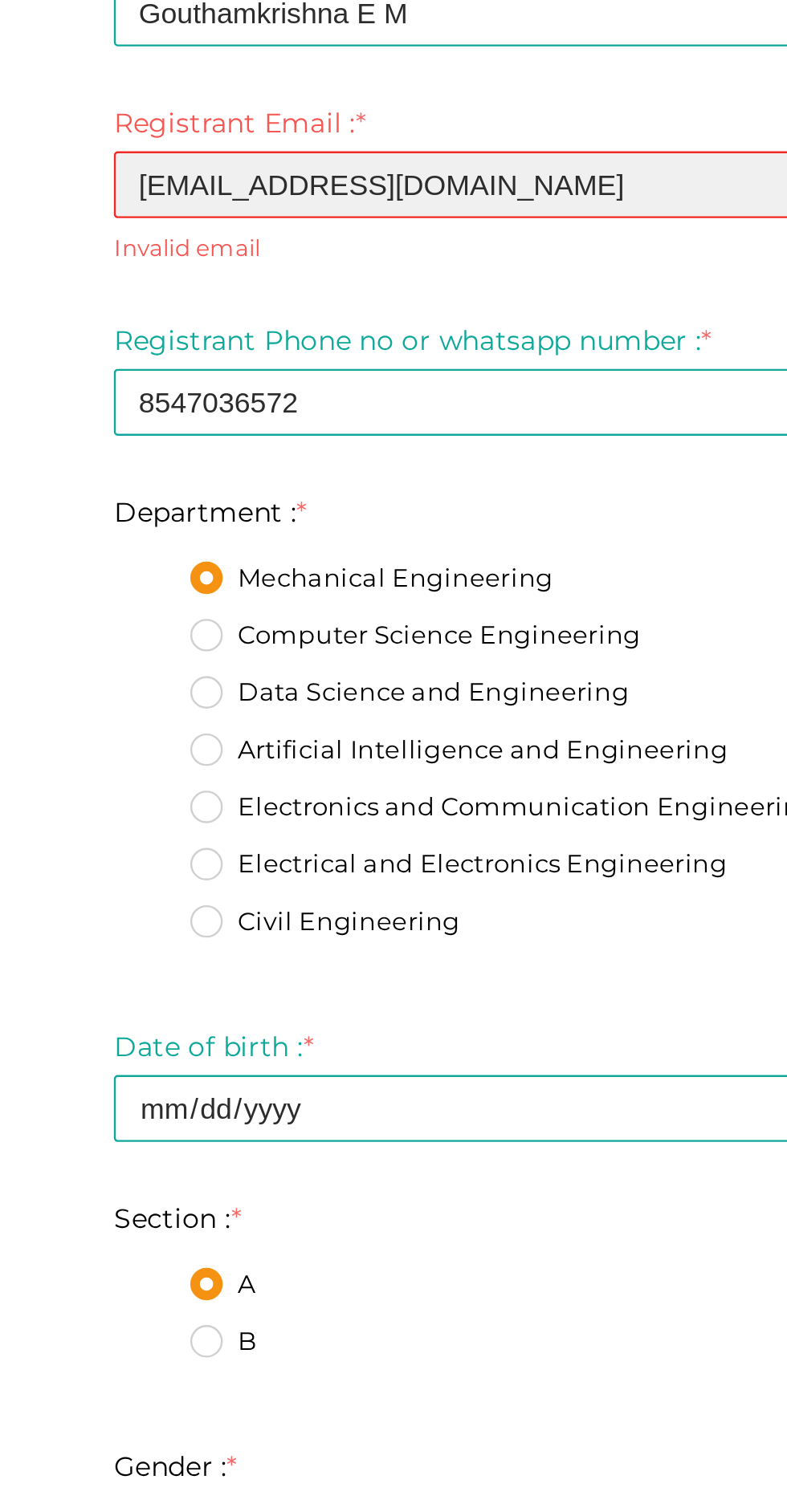
click at [150, 279] on input "mrkrish05550@gmail.com" at bounding box center [393, 286] width 554 height 28
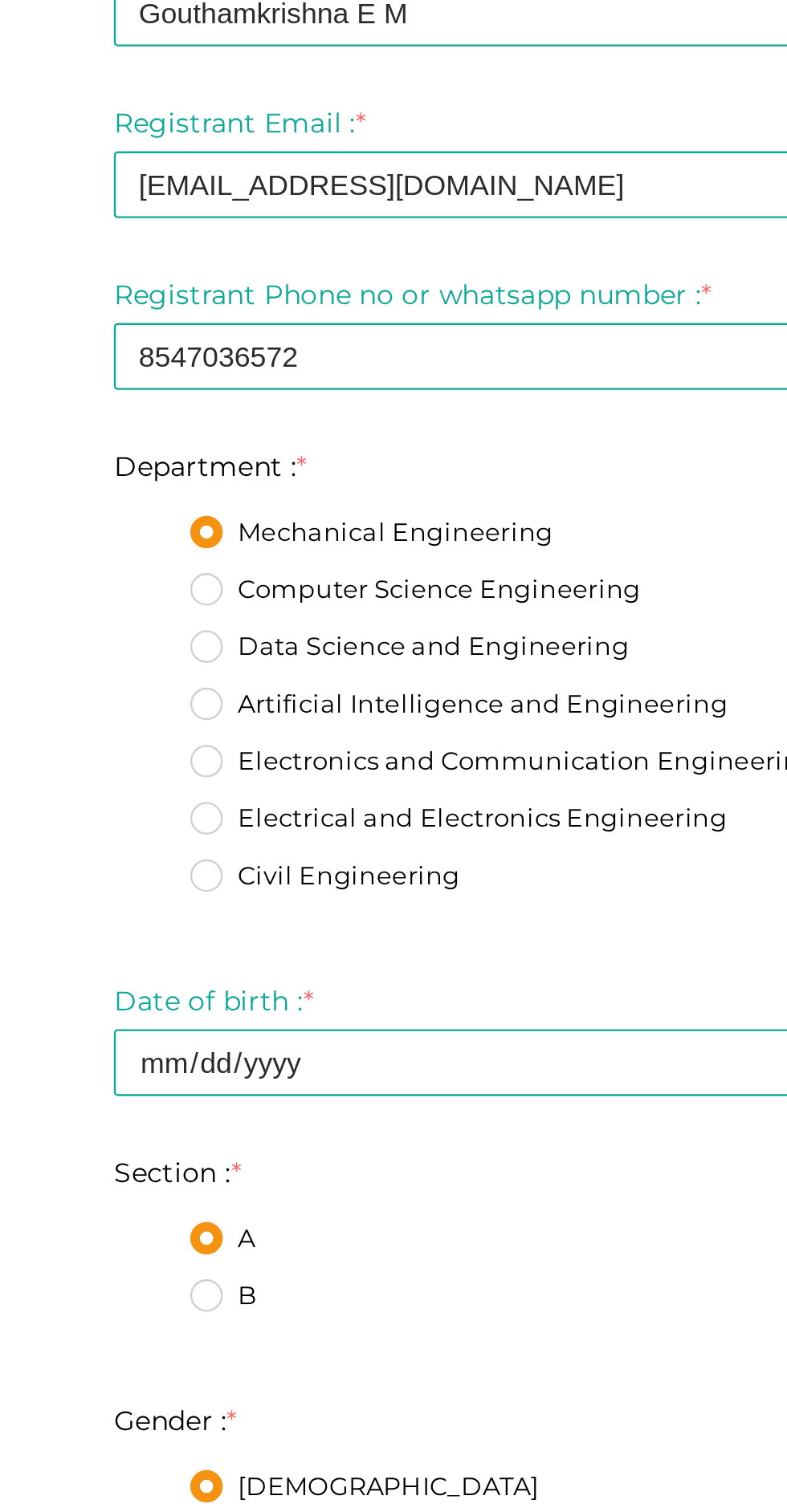
click at [149, 320] on form "Registrant Name : * Gouthamkrishna E M Required. Invalid email Invalid phone nu…" at bounding box center [393, 638] width 554 height 915
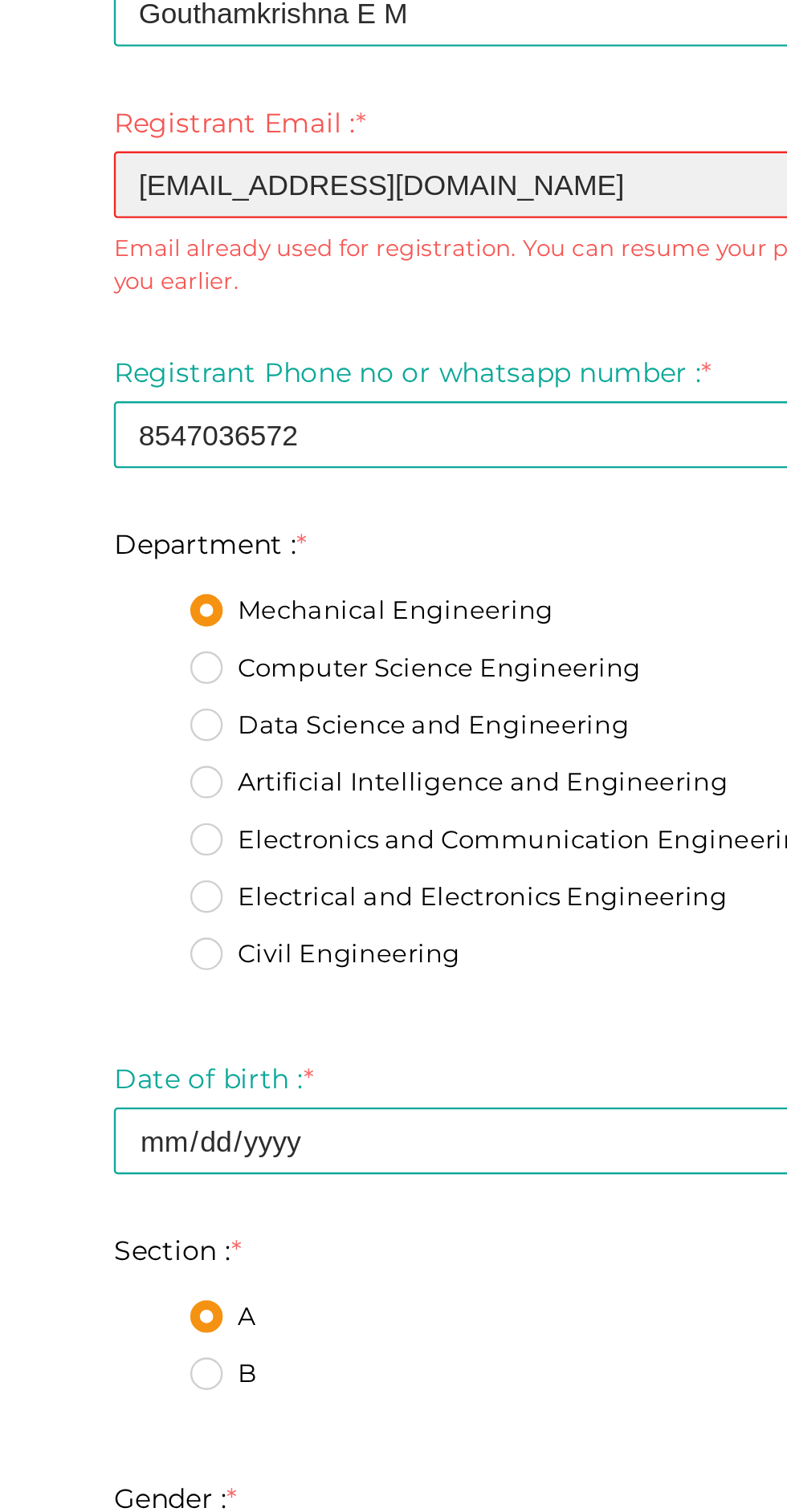
click at [281, 292] on input "mrkrish05550@gmail.com" at bounding box center [393, 286] width 554 height 28
type input "m"
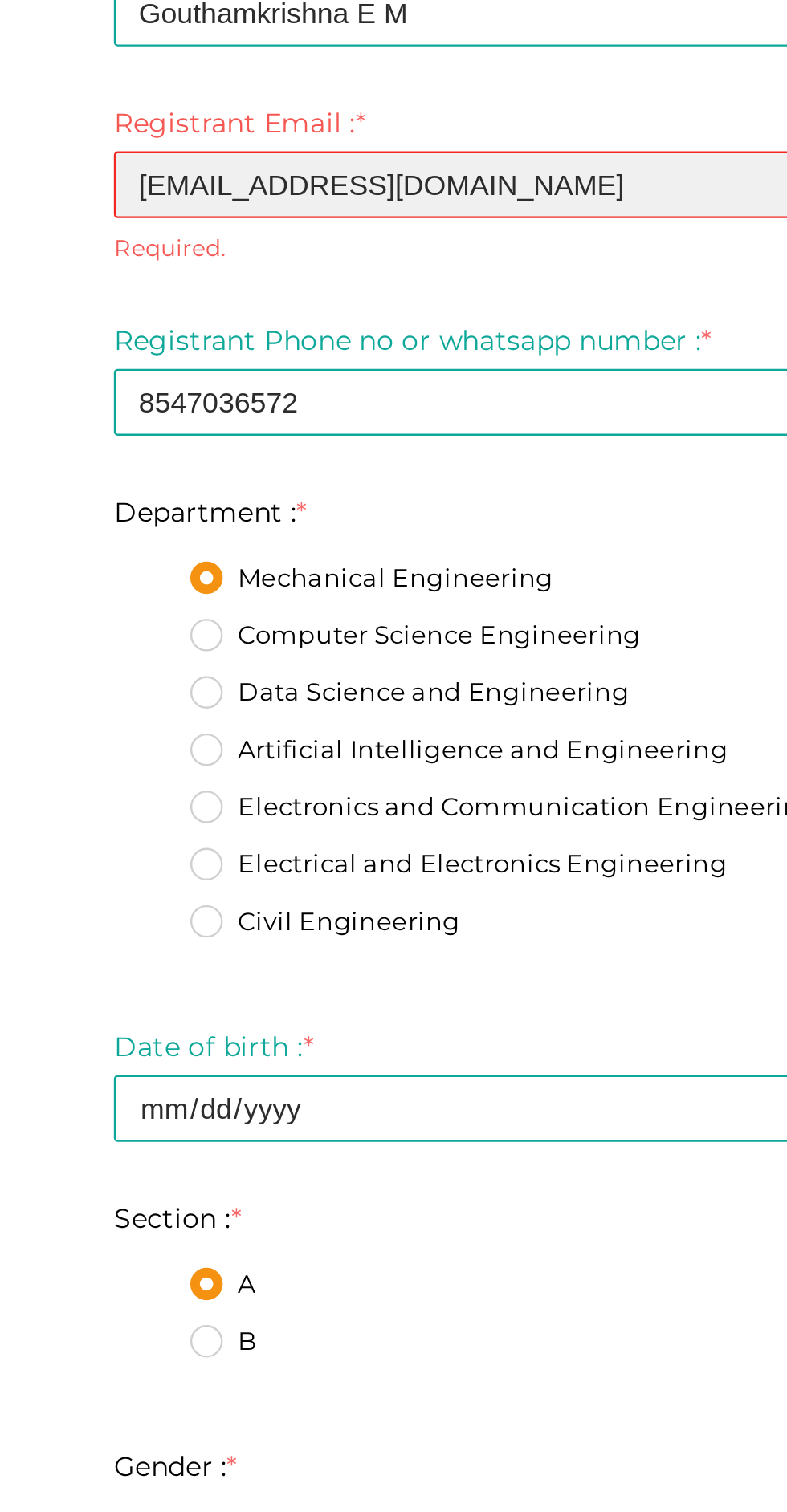
click at [334, 291] on input "mrkrish05550@gmail.com" at bounding box center [393, 286] width 554 height 28
click at [309, 291] on input "mrkrish05550@gmail.com" at bounding box center [393, 286] width 554 height 28
click at [143, 287] on input "mrkrish05550@gmail.com" at bounding box center [393, 286] width 554 height 28
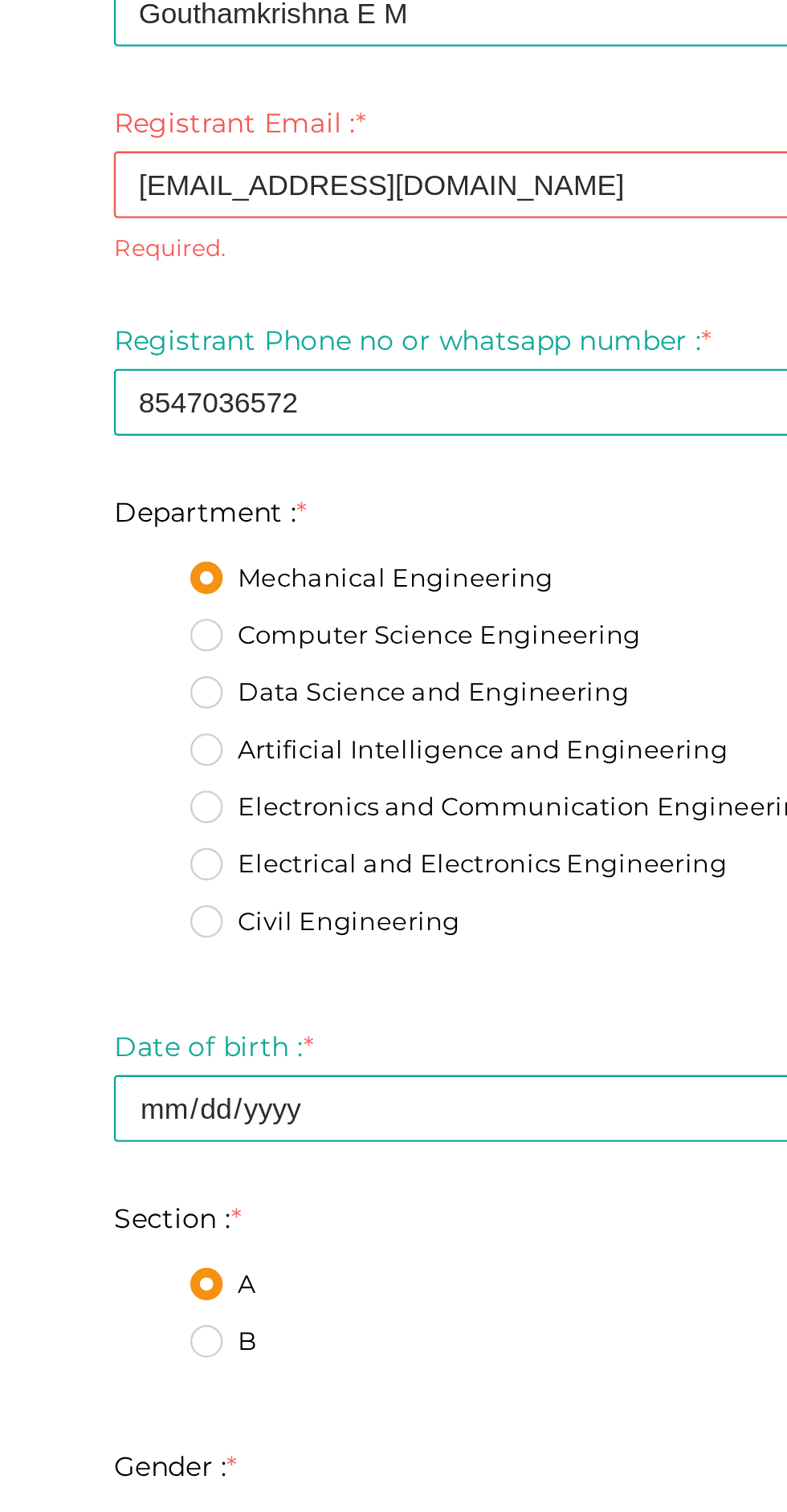
click at [111, 347] on div "Step 1 Enter registration Details Registrant Name : * Gouthamkrishna E M Requir…" at bounding box center [393, 740] width 578 height 1216
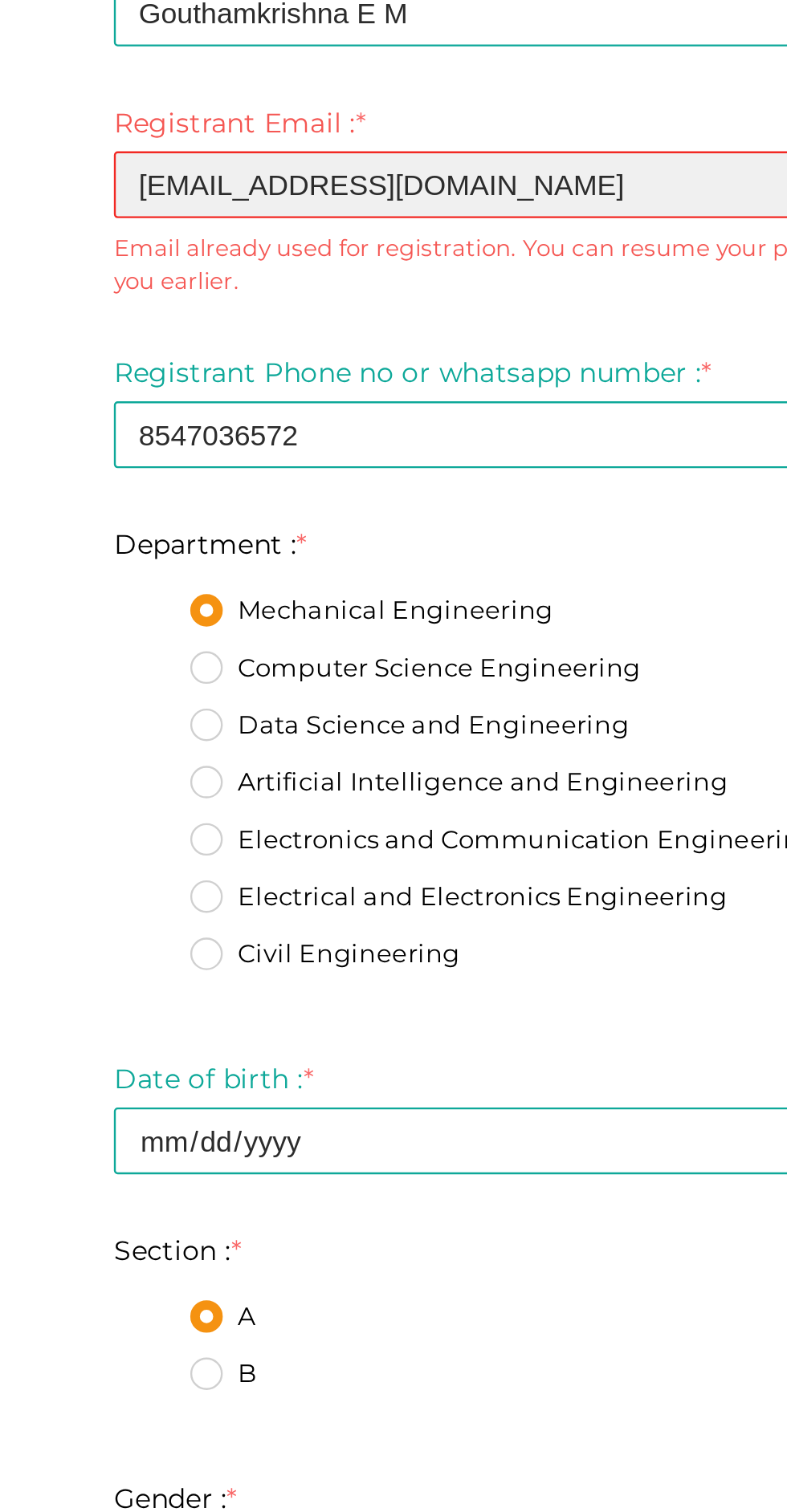
click at [315, 284] on input "mrkrish05550@gmail.com" at bounding box center [393, 286] width 554 height 28
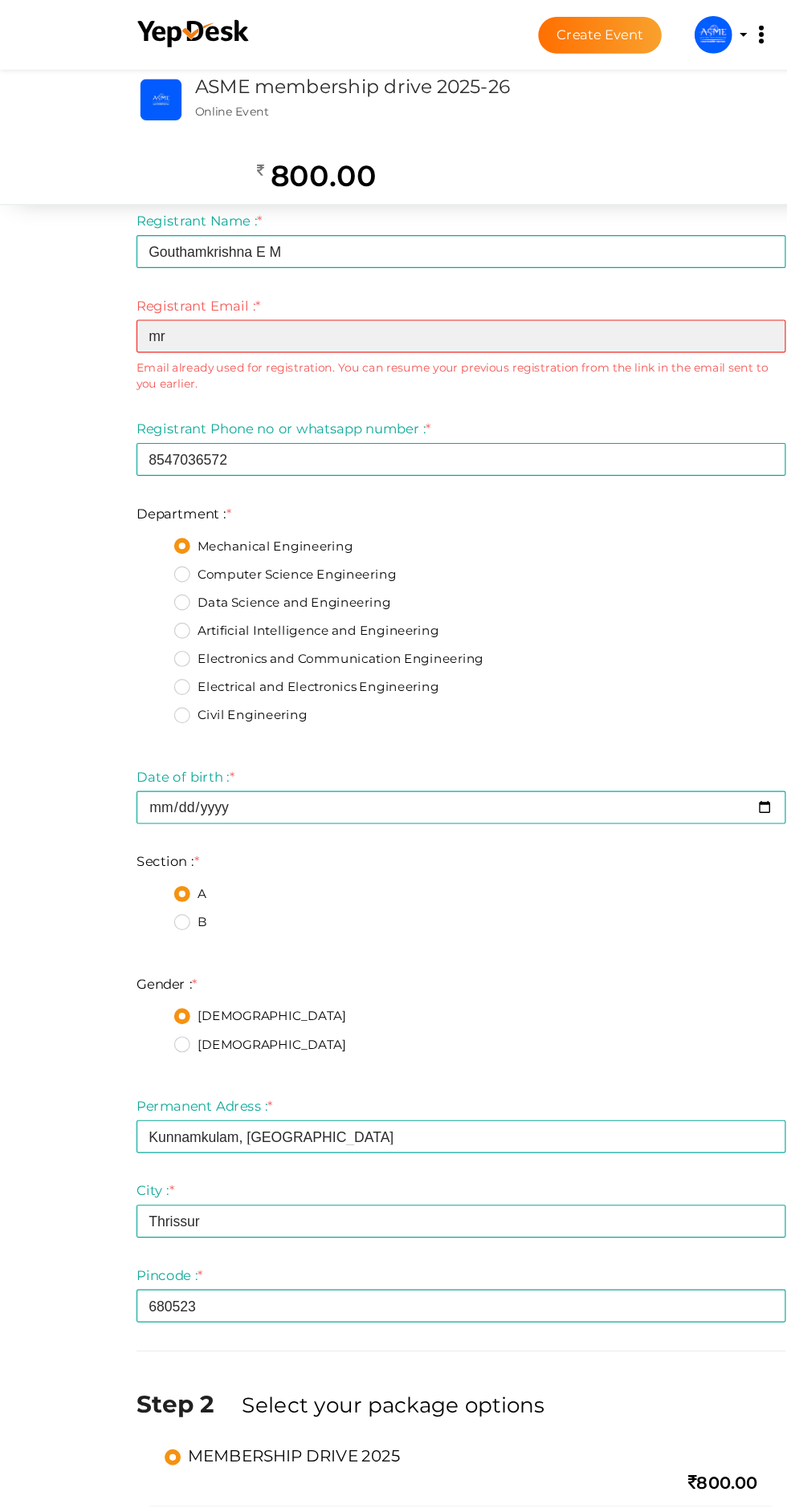
type input "m"
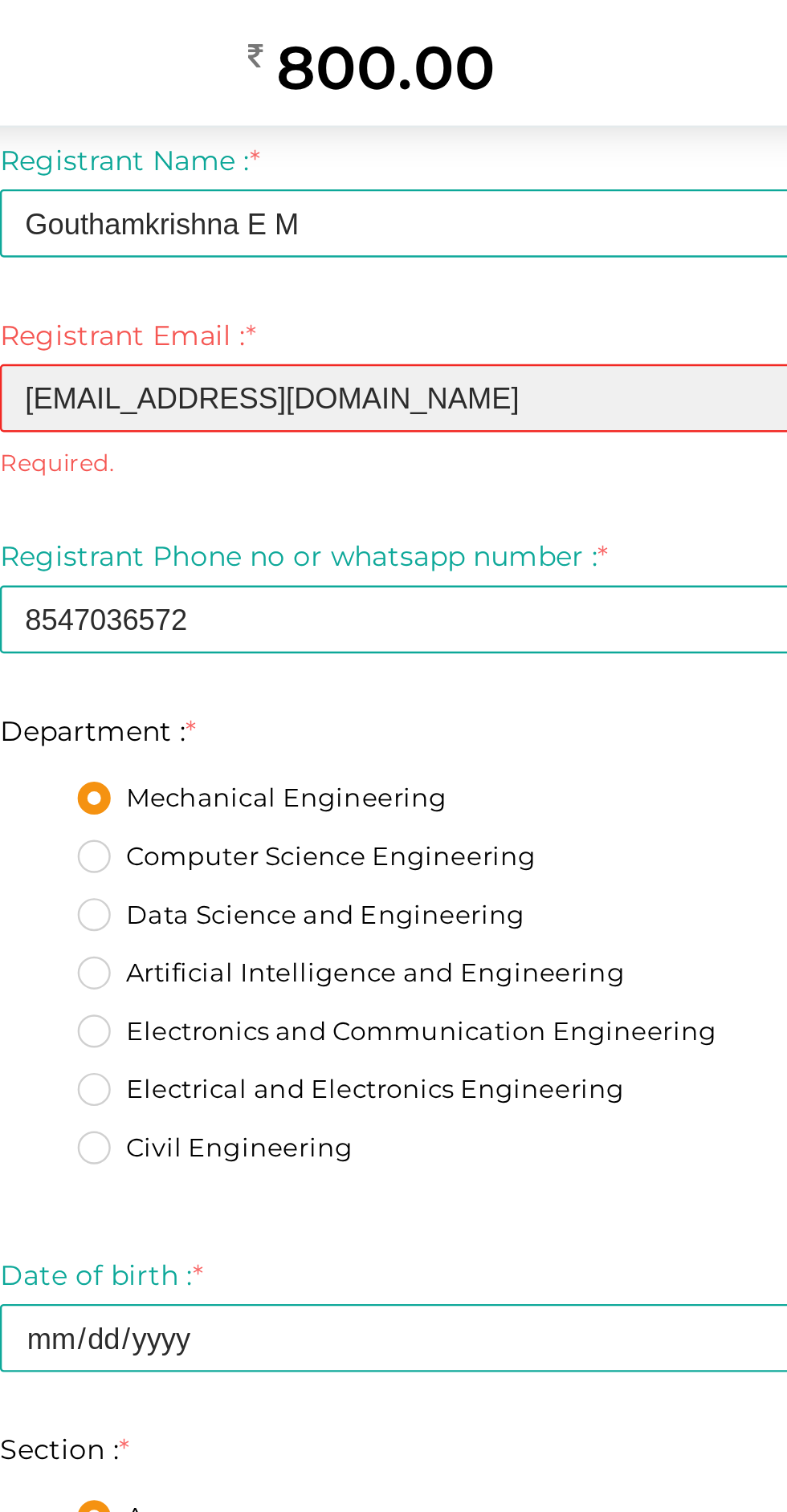
click at [320, 294] on input "mrkrish05550@gmail.com" at bounding box center [393, 286] width 554 height 28
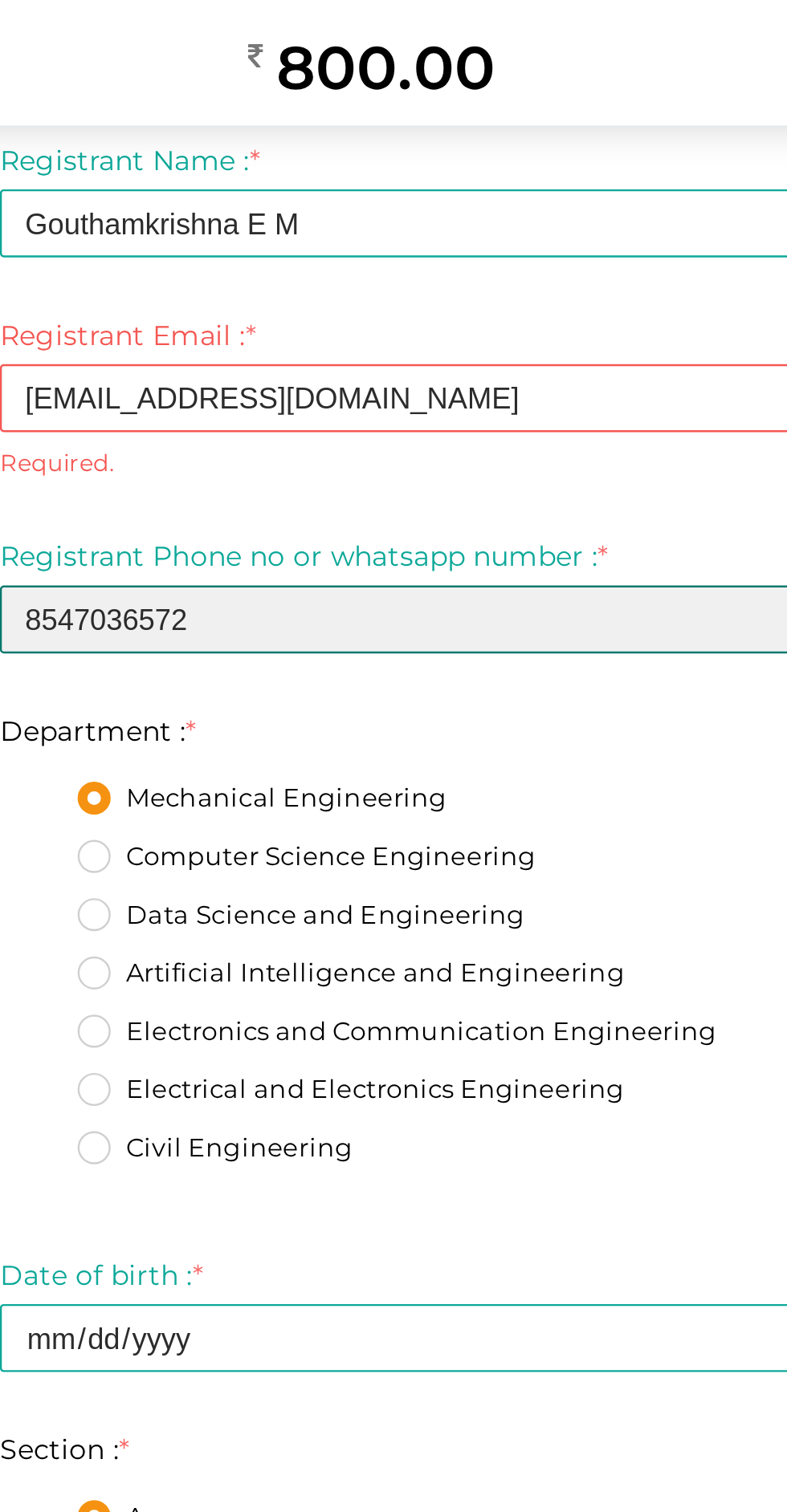
click at [222, 378] on input "8547036572" at bounding box center [393, 378] width 554 height 28
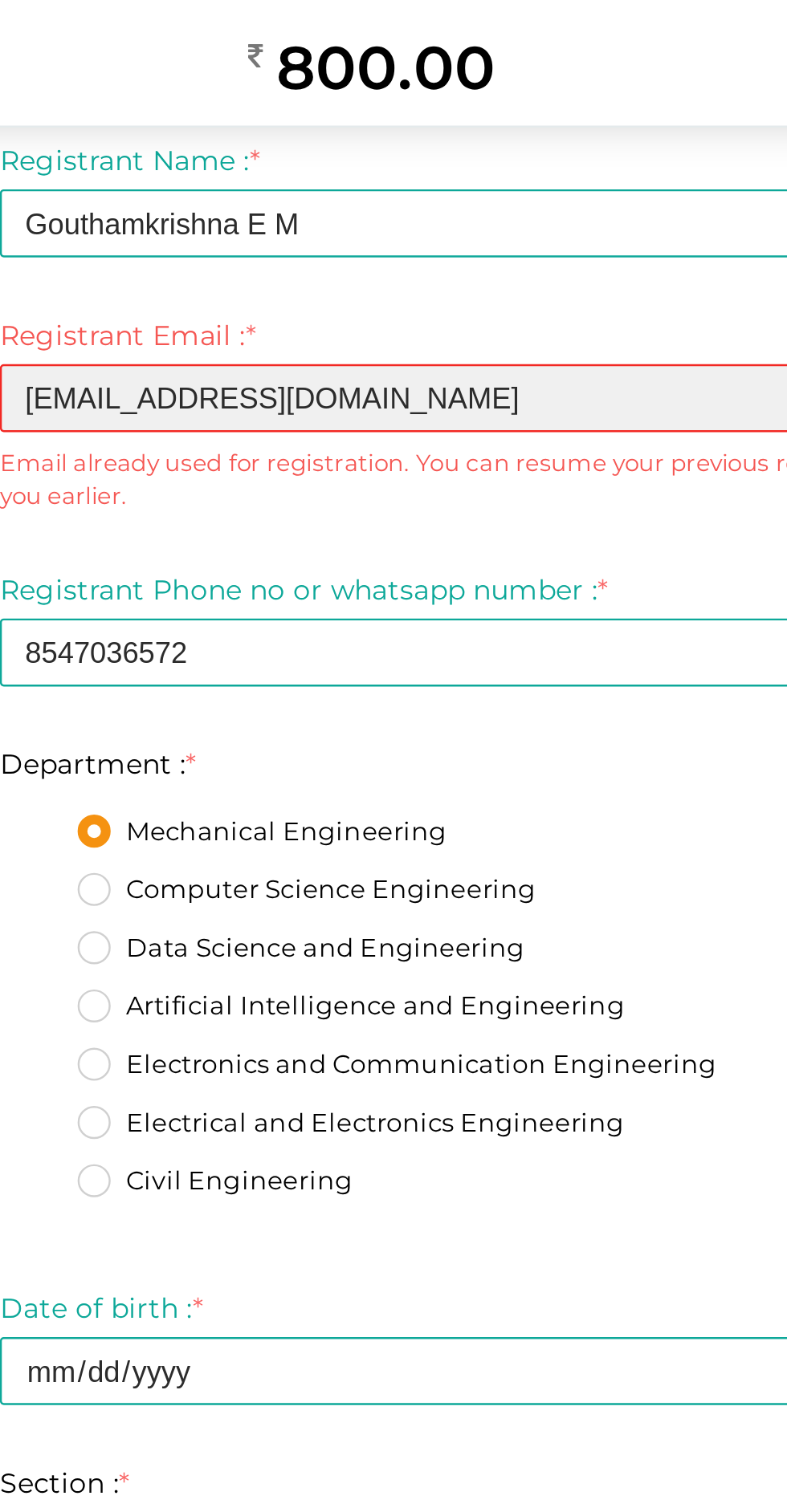
click at [294, 286] on input "mrkrish05550@gmail.com" at bounding box center [393, 286] width 554 height 28
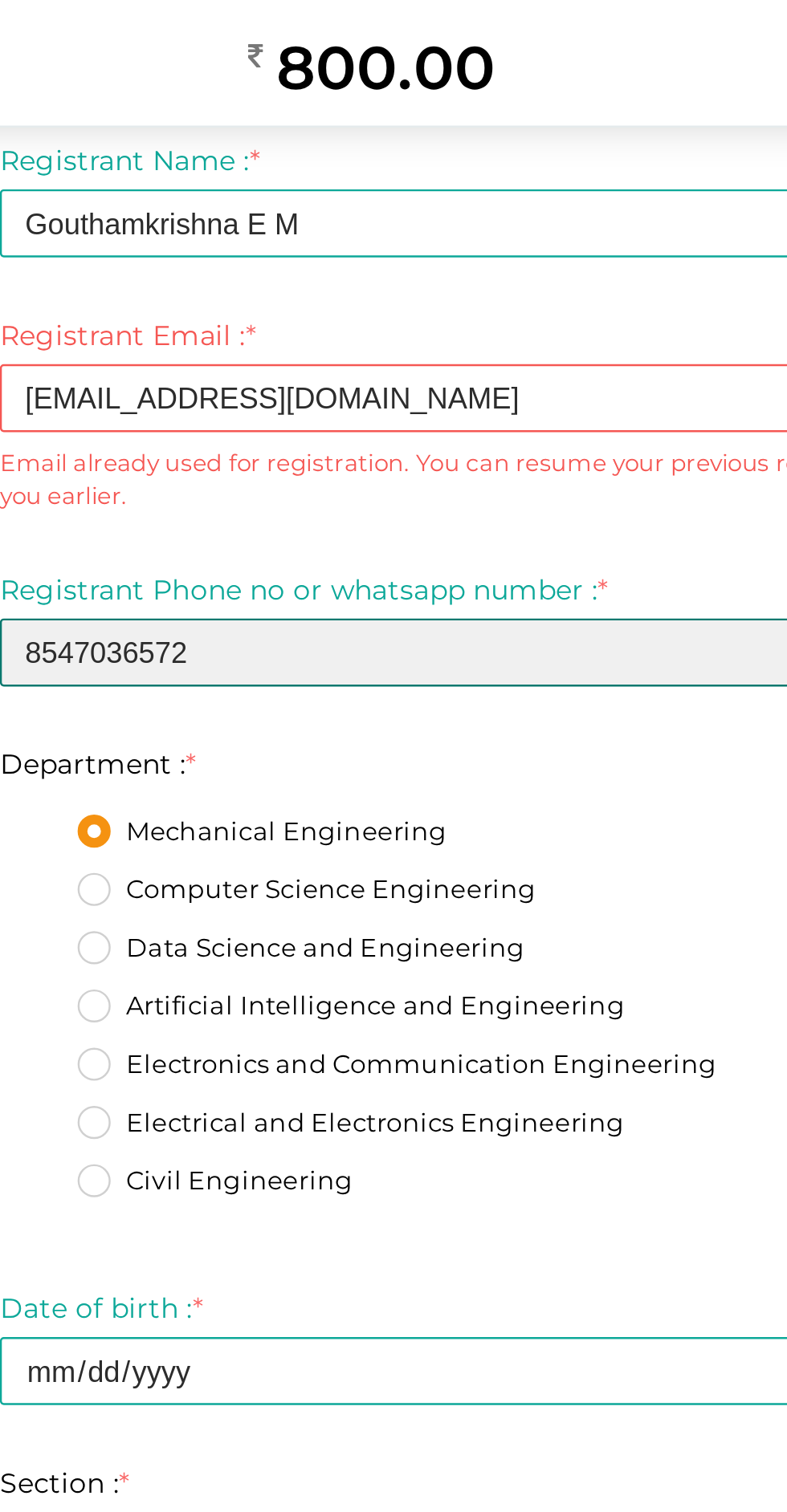
click at [210, 396] on input "8547036572" at bounding box center [393, 391] width 554 height 28
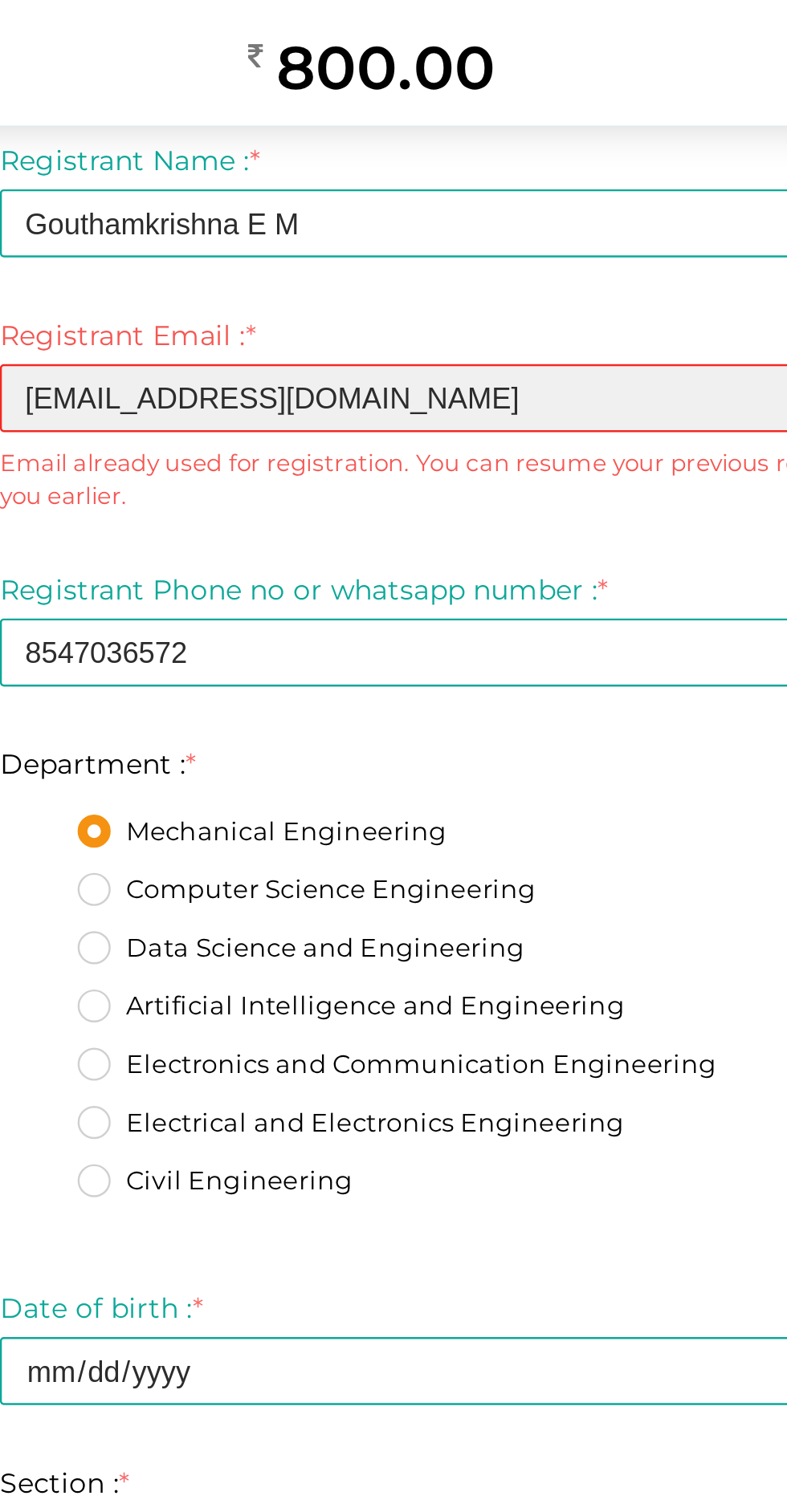
click at [286, 284] on input "mrkrish05550@gmail.com" at bounding box center [393, 286] width 554 height 28
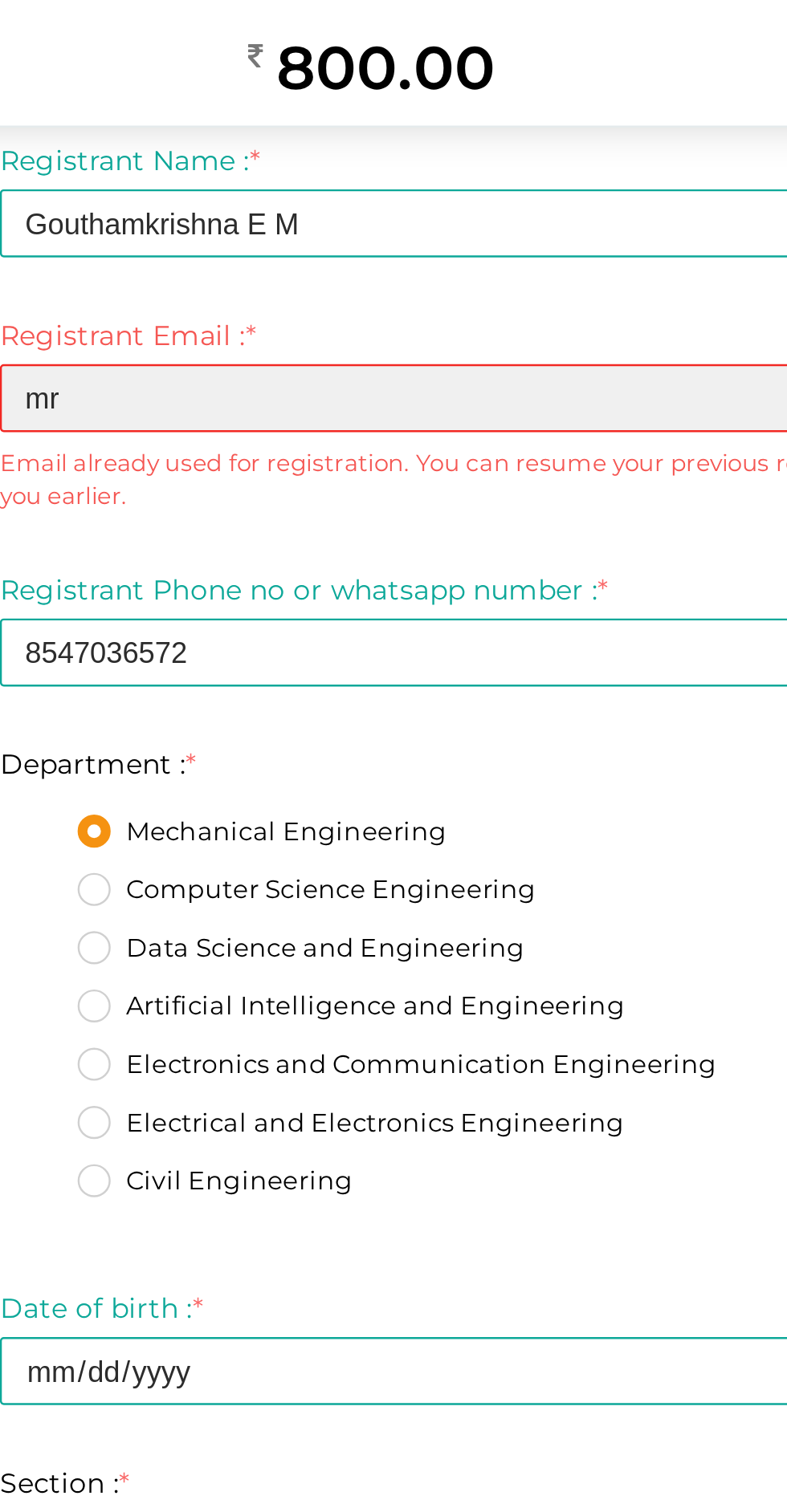
type input "m"
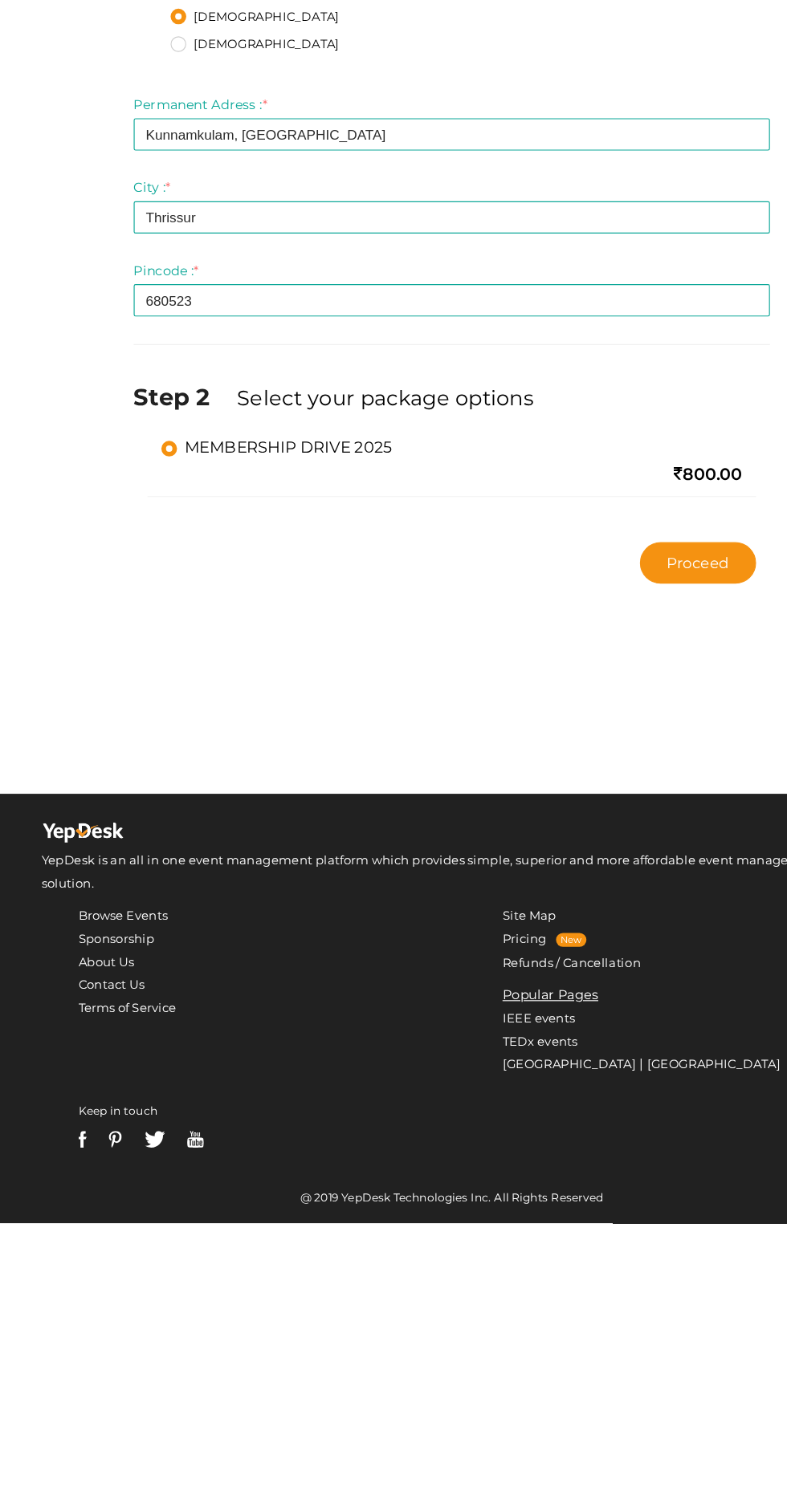
type input "naveenkuttapu@gmail.com"
click at [539, 782] on div "Step 1 Enter registration Details Registrant Name : * Gouthamkrishna E M Requir…" at bounding box center [393, 357] width 578 height 1197
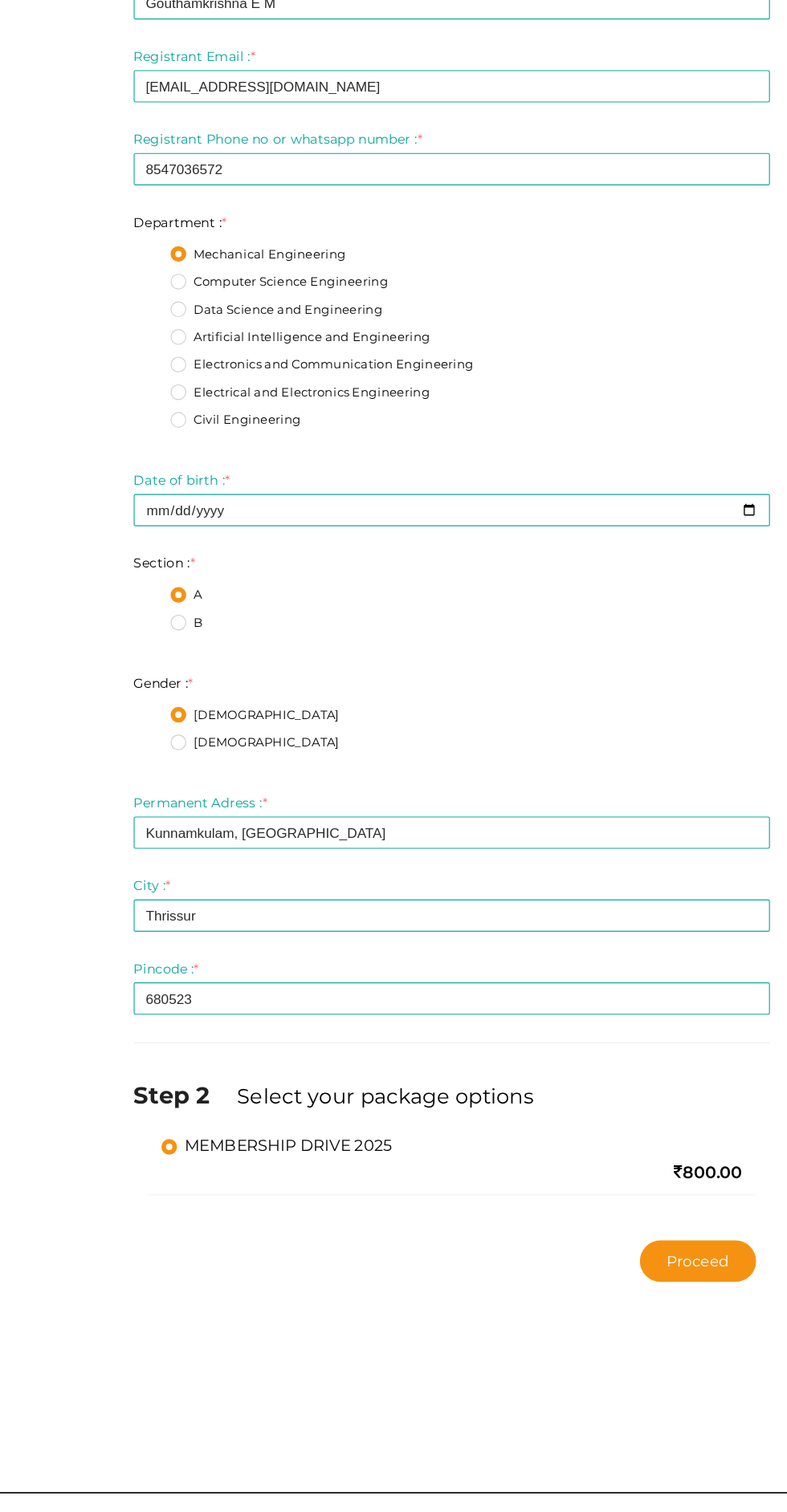
click at [557, 1311] on button "Proceed" at bounding box center [608, 1310] width 101 height 36
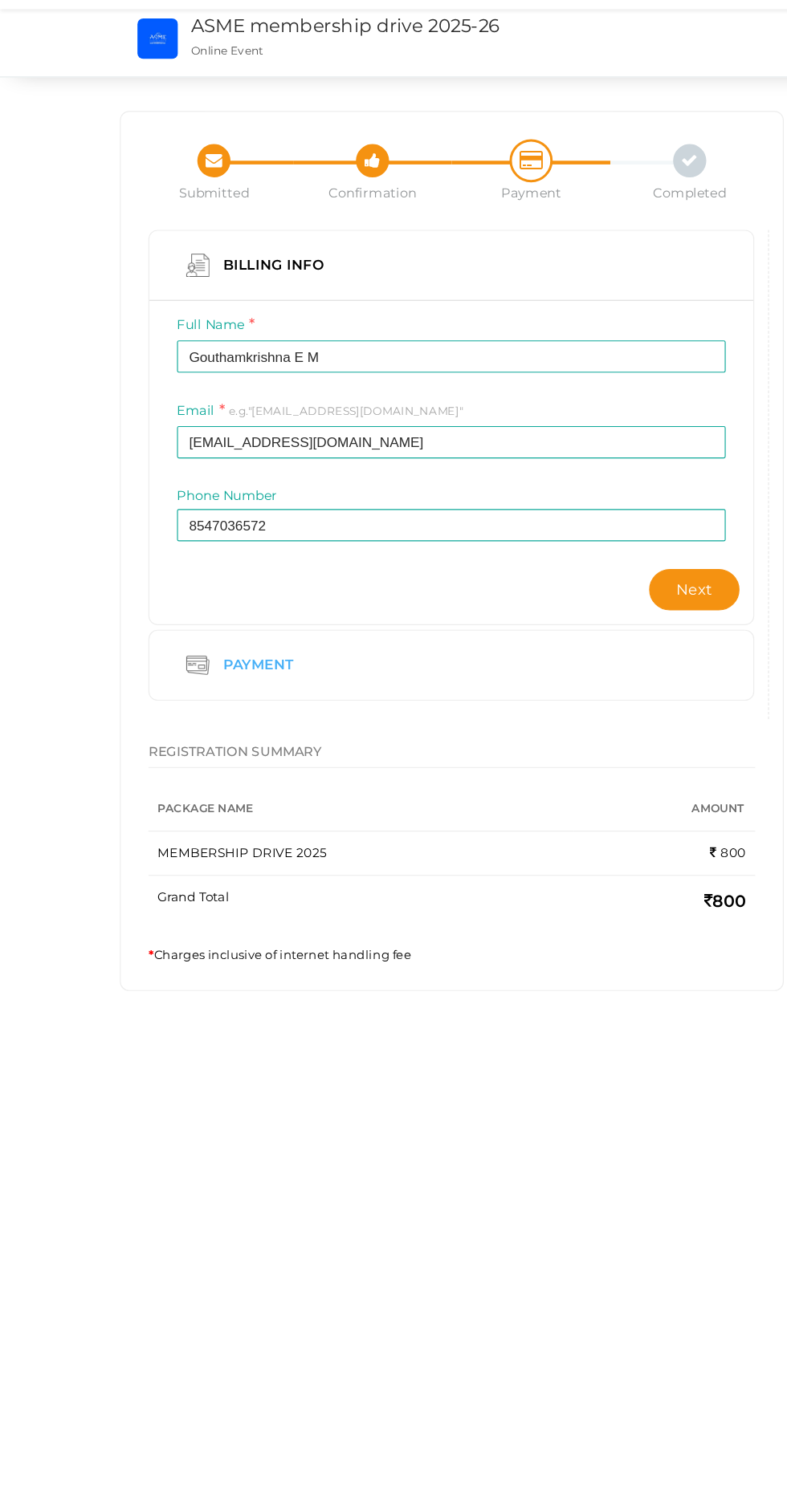
click at [449, 612] on div "Payment" at bounding box center [393, 630] width 478 height 36
click at [565, 546] on button "Next" at bounding box center [604, 565] width 79 height 36
